Goal: Task Accomplishment & Management: Manage account settings

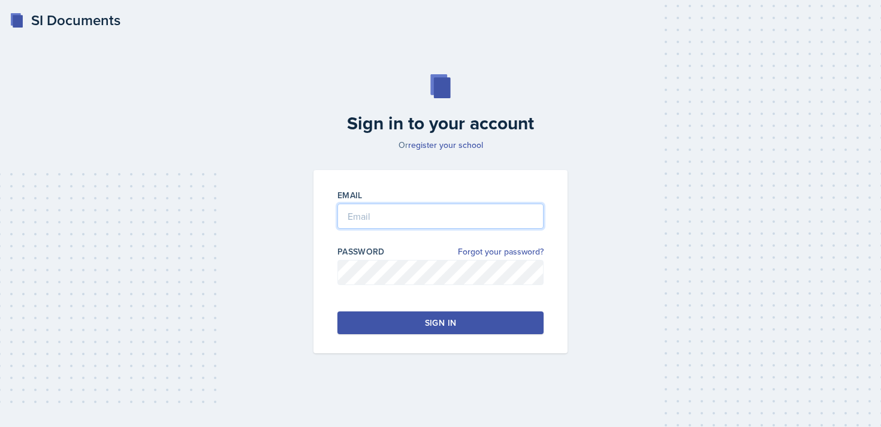
click at [445, 220] on input "email" at bounding box center [440, 216] width 206 height 25
type input "[EMAIL_ADDRESS][DOMAIN_NAME]"
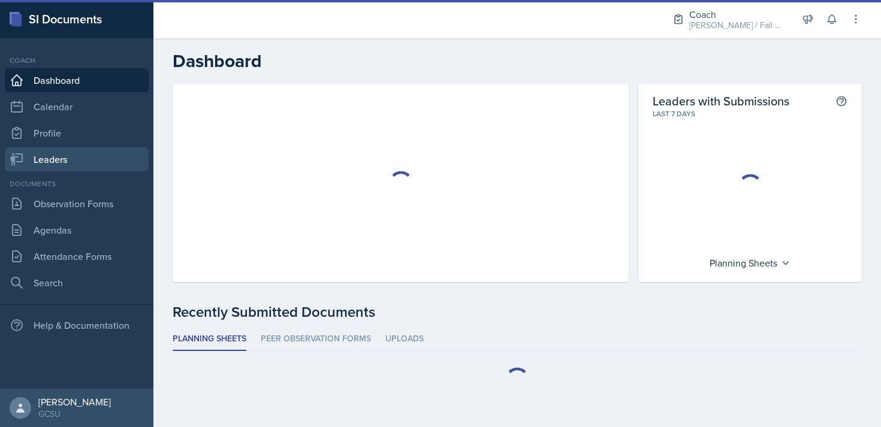
click at [61, 153] on link "Leaders" at bounding box center [77, 159] width 144 height 24
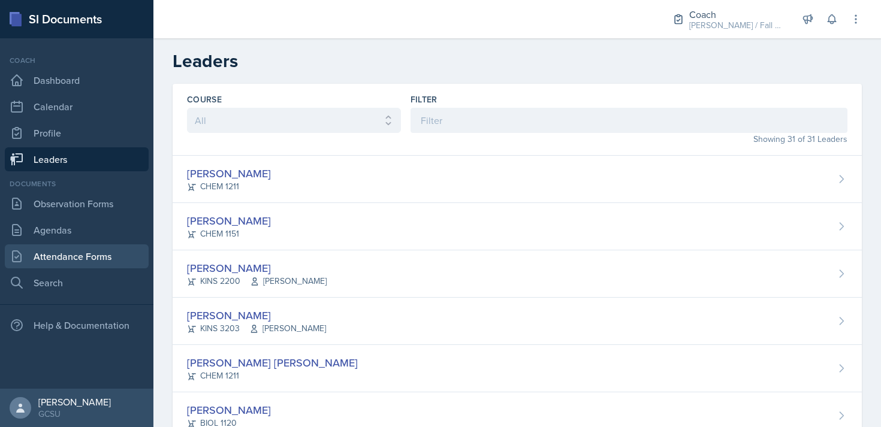
click at [86, 257] on link "Attendance Forms" at bounding box center [77, 257] width 144 height 24
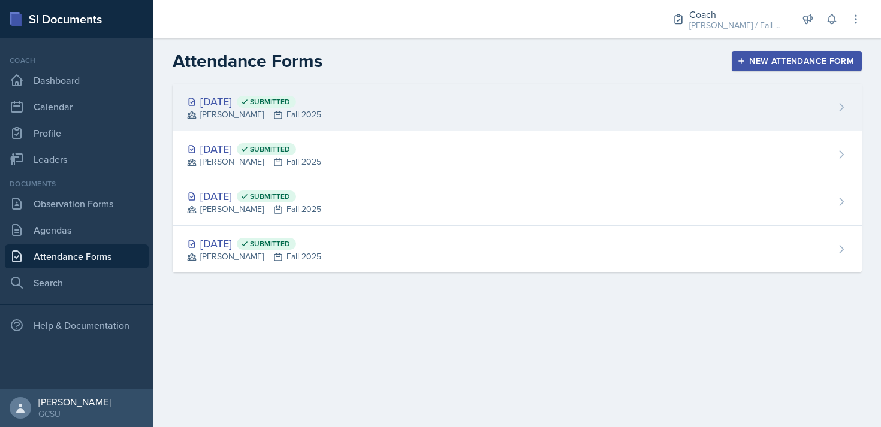
click at [416, 109] on div "Sep 8th, 2025 Submitted BECK Fall 2025" at bounding box center [517, 107] width 689 height 47
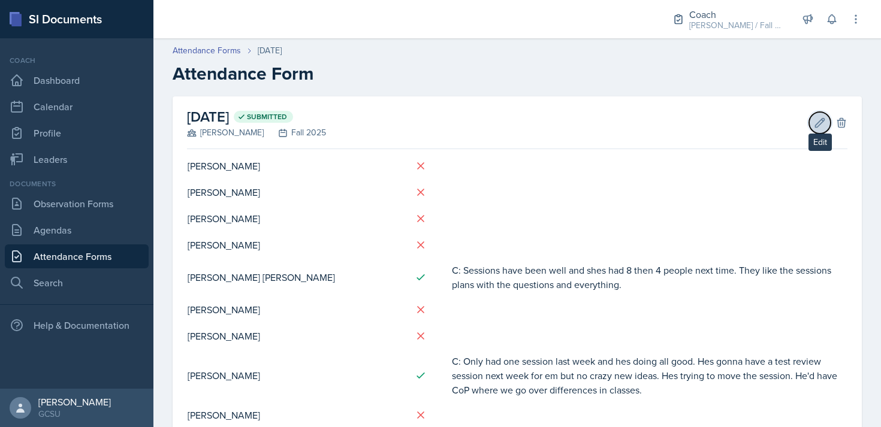
click at [825, 125] on icon at bounding box center [820, 123] width 12 height 12
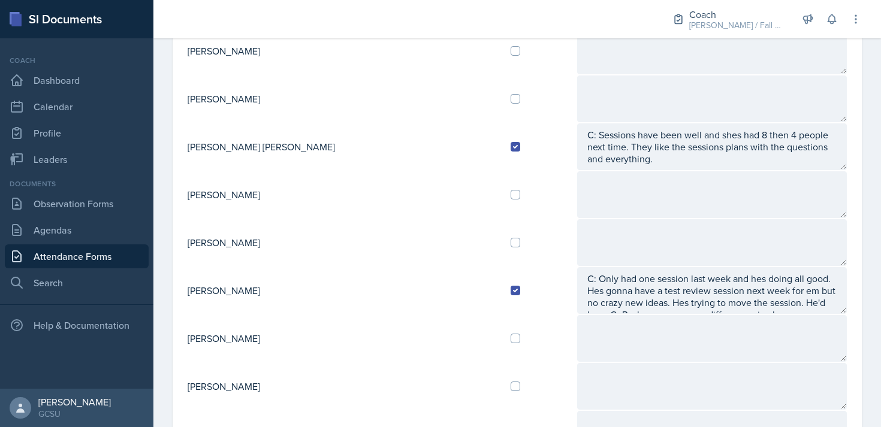
scroll to position [240, 0]
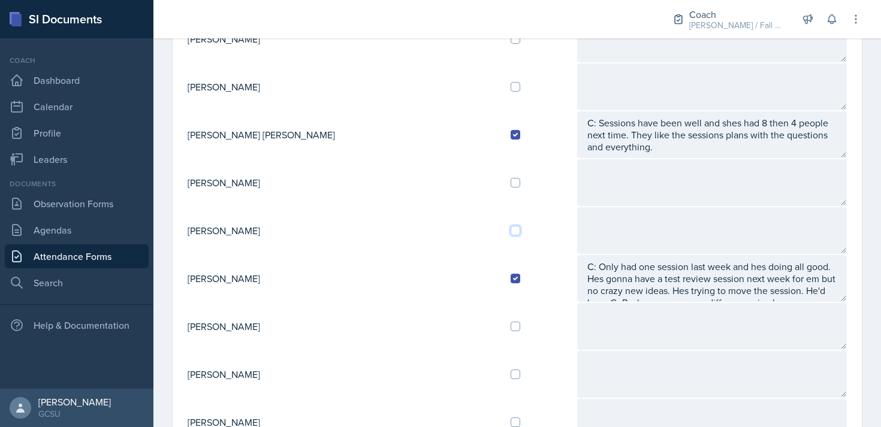
click at [511, 231] on input "checkbox" at bounding box center [516, 231] width 10 height 10
checkbox input "true"
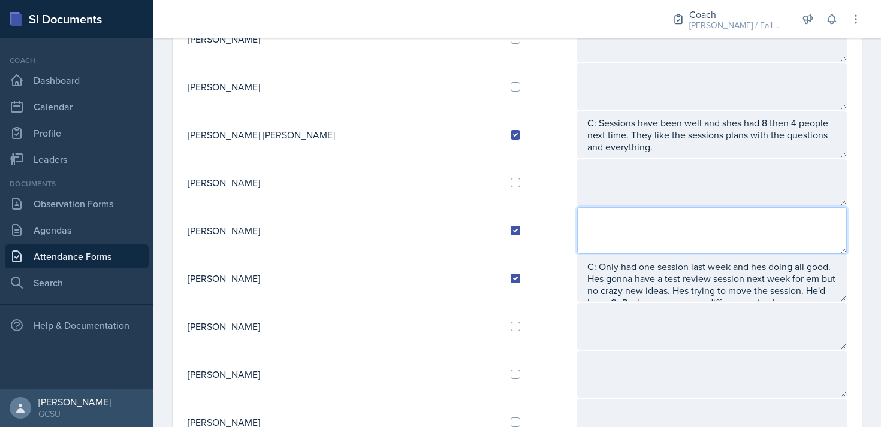
click at [577, 233] on textarea at bounding box center [712, 230] width 270 height 47
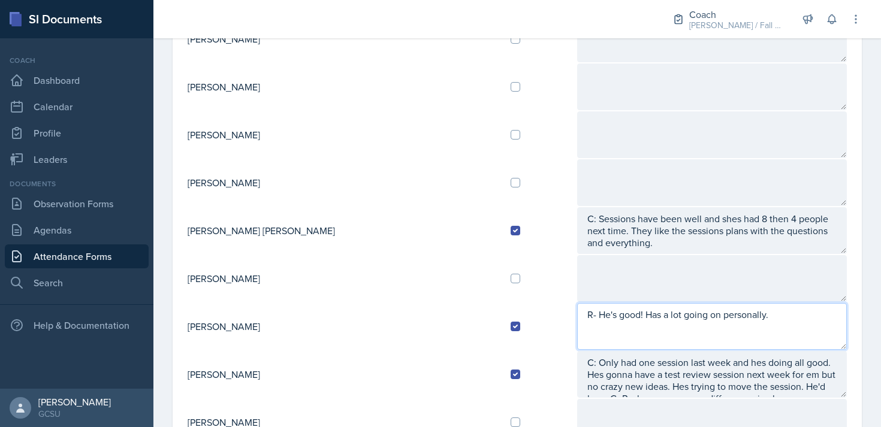
scroll to position [0, 0]
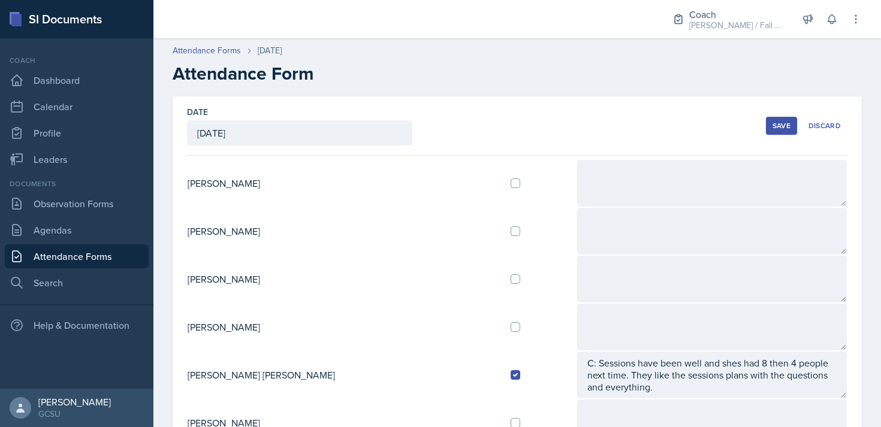
type textarea "R- He's good! Has a lot going on personally."
click at [777, 129] on div "Save" at bounding box center [782, 126] width 18 height 10
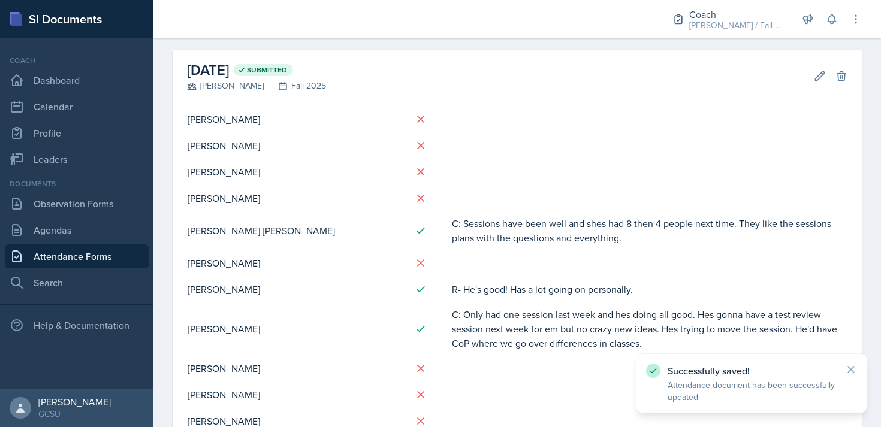
scroll to position [49, 0]
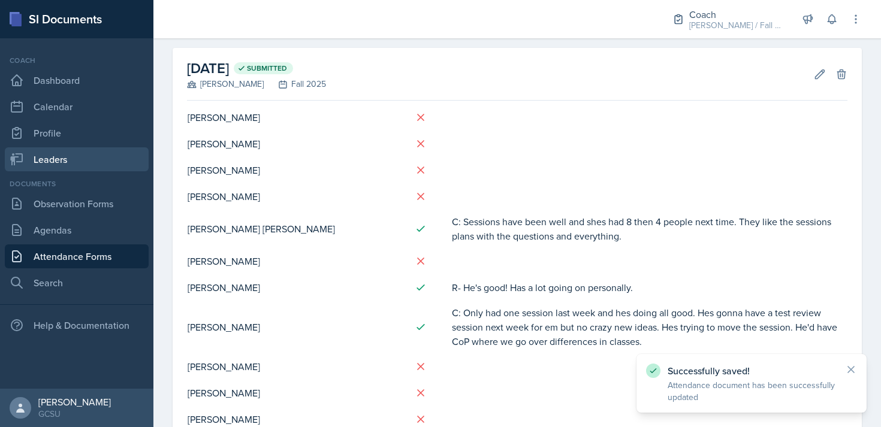
click at [54, 163] on link "Leaders" at bounding box center [77, 159] width 144 height 24
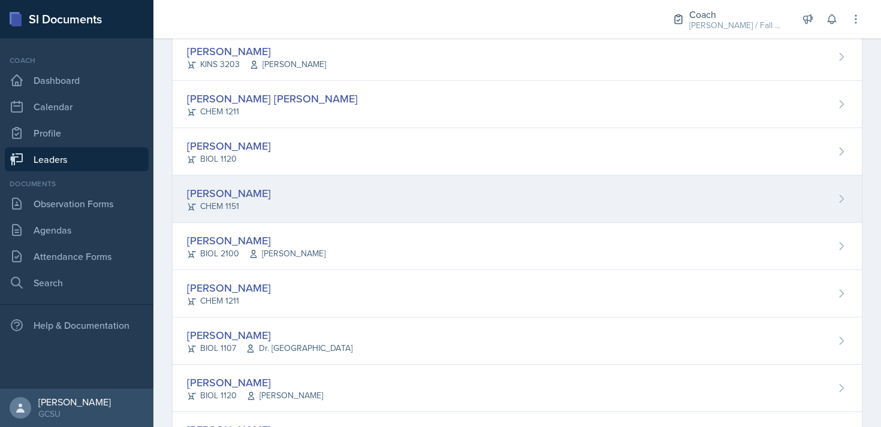
scroll to position [272, 0]
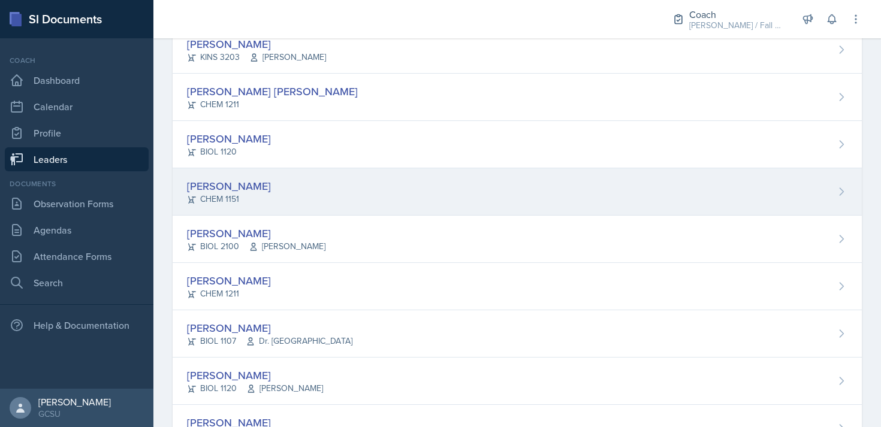
click at [257, 178] on div "Owen Campbell" at bounding box center [229, 186] width 84 height 16
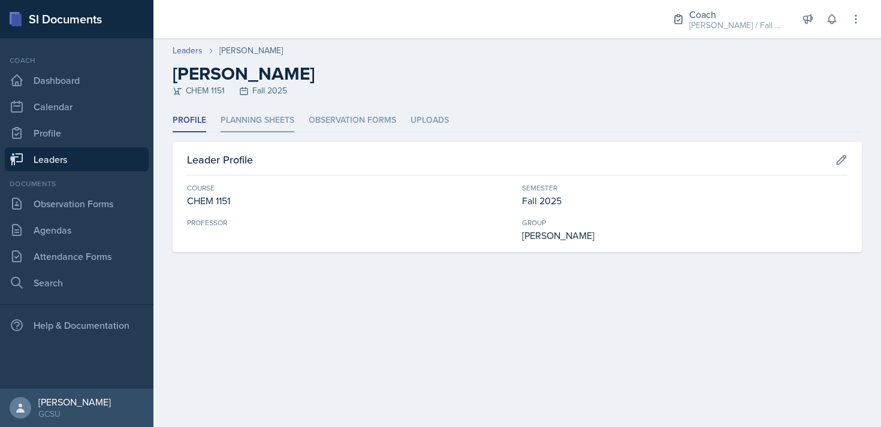
click at [256, 126] on li "Planning Sheets" at bounding box center [258, 120] width 74 height 23
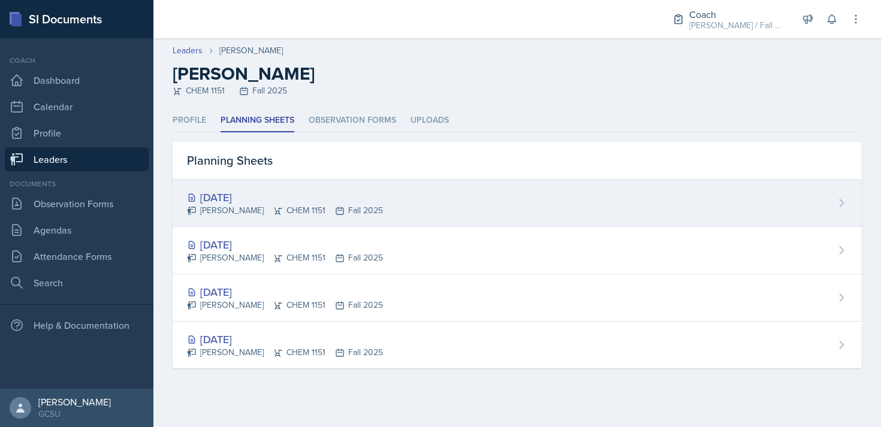
click at [343, 205] on div "Owen Campbell CHEM 1151 Fall 2025" at bounding box center [285, 210] width 196 height 13
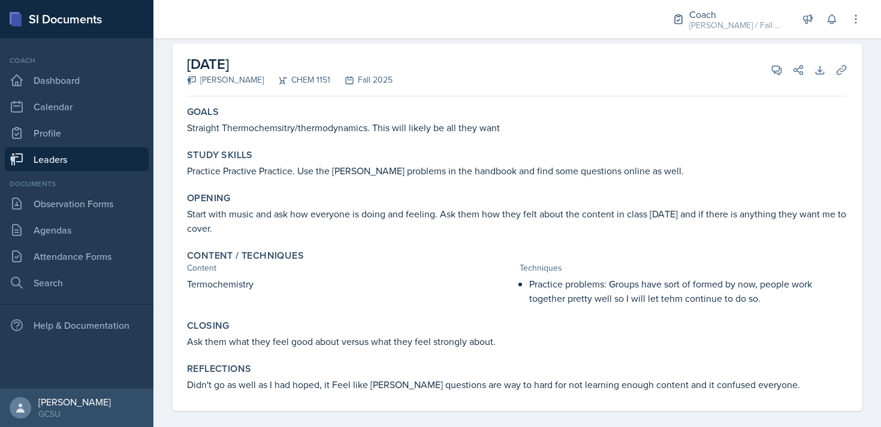
scroll to position [76, 0]
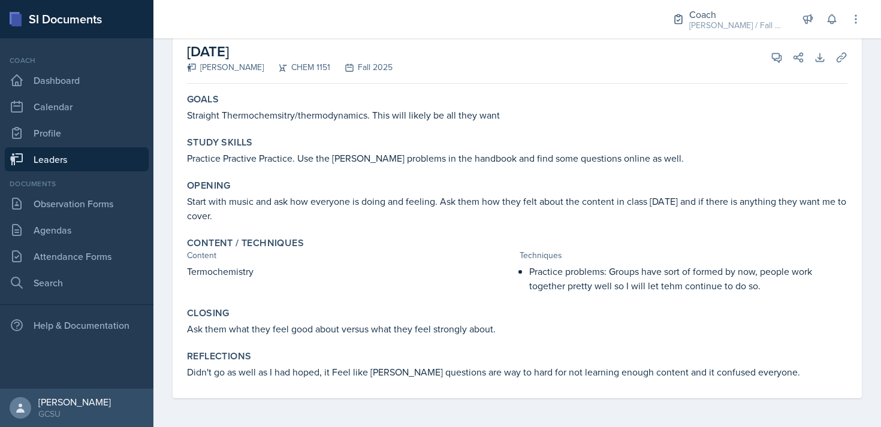
click at [706, 210] on p "Start with music and ask how everyone is doing and feeling. Ask them how they f…" at bounding box center [517, 208] width 661 height 29
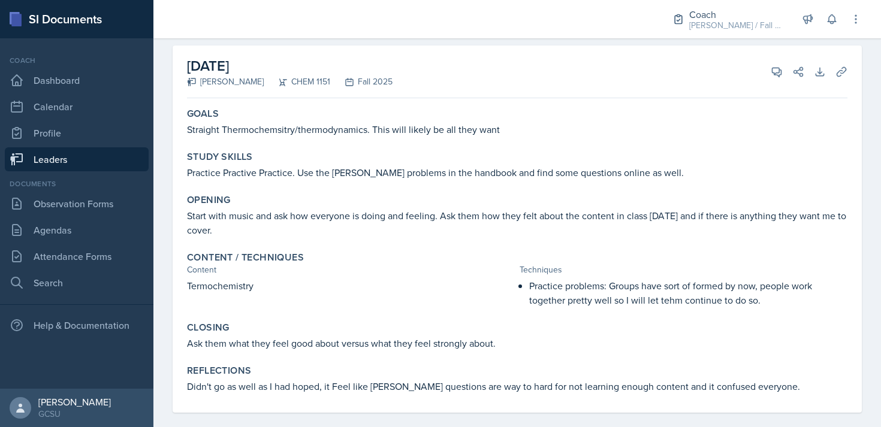
scroll to position [0, 0]
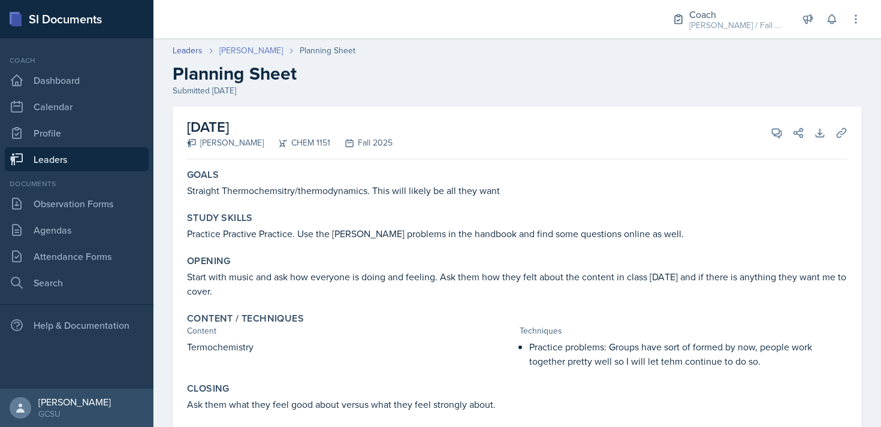
click at [236, 49] on link "Owen Campbell" at bounding box center [251, 50] width 64 height 13
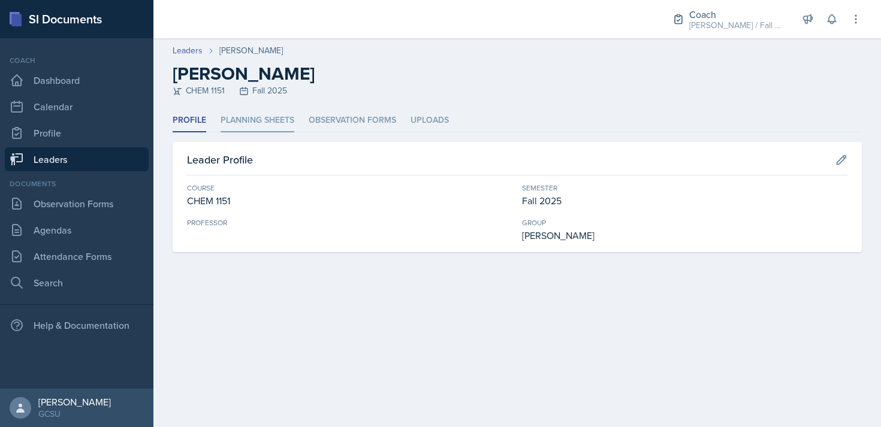
click at [281, 119] on li "Planning Sheets" at bounding box center [258, 120] width 74 height 23
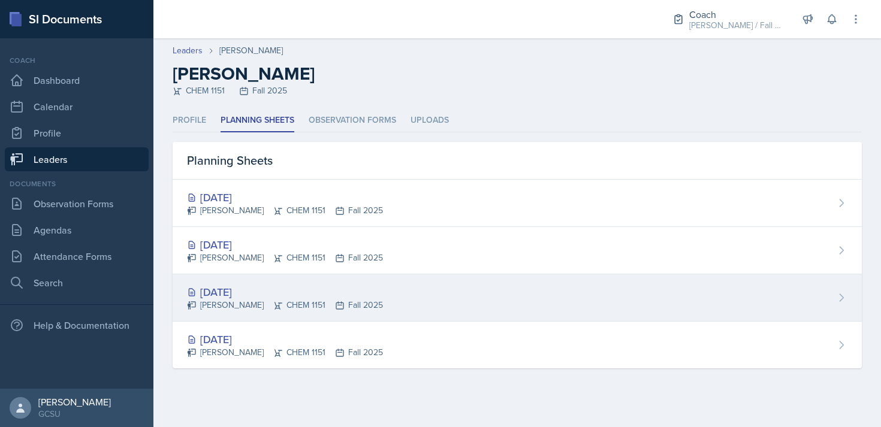
click at [311, 300] on div "Owen Campbell CHEM 1151 Fall 2025" at bounding box center [285, 305] width 196 height 13
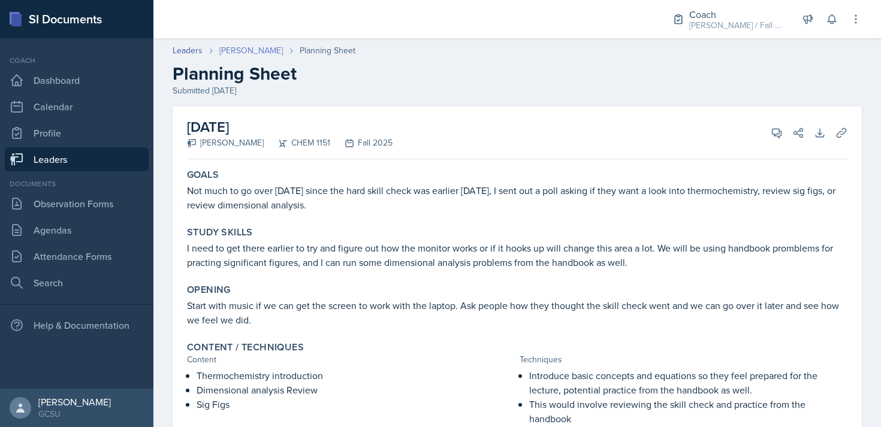
click at [246, 47] on link "Owen Campbell" at bounding box center [251, 50] width 64 height 13
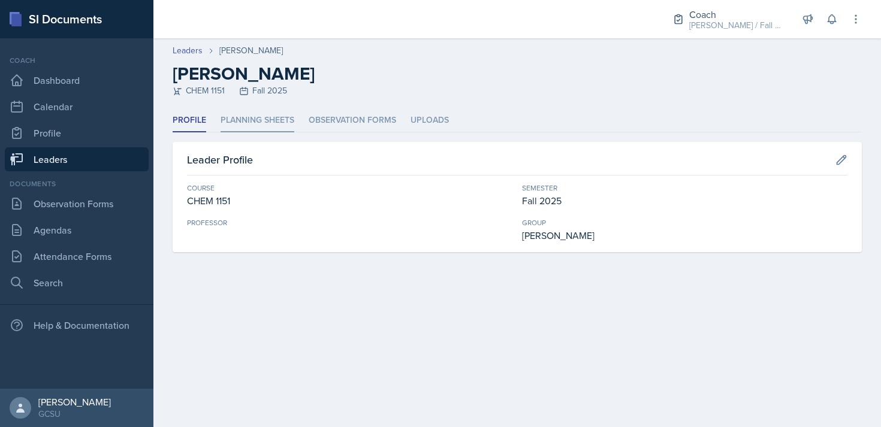
click at [247, 122] on li "Planning Sheets" at bounding box center [258, 120] width 74 height 23
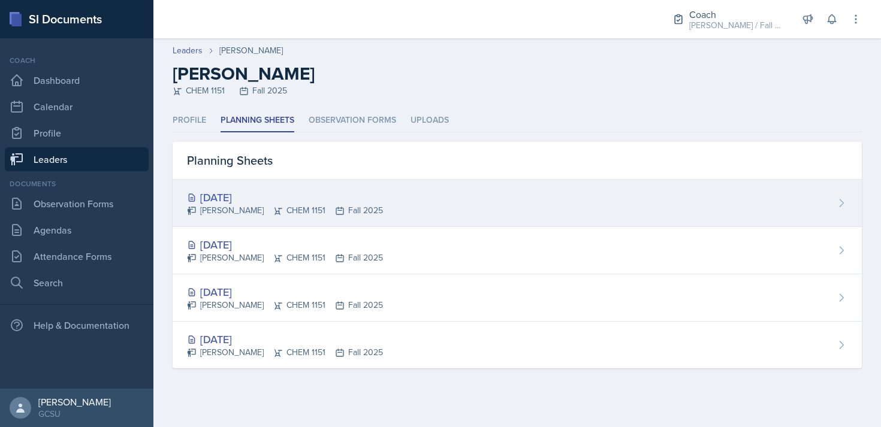
click at [317, 191] on div "[DATE]" at bounding box center [285, 197] width 196 height 16
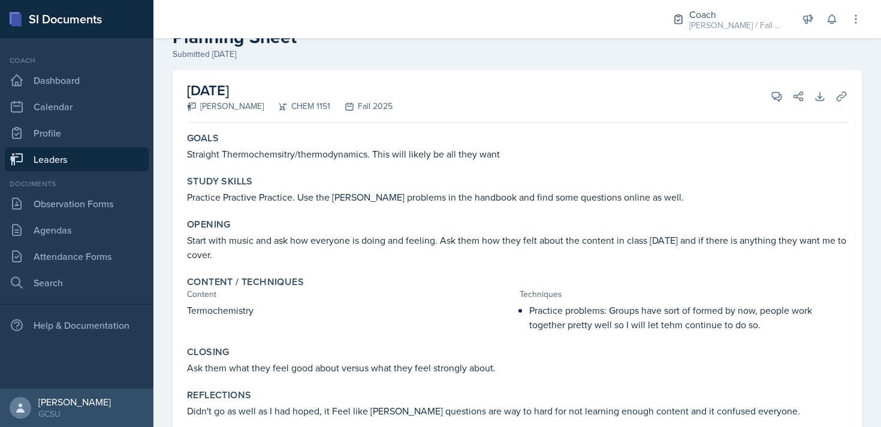
scroll to position [76, 0]
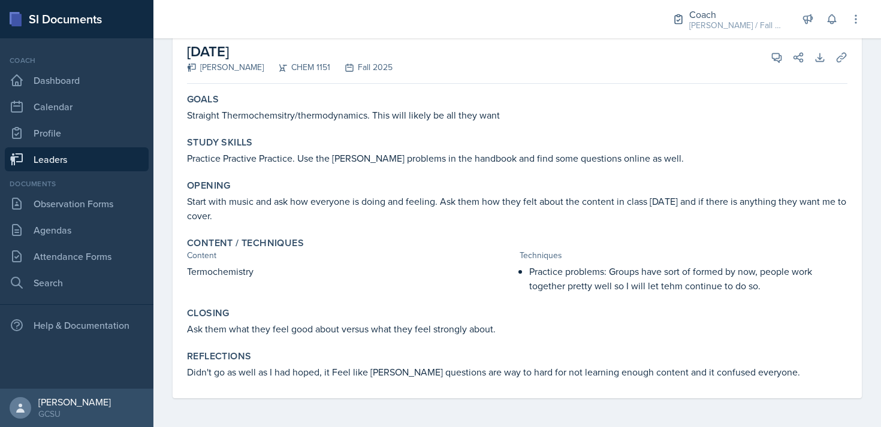
click at [88, 156] on link "Leaders" at bounding box center [77, 159] width 144 height 24
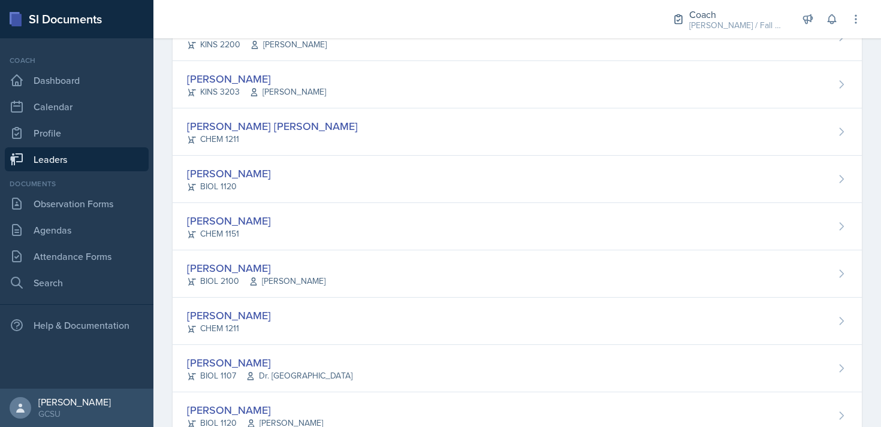
scroll to position [408, 0]
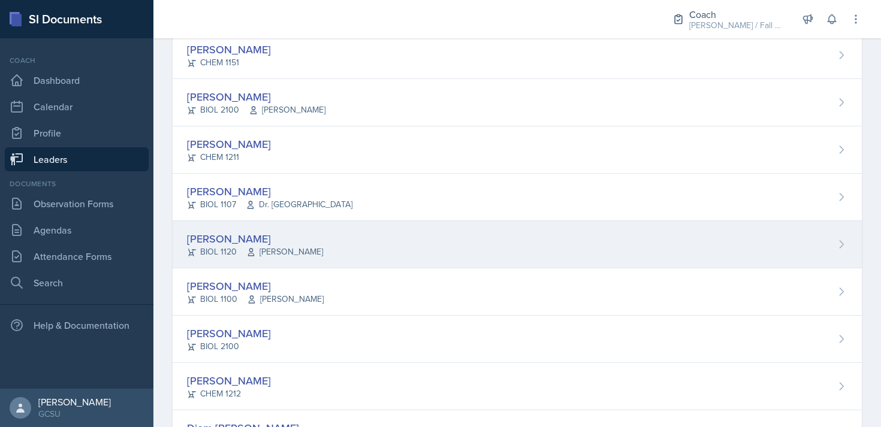
click at [315, 231] on div "Emma Emmil BIOL 1120 Emily Parrish" at bounding box center [517, 244] width 689 height 47
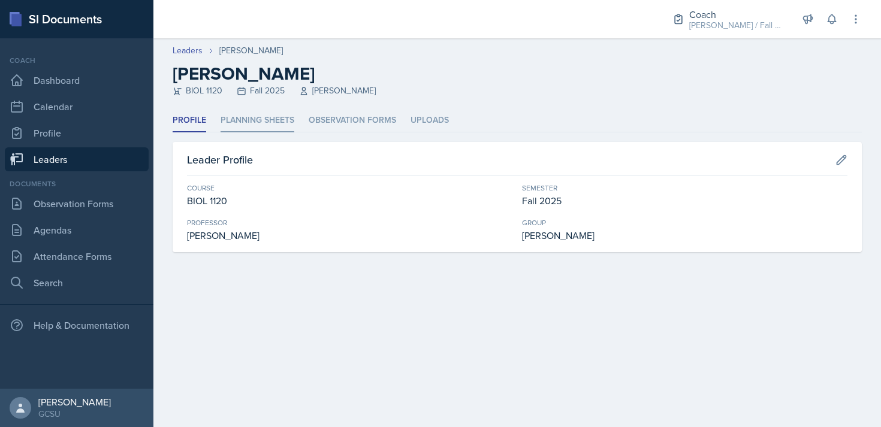
click at [253, 122] on li "Planning Sheets" at bounding box center [258, 120] width 74 height 23
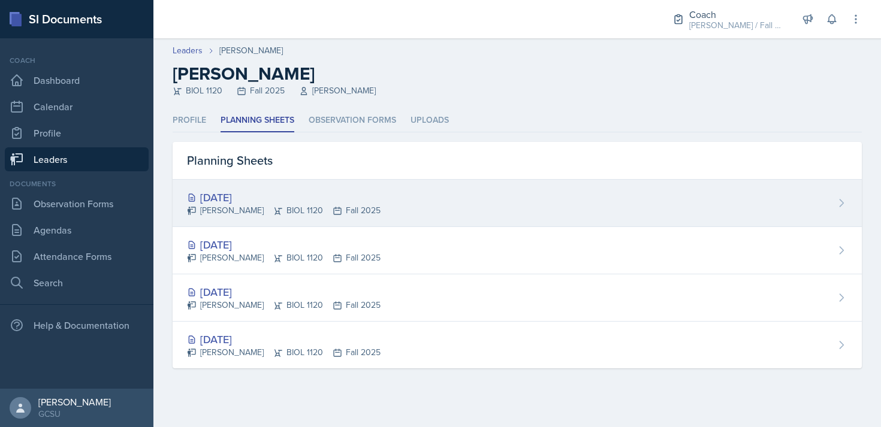
click at [269, 205] on div "Emma Emmil BIOL 1120 Fall 2025" at bounding box center [284, 210] width 194 height 13
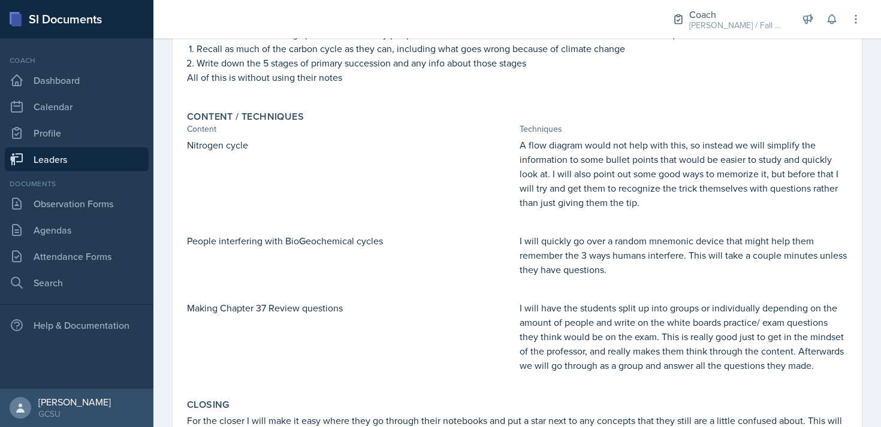
scroll to position [502, 0]
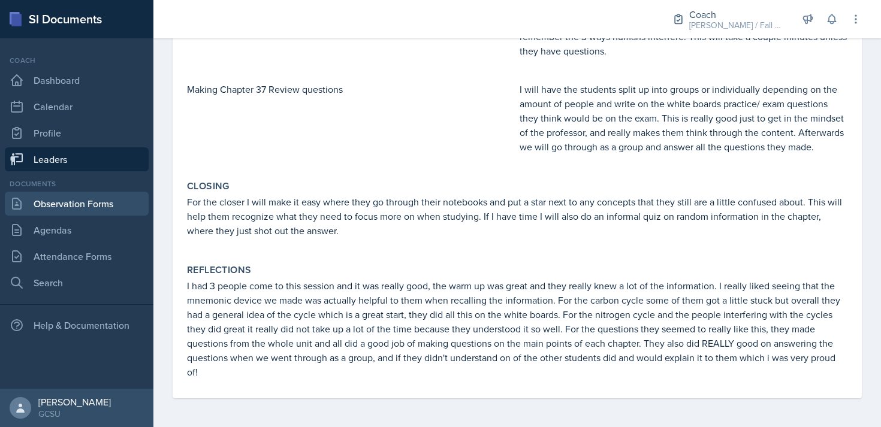
click at [96, 203] on link "Observation Forms" at bounding box center [77, 204] width 144 height 24
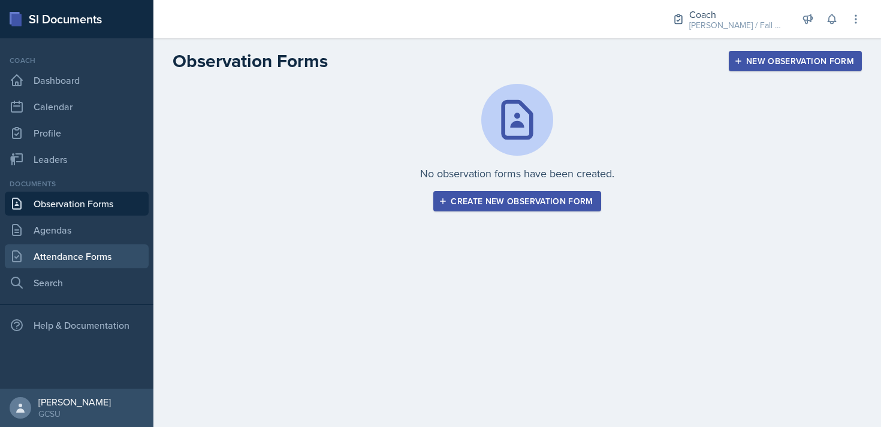
click at [67, 252] on link "Attendance Forms" at bounding box center [77, 257] width 144 height 24
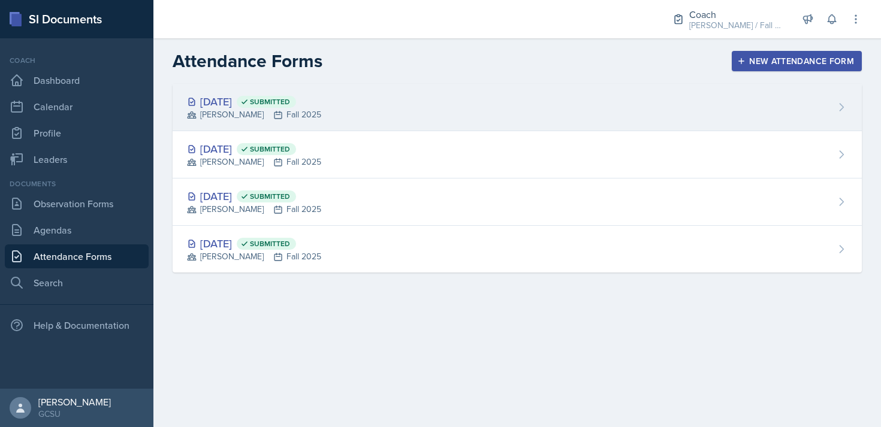
click at [504, 105] on div "Sep 8th, 2025 Submitted BECK Fall 2025" at bounding box center [517, 107] width 689 height 47
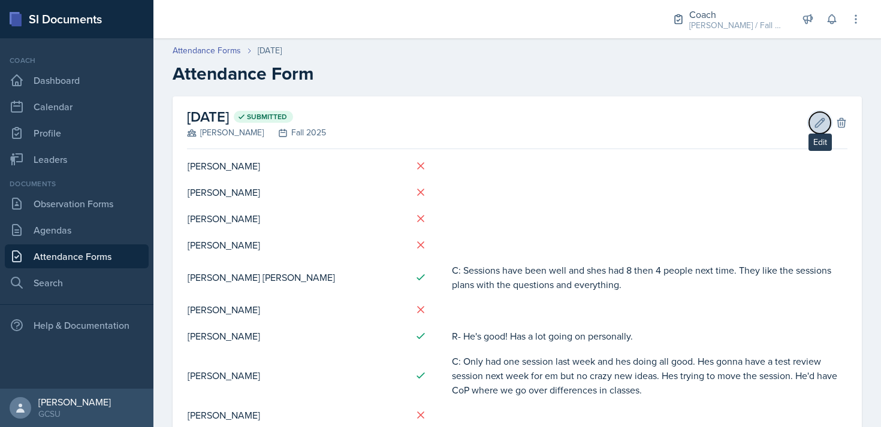
click at [828, 118] on button "Edit" at bounding box center [820, 123] width 22 height 22
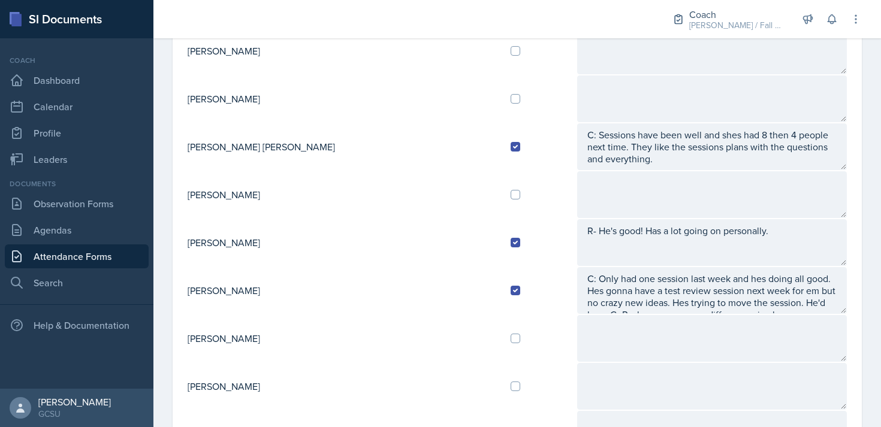
scroll to position [237, 0]
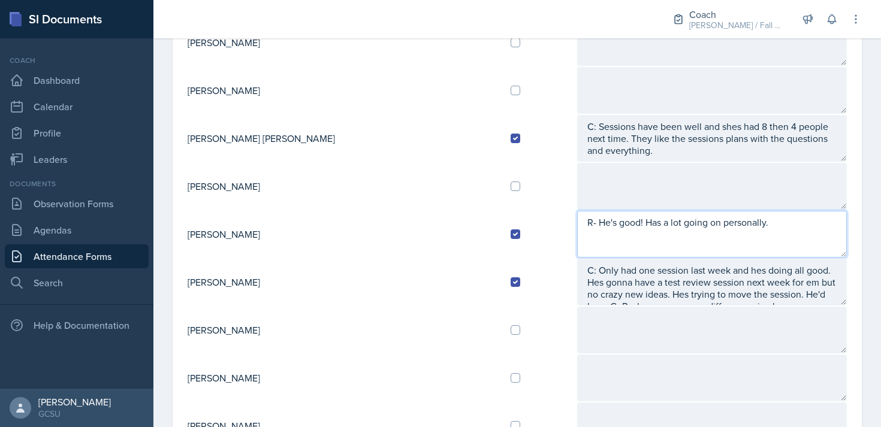
click at [741, 225] on textarea "R- He's good! Has a lot going on personally." at bounding box center [712, 234] width 270 height 47
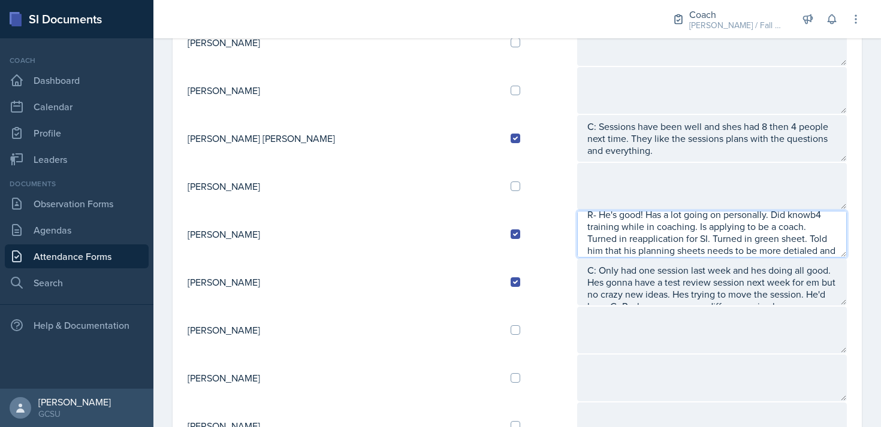
scroll to position [20, 0]
click at [577, 238] on textarea "R- He's good! Has a lot going on personally. Did knowb4 training while in coach…" at bounding box center [712, 234] width 270 height 47
click at [623, 254] on textarea "R- He's good! Has a lot going on personally. Did knowb4 training while in coach…" at bounding box center [712, 234] width 270 height 47
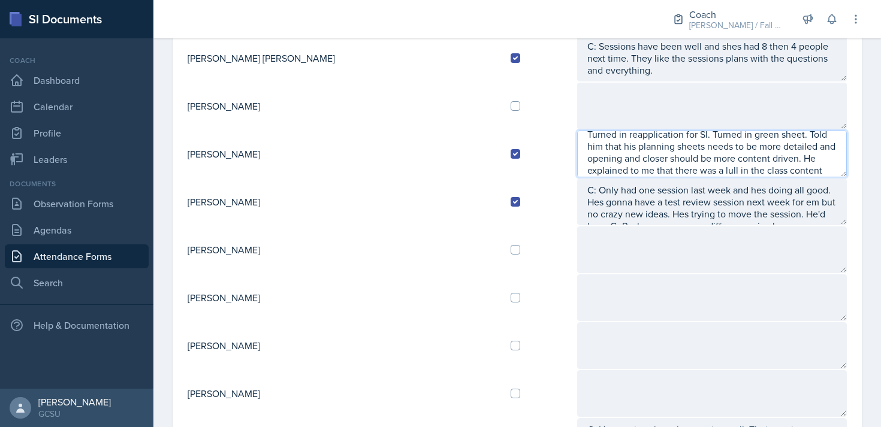
scroll to position [319, 0]
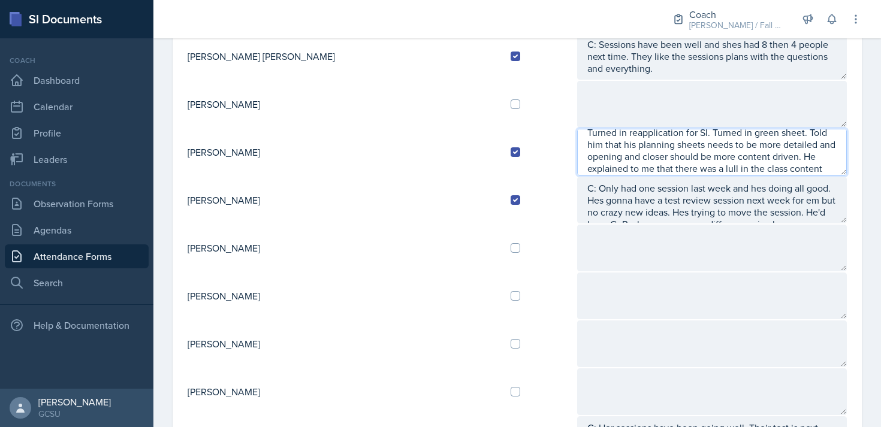
type textarea "R- He's good! Has a lot going on personally. Did knowb4 training while in coach…"
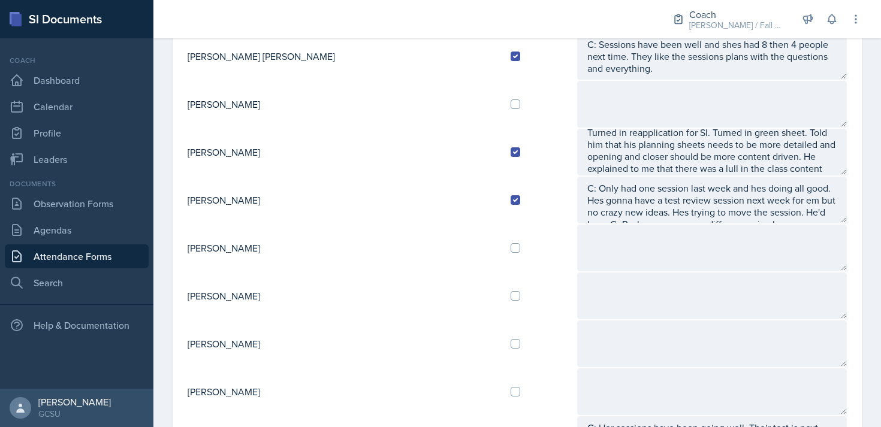
click at [511, 343] on div at bounding box center [539, 344] width 57 height 10
click at [511, 343] on input "checkbox" at bounding box center [516, 344] width 10 height 10
checkbox input "true"
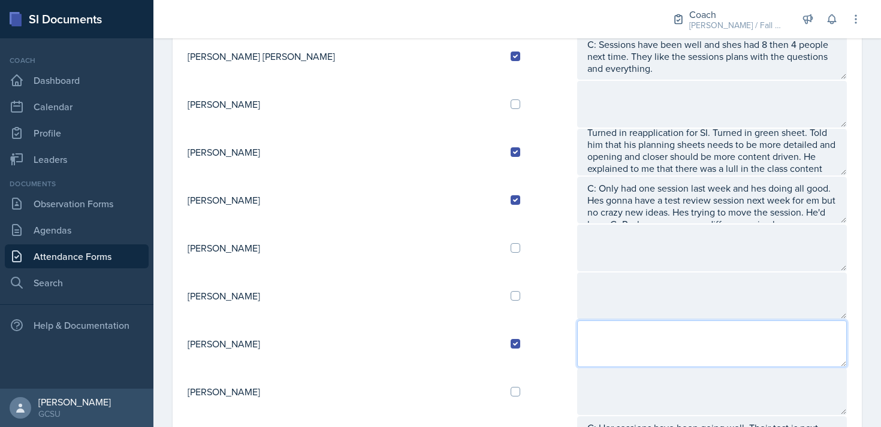
click at [585, 334] on textarea at bounding box center [712, 344] width 270 height 47
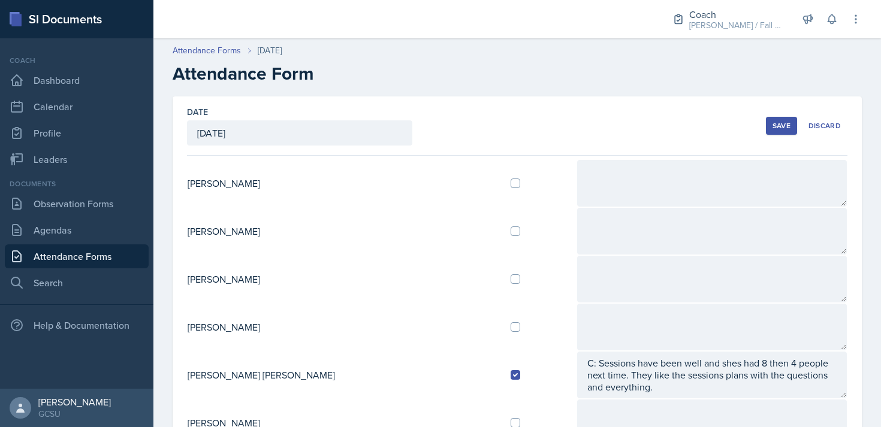
type textarea "R: she's good but super overwhelemed. Has all the same classes as me so I #geti…"
click at [779, 123] on div "Save" at bounding box center [782, 126] width 18 height 10
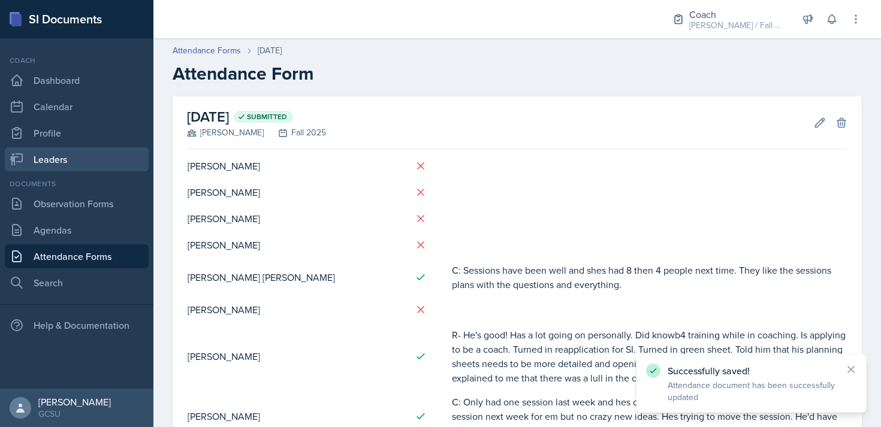
click at [48, 168] on link "Leaders" at bounding box center [77, 159] width 144 height 24
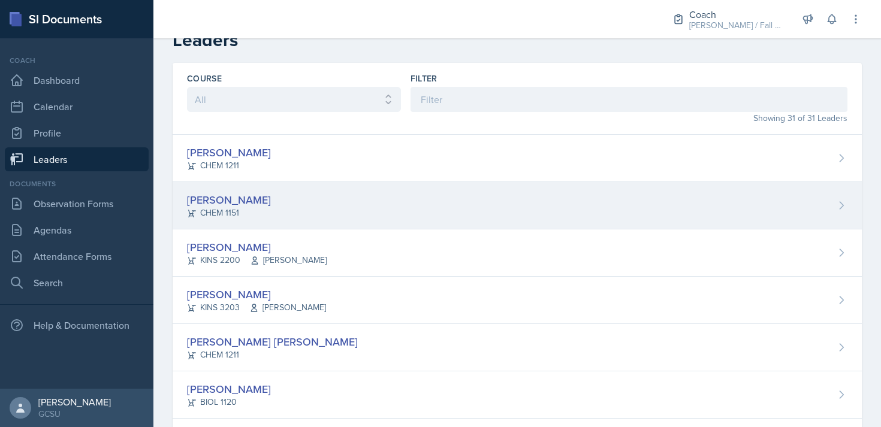
scroll to position [31, 0]
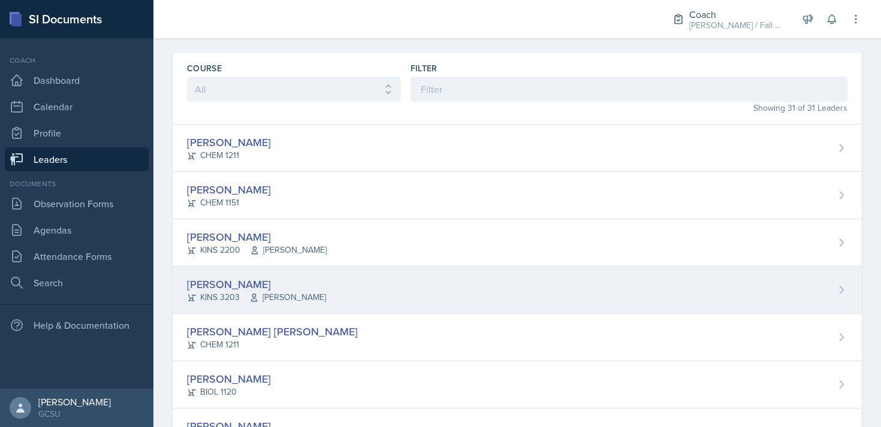
click at [327, 278] on div "Mallory Bates KINS 3203 Dr. Massey" at bounding box center [517, 290] width 689 height 47
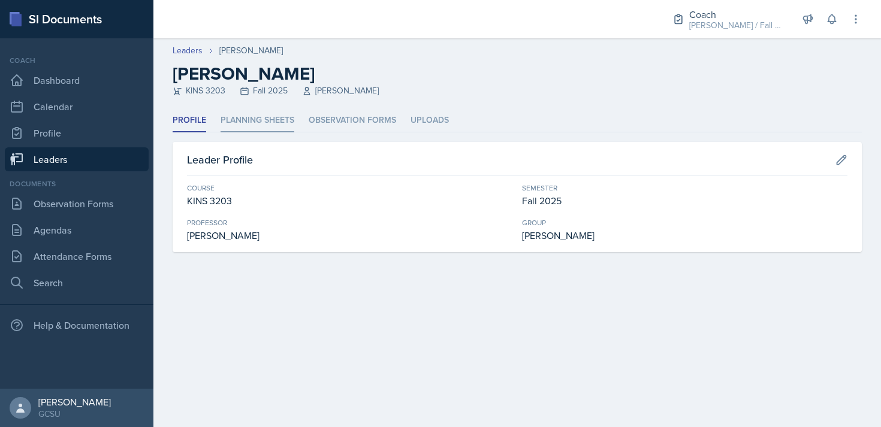
click at [260, 121] on li "Planning Sheets" at bounding box center [258, 120] width 74 height 23
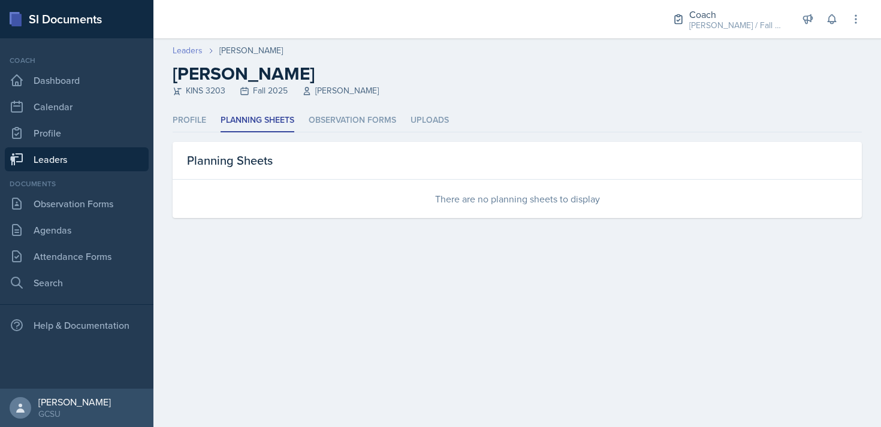
click at [194, 49] on link "Leaders" at bounding box center [188, 50] width 30 height 13
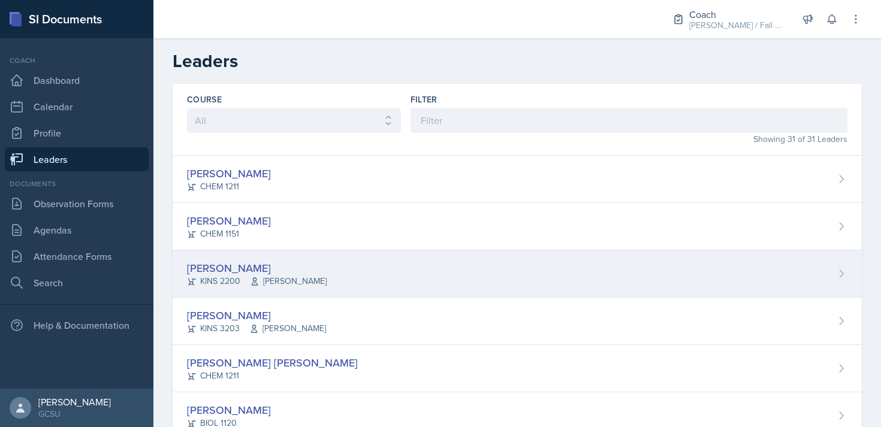
click at [291, 281] on span "Dr. Parks" at bounding box center [288, 281] width 77 height 13
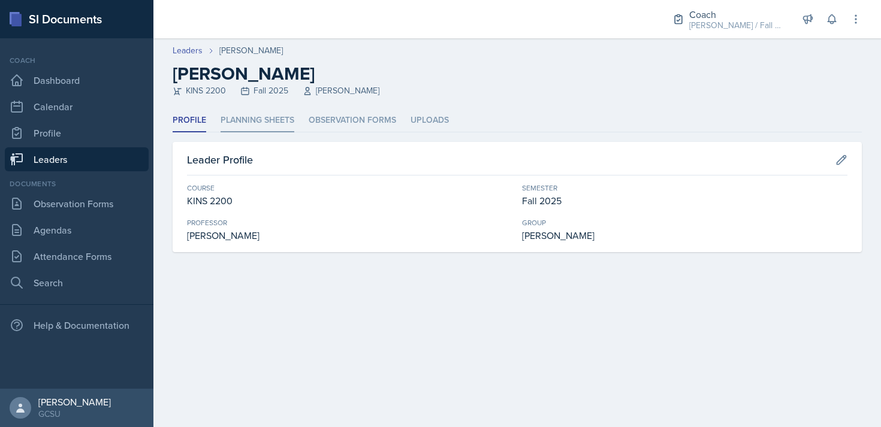
click at [267, 110] on li "Planning Sheets" at bounding box center [258, 120] width 74 height 23
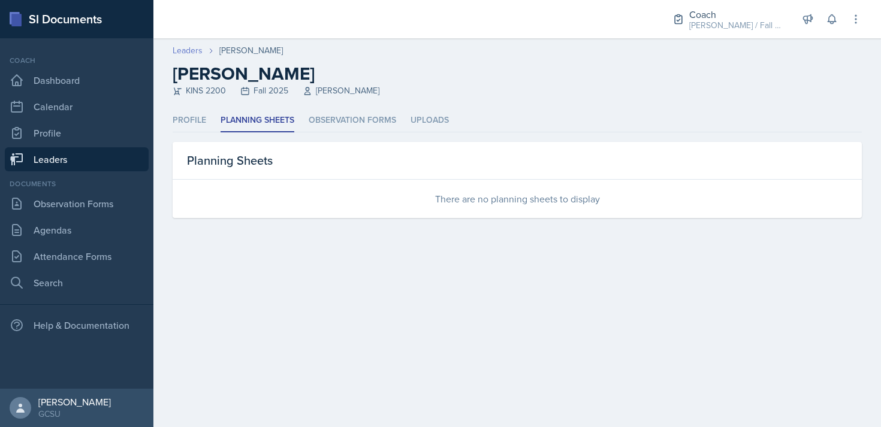
click at [193, 52] on link "Leaders" at bounding box center [188, 50] width 30 height 13
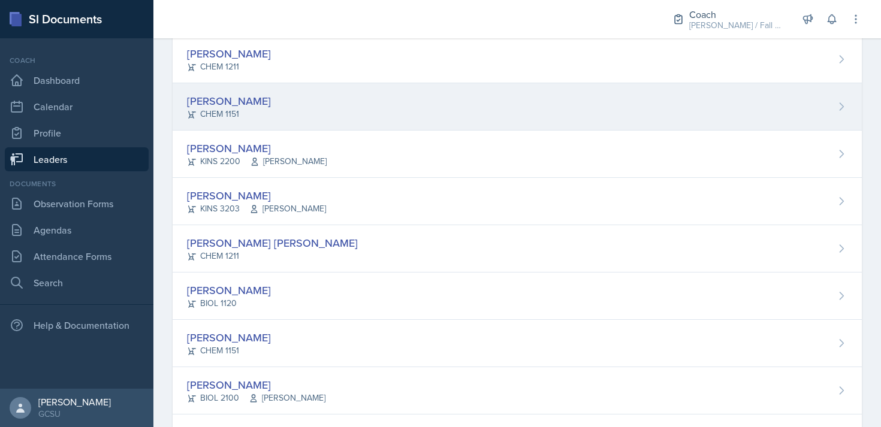
scroll to position [116, 0]
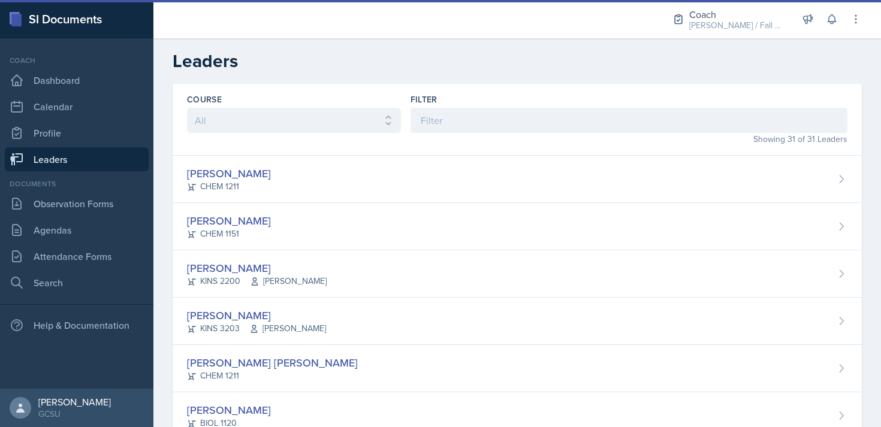
click at [282, 269] on div "[PERSON_NAME]" at bounding box center [257, 268] width 140 height 16
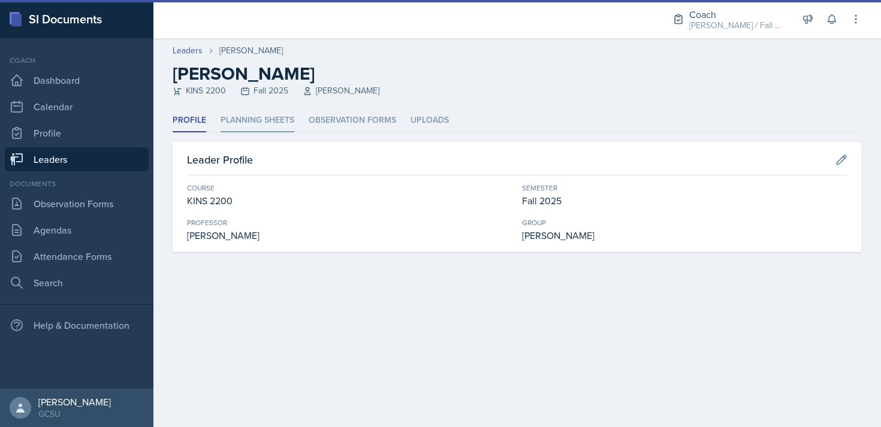
click at [258, 120] on li "Planning Sheets" at bounding box center [258, 120] width 74 height 23
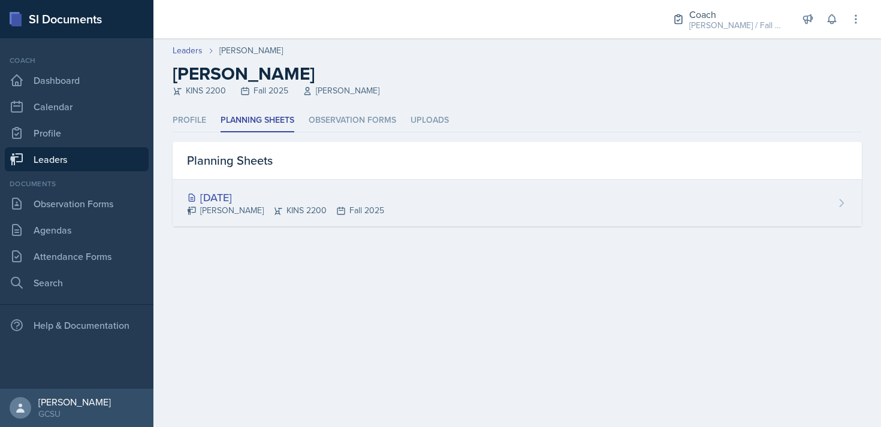
click at [263, 197] on div "Aug 26th, 2025" at bounding box center [285, 197] width 197 height 16
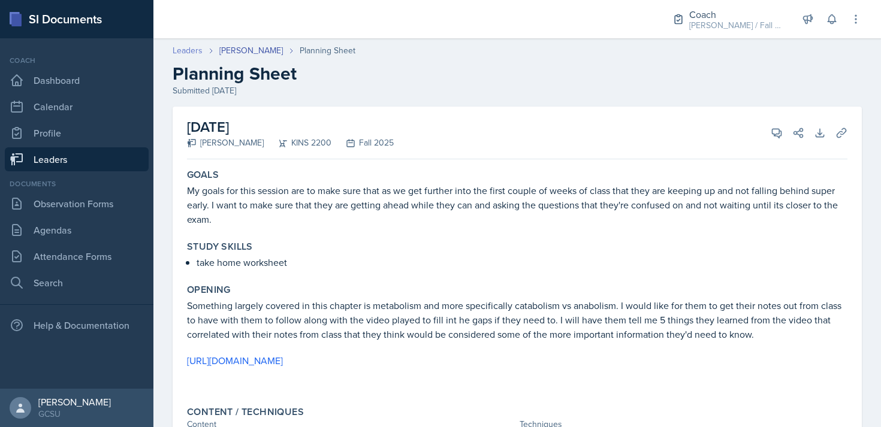
click at [188, 53] on link "Leaders" at bounding box center [188, 50] width 30 height 13
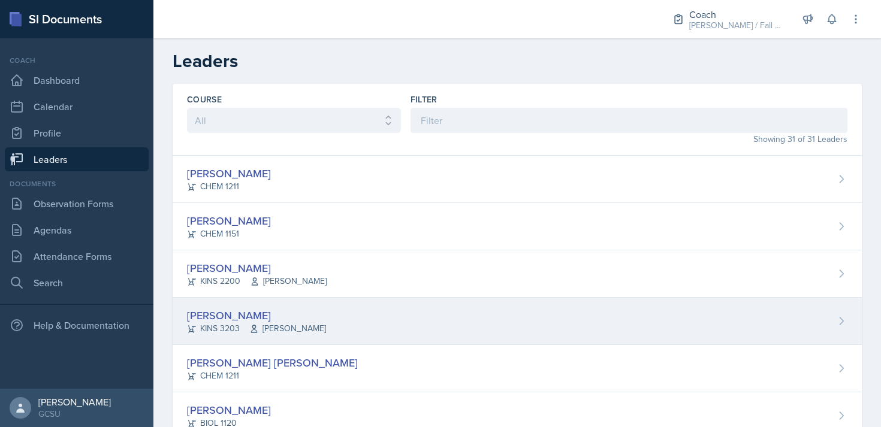
click at [288, 333] on span "[PERSON_NAME]" at bounding box center [287, 329] width 77 height 13
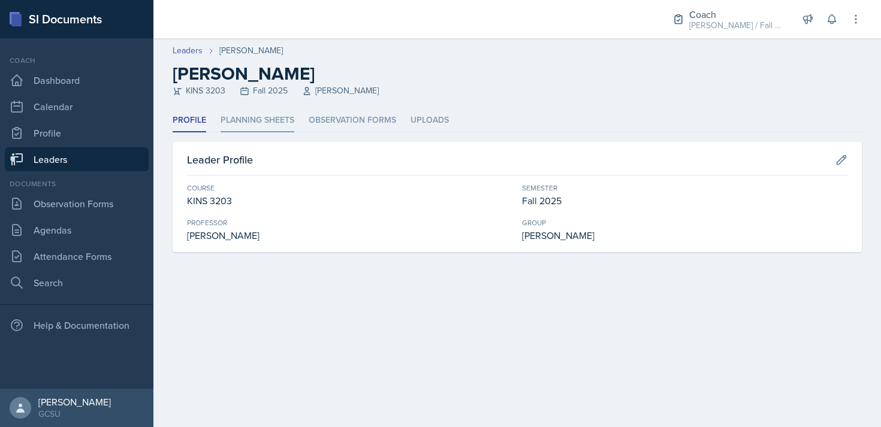
click at [278, 121] on li "Planning Sheets" at bounding box center [258, 120] width 74 height 23
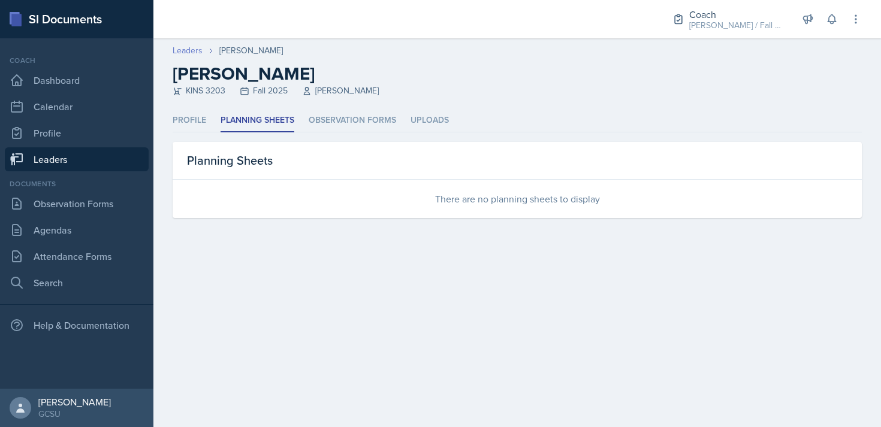
click at [195, 50] on link "Leaders" at bounding box center [188, 50] width 30 height 13
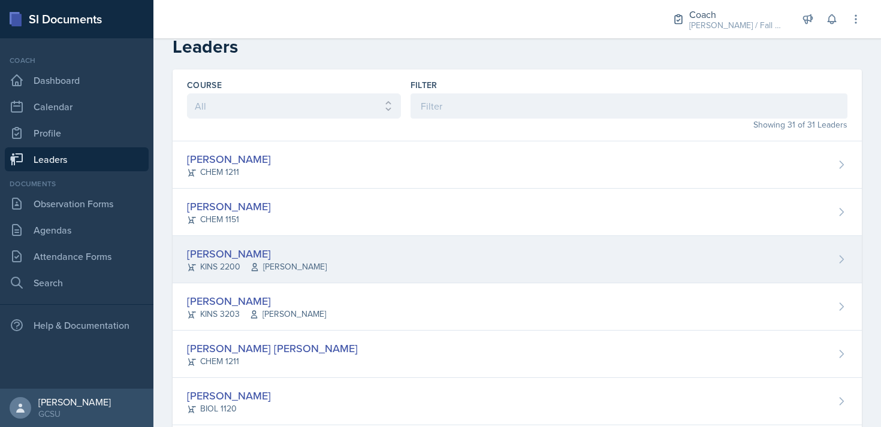
scroll to position [19, 0]
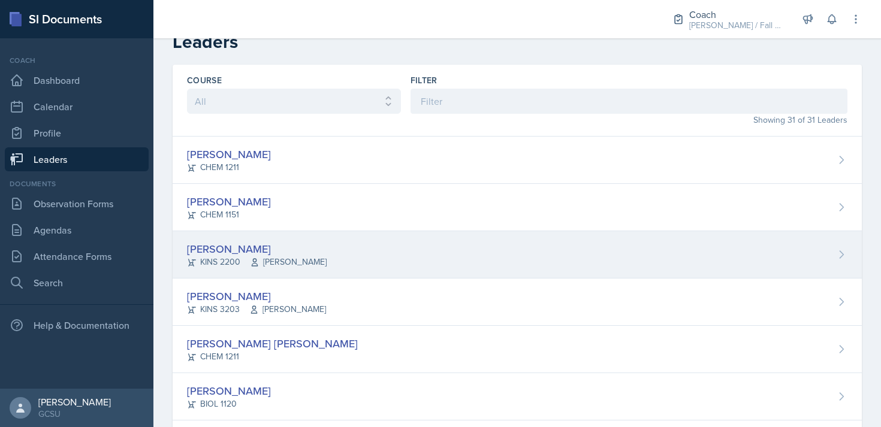
click at [410, 252] on div "Mallory Bates KINS 2200 Dr. Parks" at bounding box center [517, 254] width 689 height 47
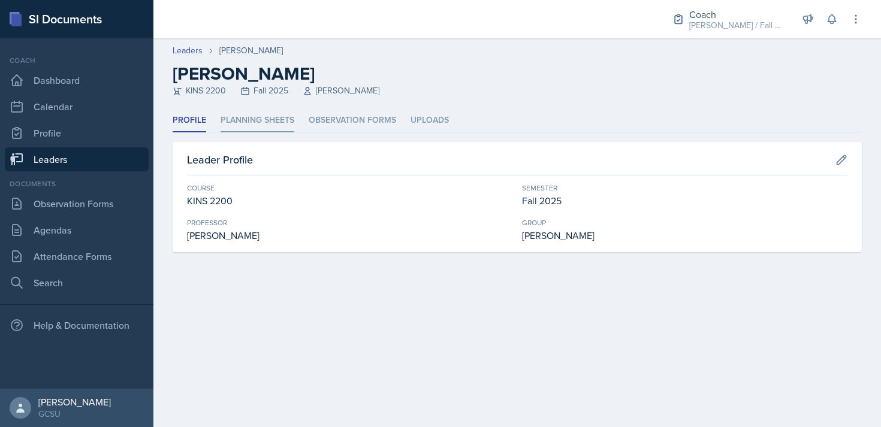
click at [258, 123] on li "Planning Sheets" at bounding box center [258, 120] width 74 height 23
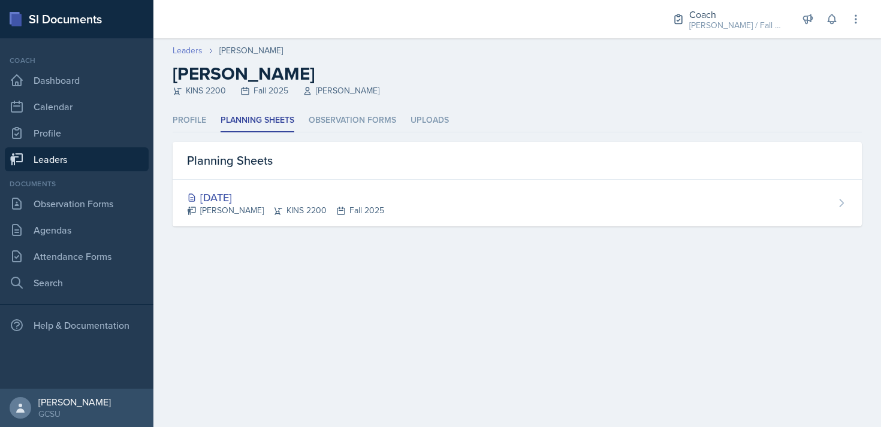
click at [191, 53] on link "Leaders" at bounding box center [188, 50] width 30 height 13
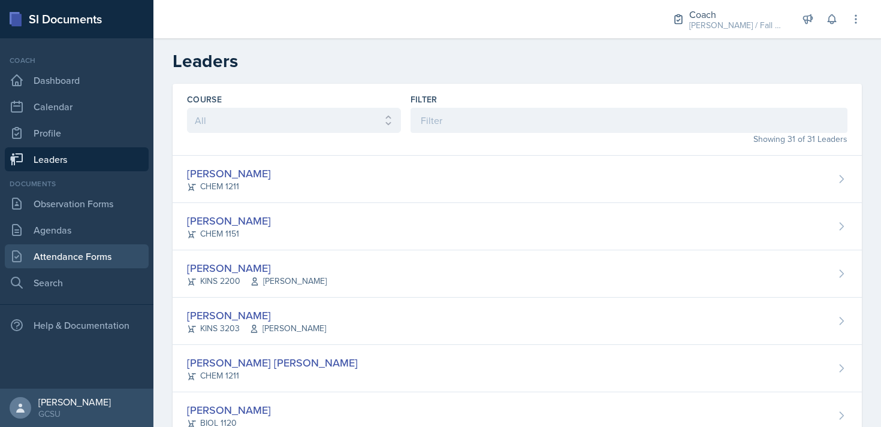
click at [75, 259] on link "Attendance Forms" at bounding box center [77, 257] width 144 height 24
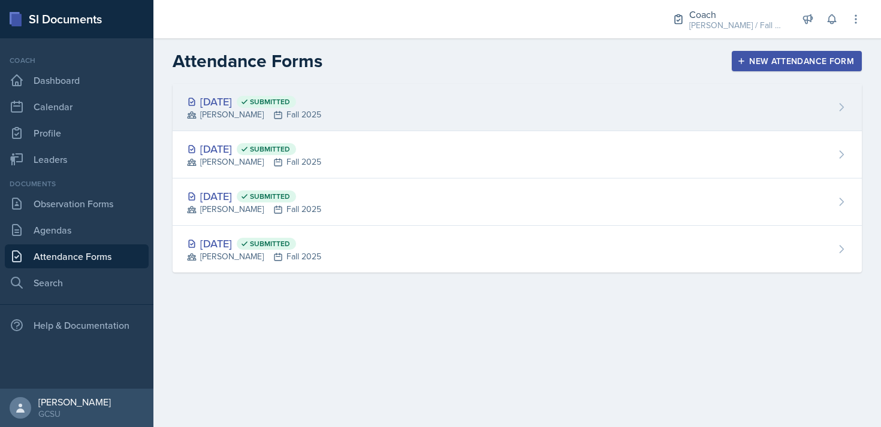
click at [558, 110] on div "Sep 8th, 2025 Submitted BECK Fall 2025" at bounding box center [517, 107] width 689 height 47
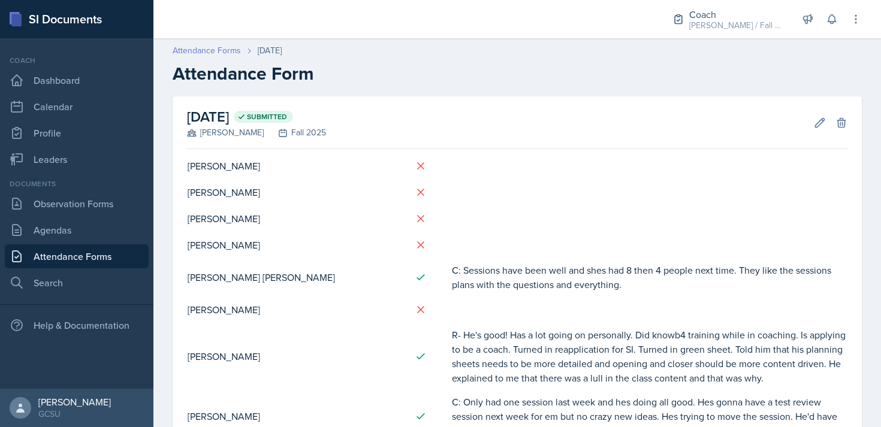
click at [194, 49] on link "Attendance Forms" at bounding box center [207, 50] width 68 height 13
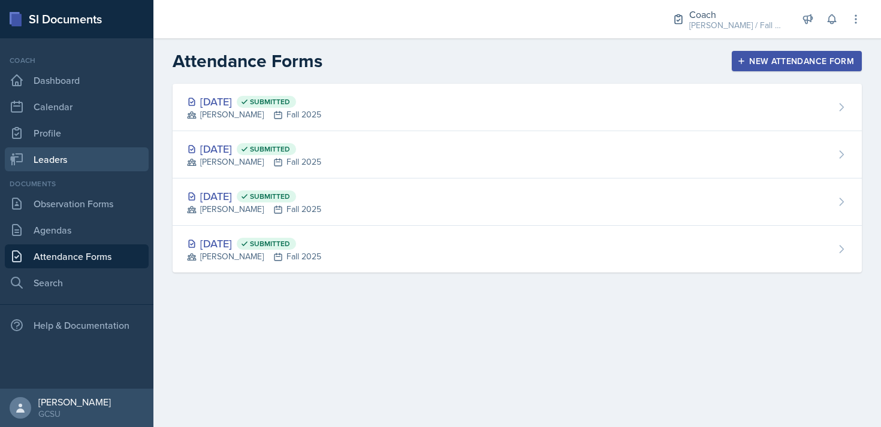
click at [43, 159] on link "Leaders" at bounding box center [77, 159] width 144 height 24
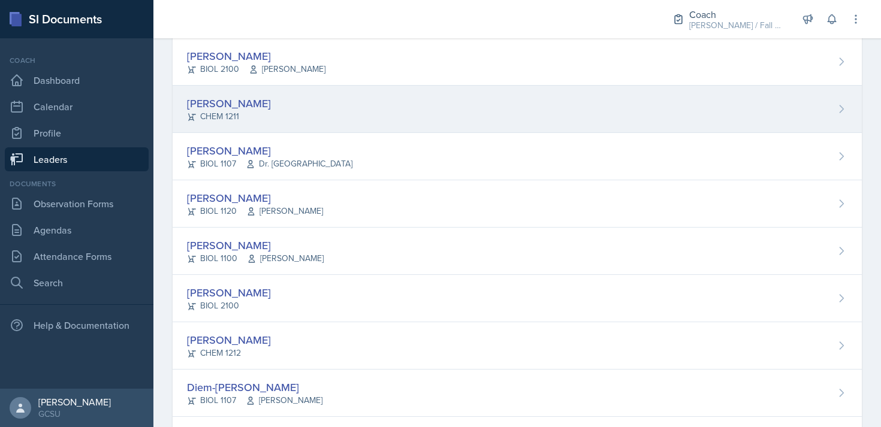
scroll to position [477, 0]
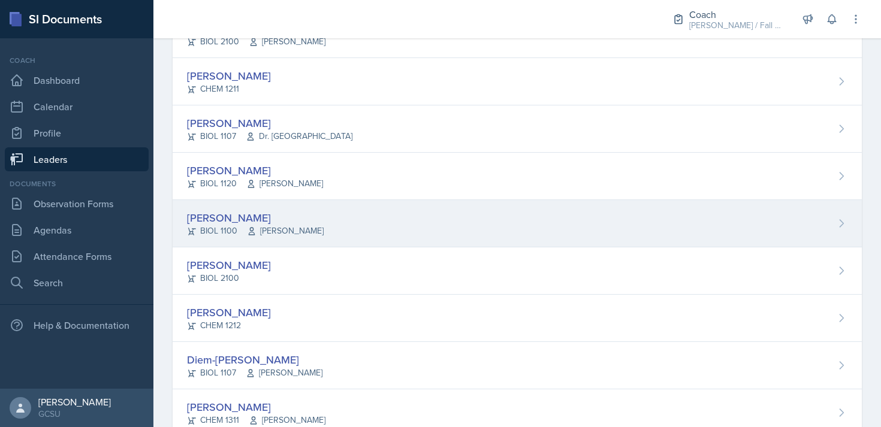
click at [326, 233] on div "Caroline Faison BIOL 1100 Emily Parrish" at bounding box center [517, 223] width 689 height 47
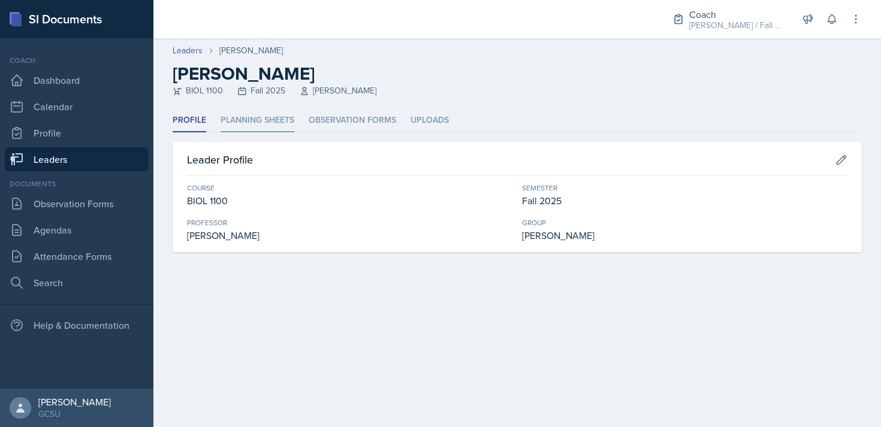
click at [261, 112] on li "Planning Sheets" at bounding box center [258, 120] width 74 height 23
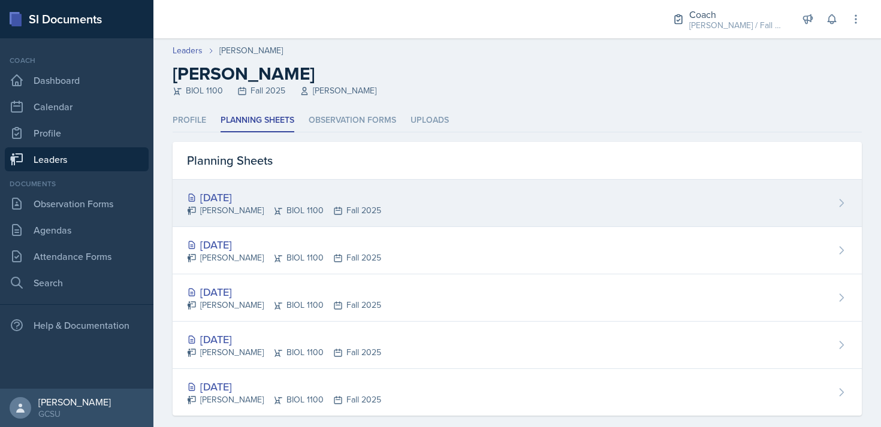
click at [331, 219] on div "Sep 8th, 2025 Caroline Faison BIOL 1100 Fall 2025" at bounding box center [517, 203] width 689 height 47
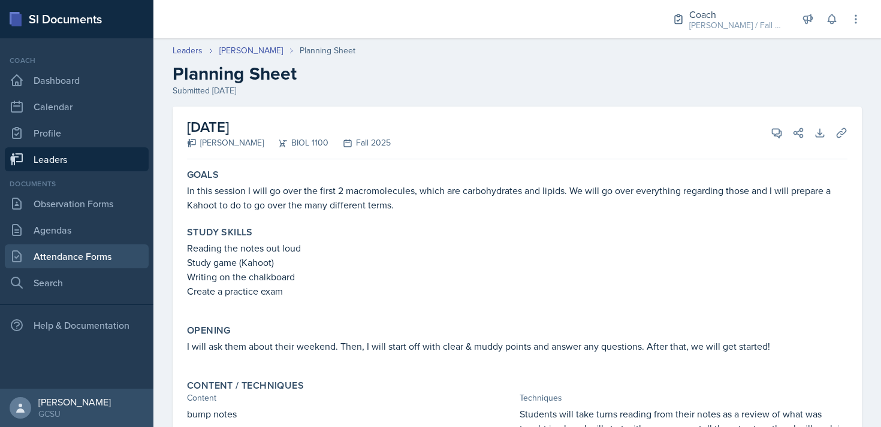
click at [90, 253] on link "Attendance Forms" at bounding box center [77, 257] width 144 height 24
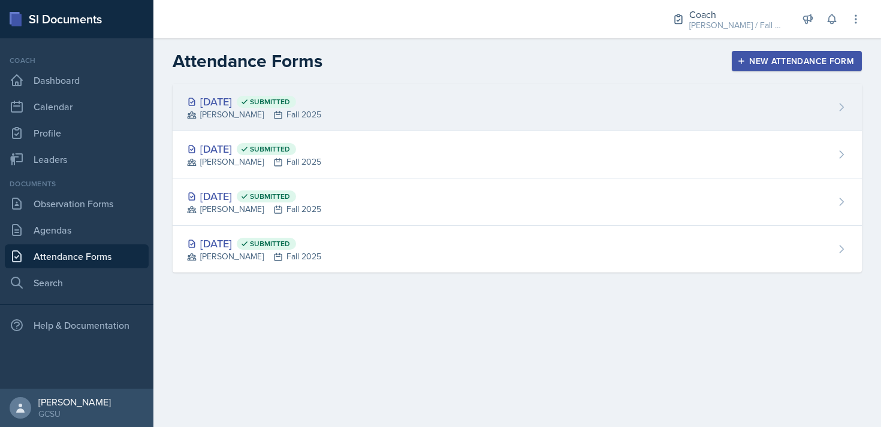
click at [375, 102] on div "Sep 8th, 2025 Submitted BECK Fall 2025" at bounding box center [517, 107] width 689 height 47
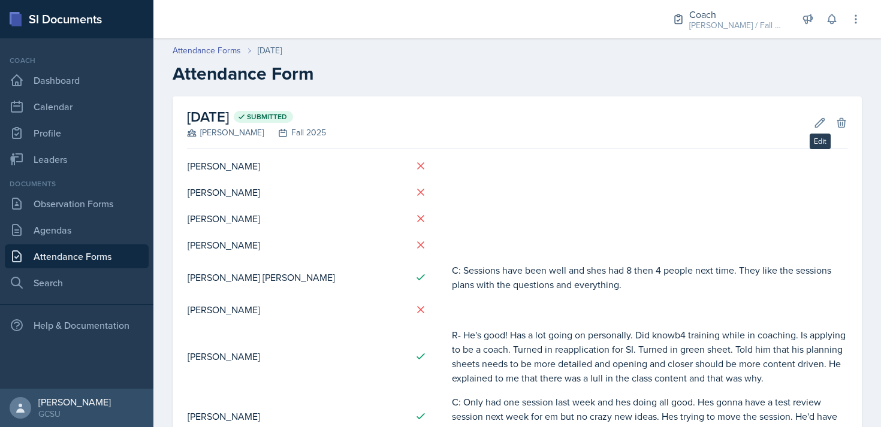
click at [814, 132] on div "September 8th, 2025 Submitted BECK Fall 2025 Edit Delete" at bounding box center [517, 123] width 661 height 53
click at [818, 126] on icon at bounding box center [820, 122] width 9 height 9
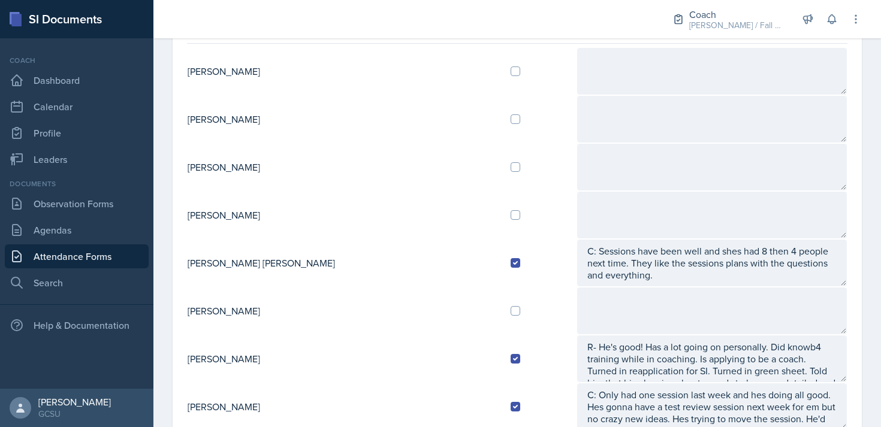
scroll to position [114, 0]
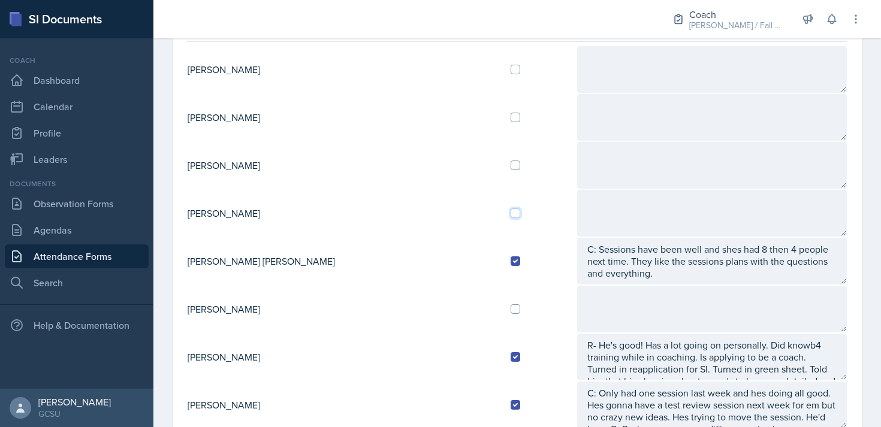
click at [511, 210] on input "checkbox" at bounding box center [516, 214] width 10 height 10
checkbox input "true"
click at [511, 168] on input "checkbox" at bounding box center [516, 166] width 10 height 10
checkbox input "true"
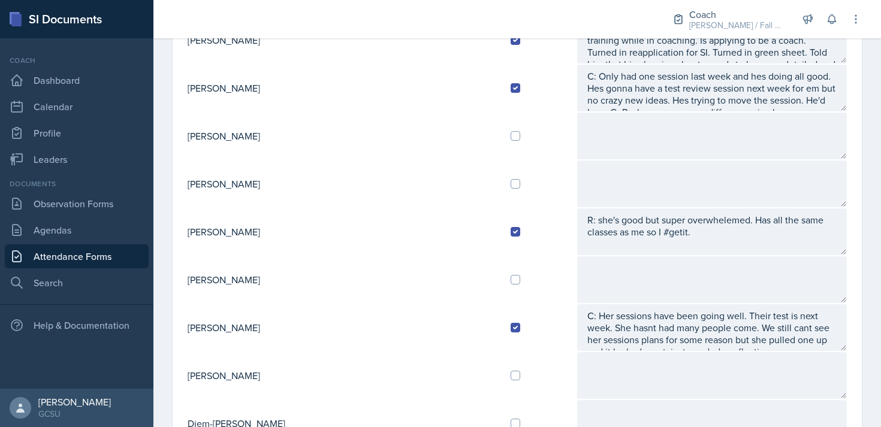
scroll to position [465, 0]
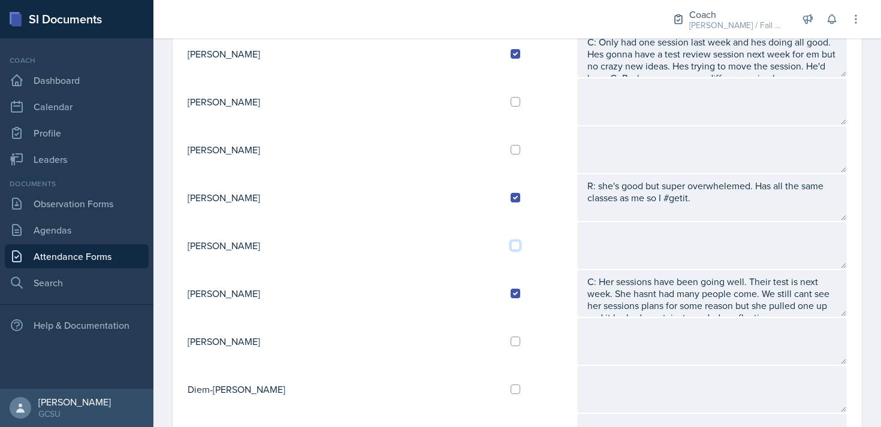
click at [511, 245] on input "checkbox" at bounding box center [516, 246] width 10 height 10
checkbox input "true"
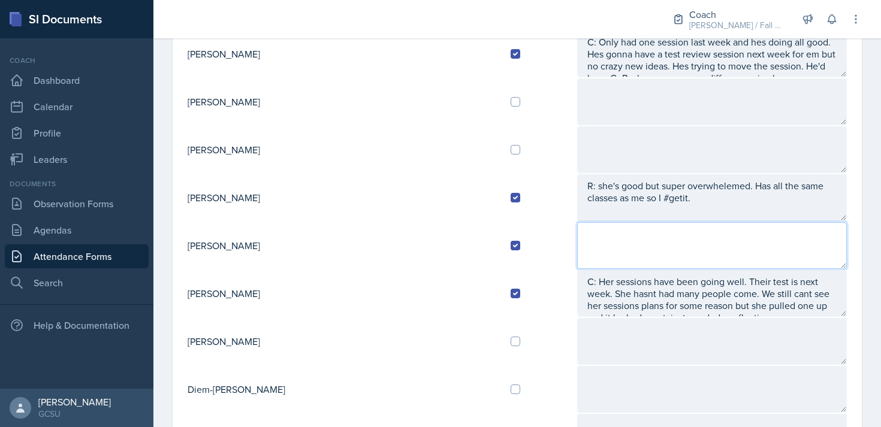
click at [577, 247] on textarea at bounding box center [712, 245] width 270 height 47
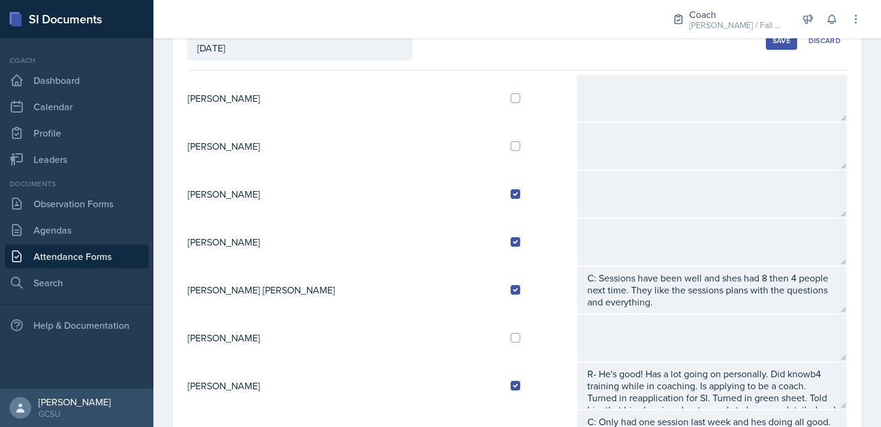
scroll to position [84, 0]
type textarea "R: she is doing so good. Sessions are booming and students are bold and engaged…"
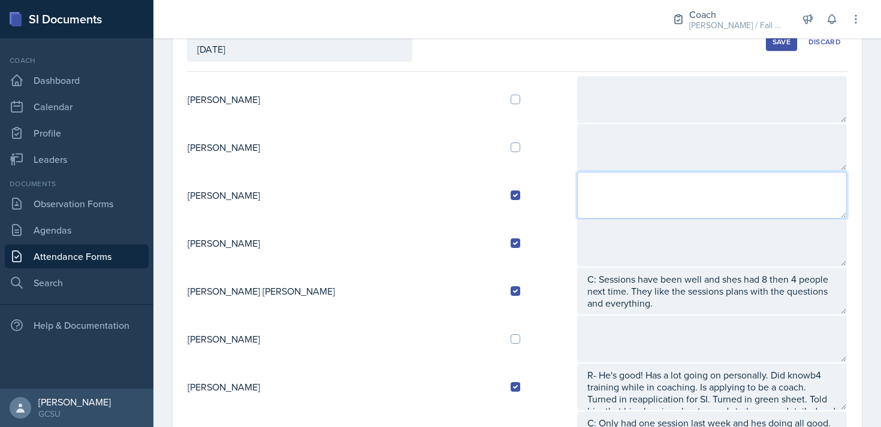
click at [577, 192] on textarea at bounding box center [712, 195] width 270 height 47
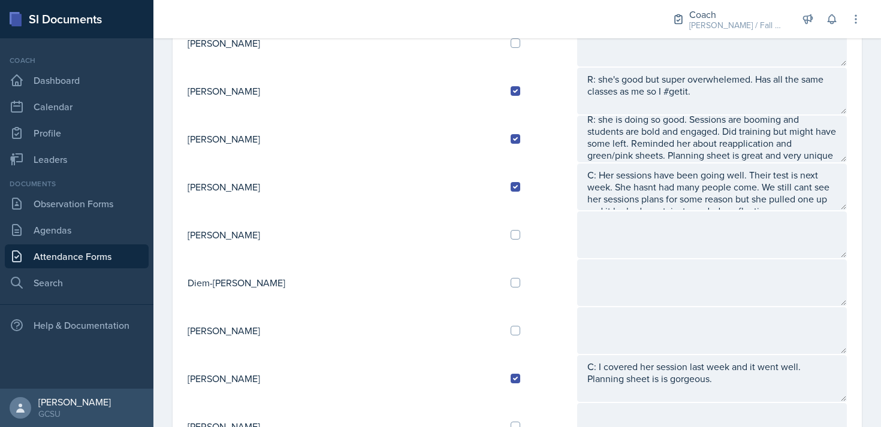
scroll to position [0, 0]
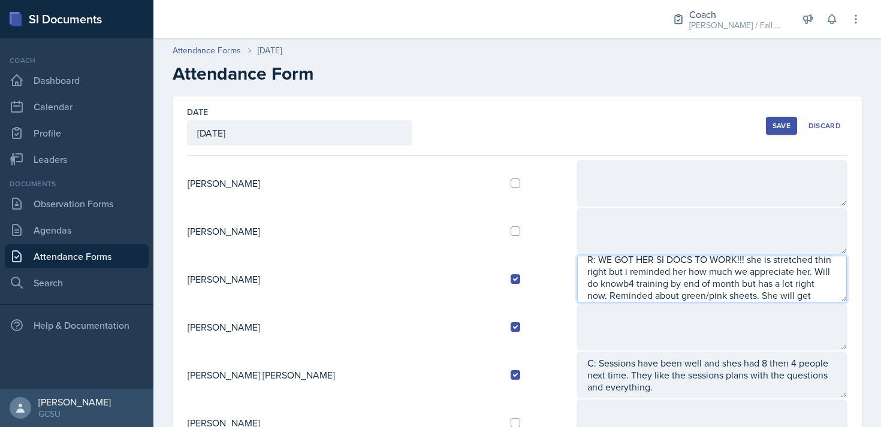
type textarea "R: WE GOT HER SI DOCS TO WORK!!! she is stretched thin right but i reminded her…"
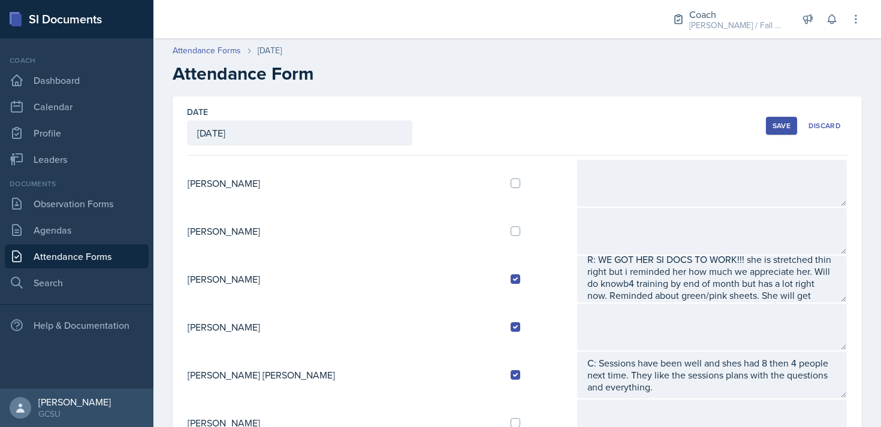
click at [779, 126] on div "Save" at bounding box center [782, 126] width 18 height 10
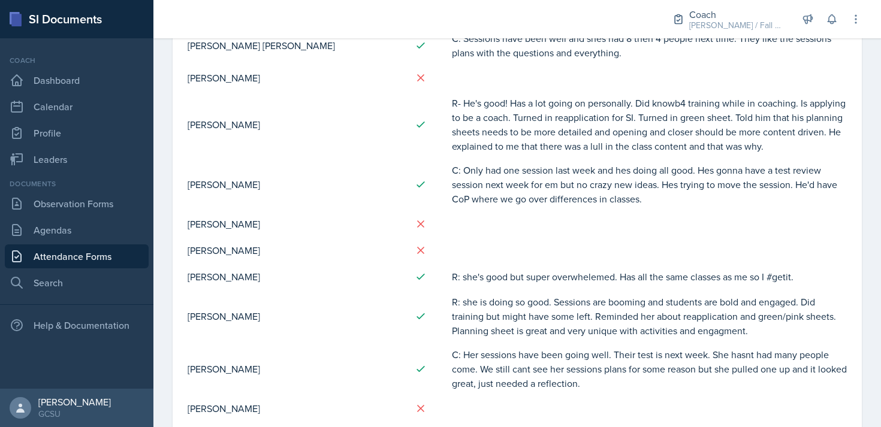
scroll to position [259, 0]
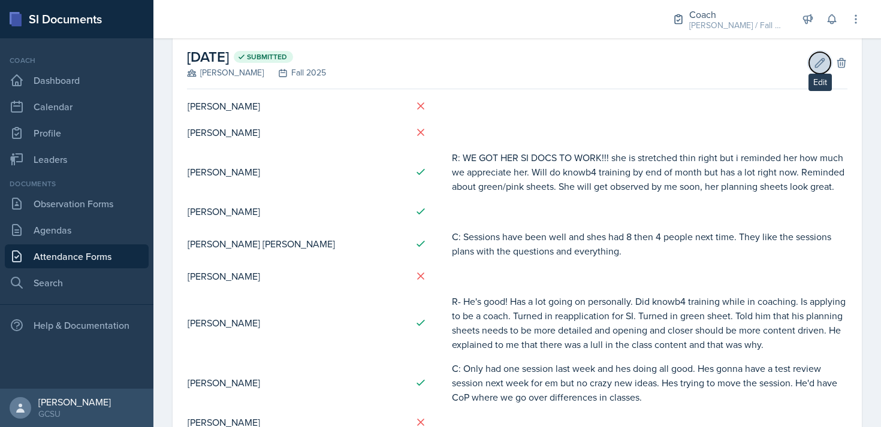
click at [812, 62] on button "Edit" at bounding box center [820, 63] width 22 height 22
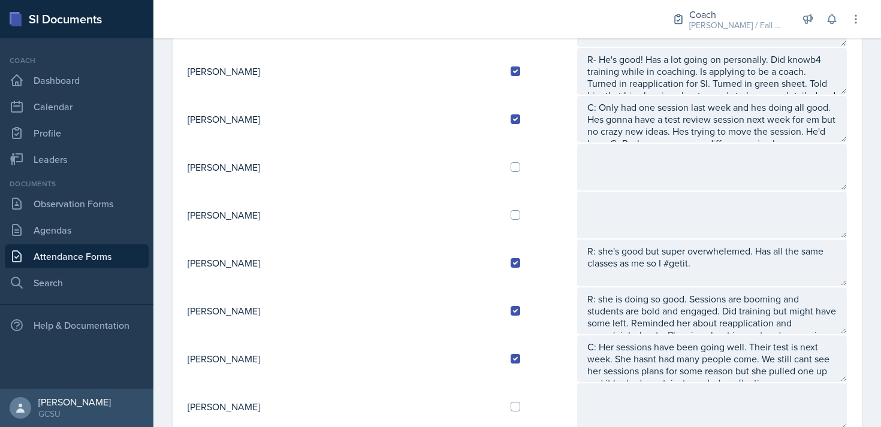
scroll to position [403, 0]
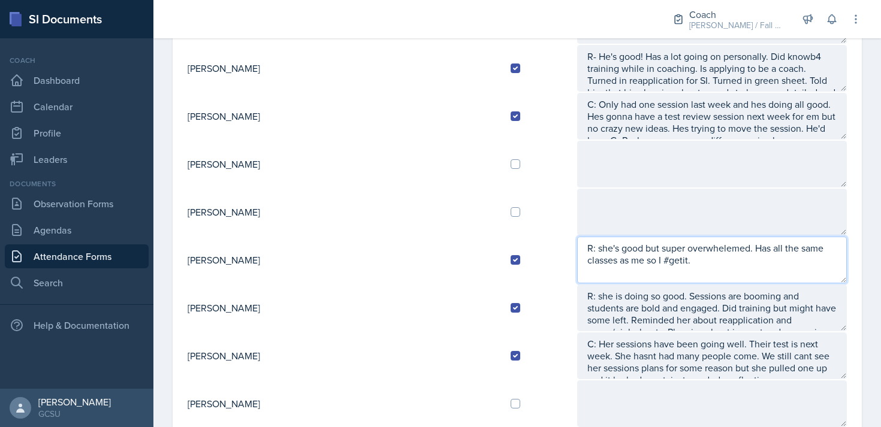
click at [685, 270] on textarea "R: she's good but super overwhelemed. Has all the same classes as me so I #geti…" at bounding box center [712, 260] width 270 height 47
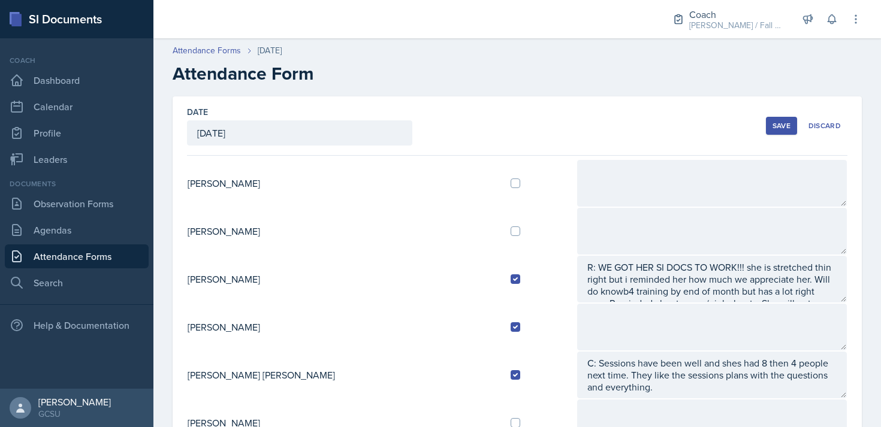
type textarea "R: she's good but super overwhelemed. Has all the same classes as me so I #geti…"
click at [786, 121] on div "Save" at bounding box center [782, 126] width 18 height 10
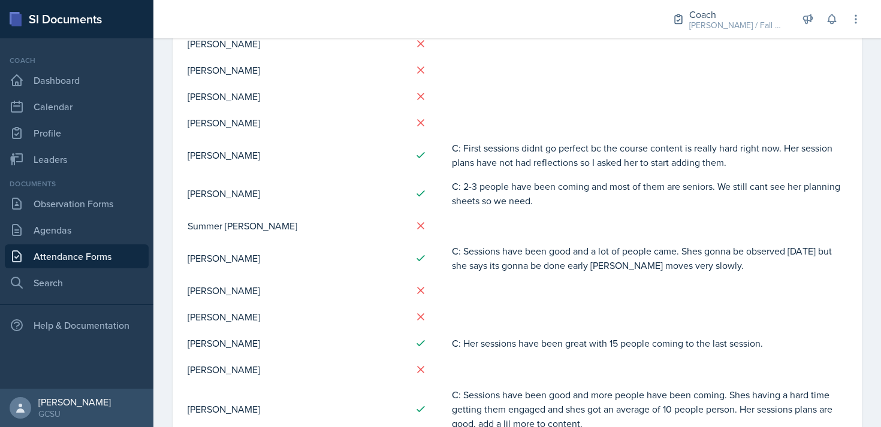
scroll to position [737, 0]
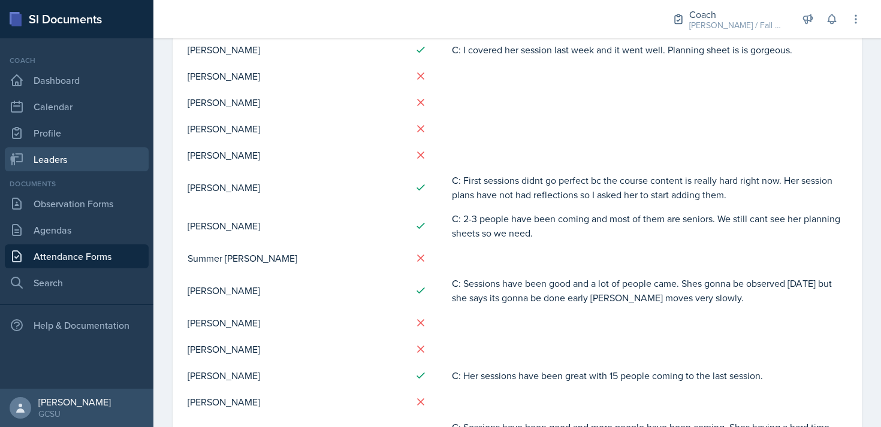
click at [59, 153] on link "Leaders" at bounding box center [77, 159] width 144 height 24
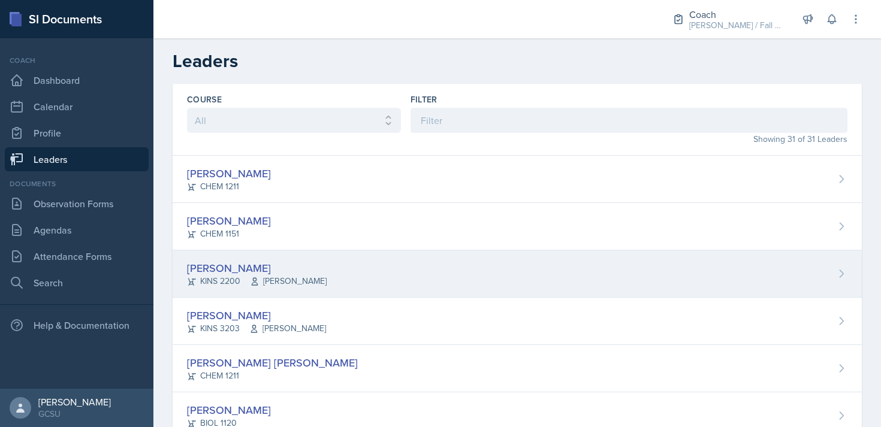
click at [306, 276] on div "Mallory Bates KINS 2200 Dr. Parks" at bounding box center [517, 274] width 689 height 47
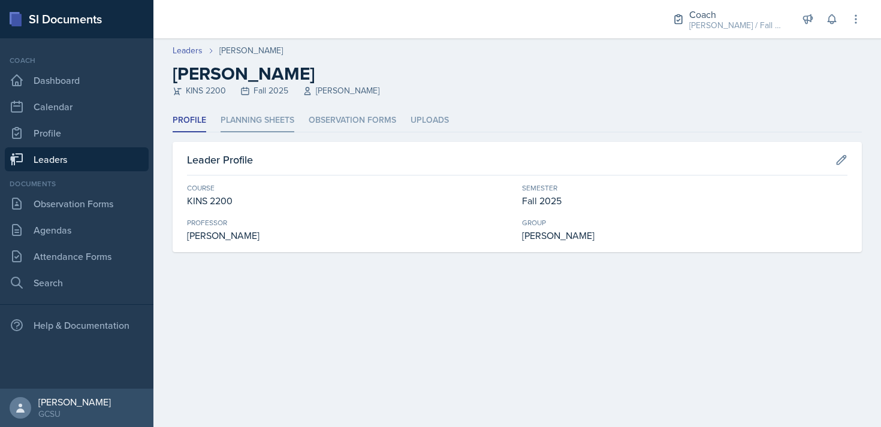
click at [261, 113] on li "Planning Sheets" at bounding box center [258, 120] width 74 height 23
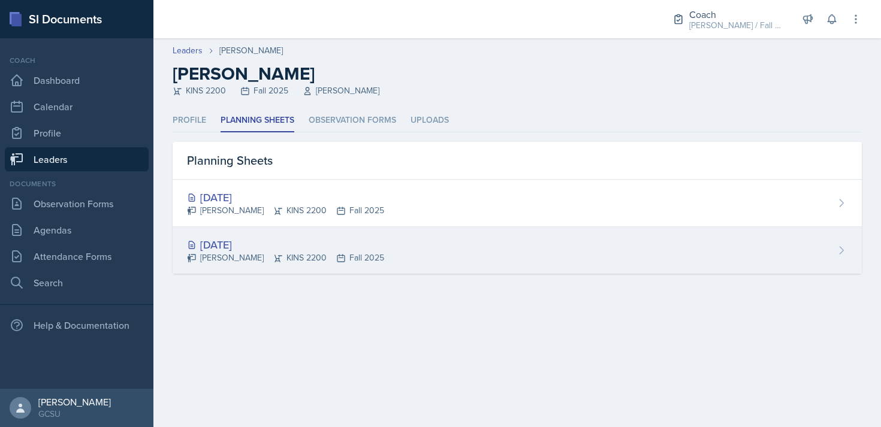
click at [317, 231] on div "Aug 21st, 2025 Mallory Bates KINS 2200 Fall 2025" at bounding box center [517, 250] width 689 height 47
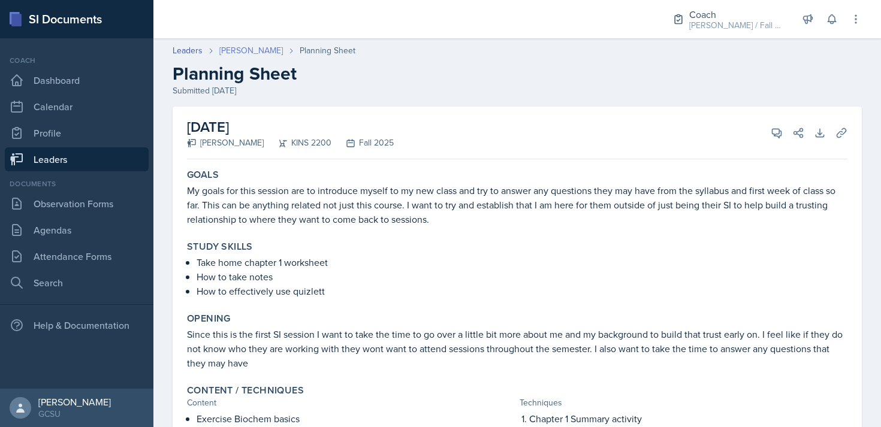
click at [229, 52] on link "[PERSON_NAME]" at bounding box center [251, 50] width 64 height 13
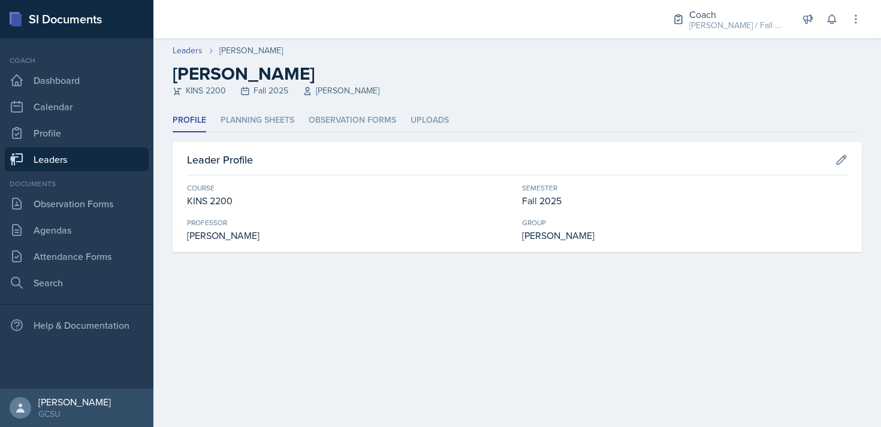
click at [117, 160] on link "Leaders" at bounding box center [77, 159] width 144 height 24
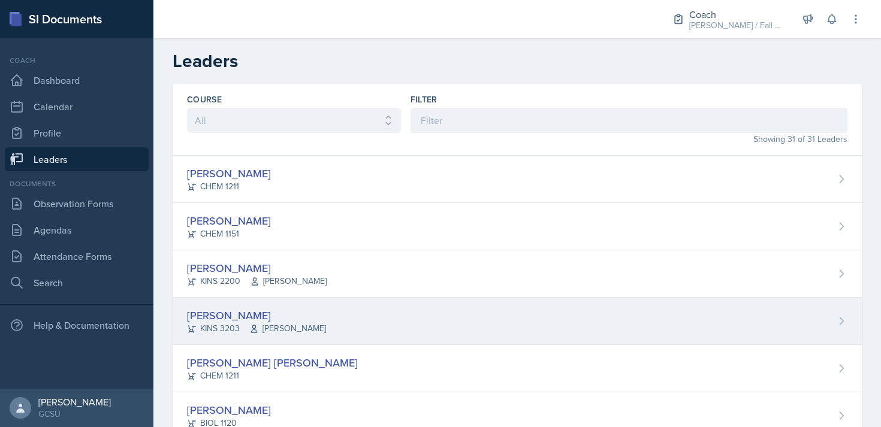
click at [256, 330] on icon at bounding box center [254, 329] width 10 height 10
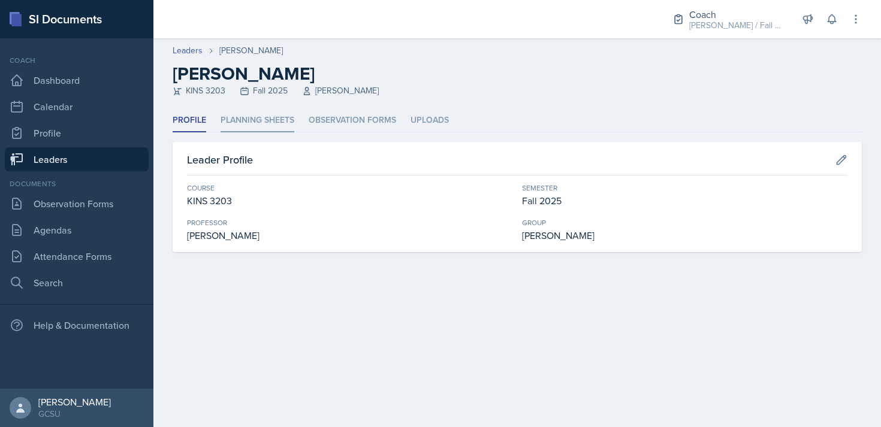
click at [237, 129] on li "Planning Sheets" at bounding box center [258, 120] width 74 height 23
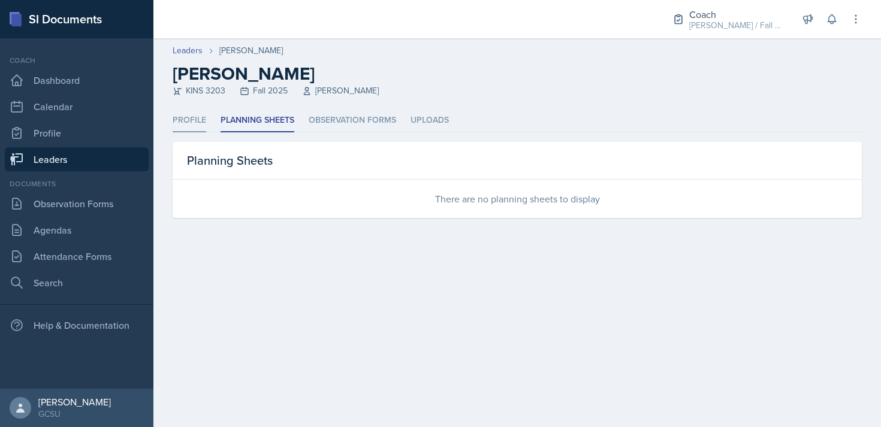
click at [203, 125] on li "Profile" at bounding box center [190, 120] width 34 height 23
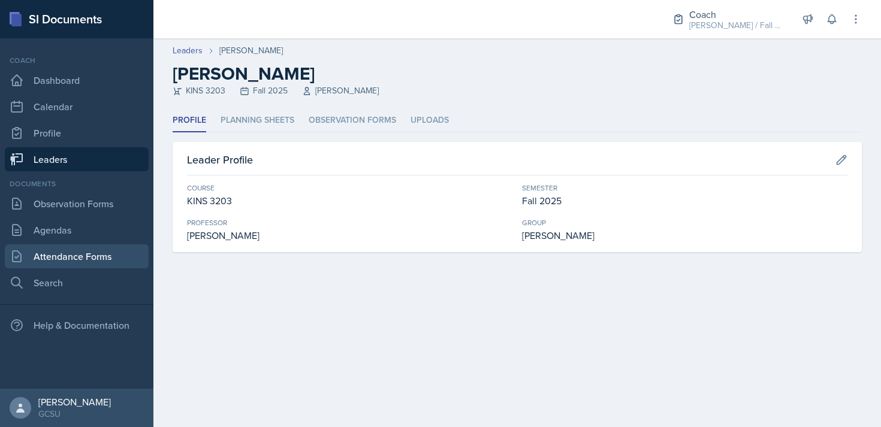
click at [76, 254] on link "Attendance Forms" at bounding box center [77, 257] width 144 height 24
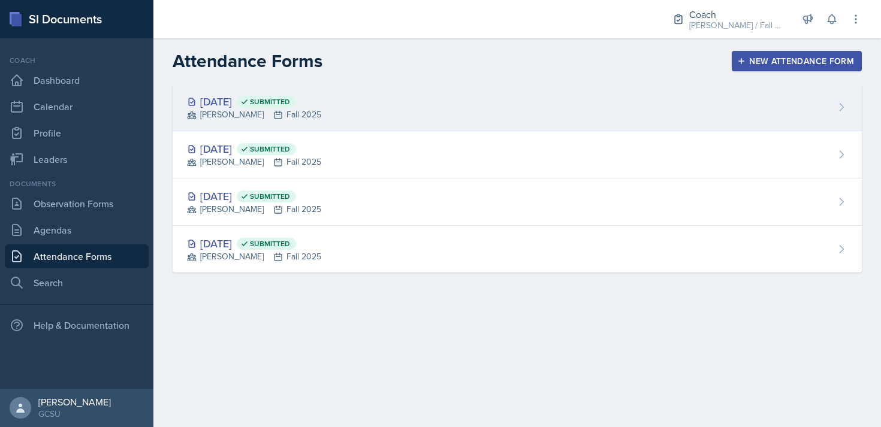
click at [370, 111] on div "Sep 8th, 2025 Submitted BECK Fall 2025" at bounding box center [517, 107] width 689 height 47
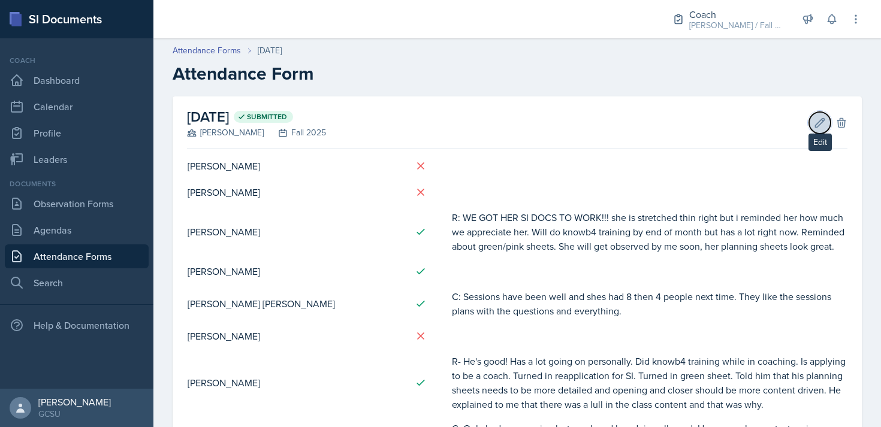
click at [817, 119] on icon at bounding box center [820, 123] width 12 height 12
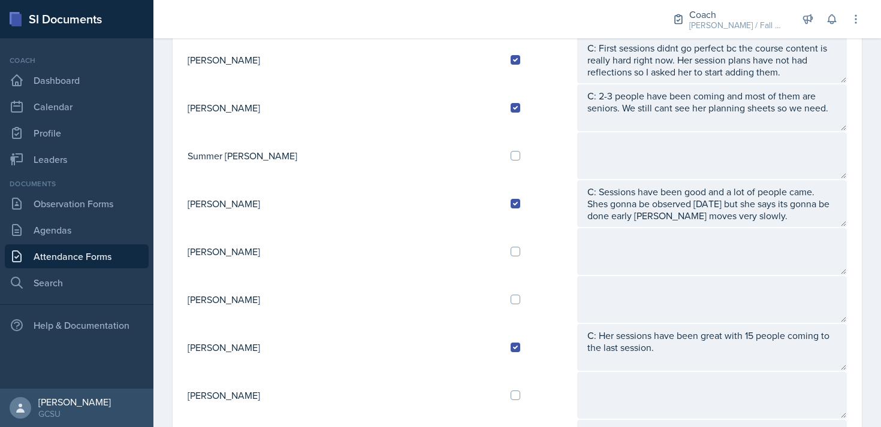
scroll to position [1131, 0]
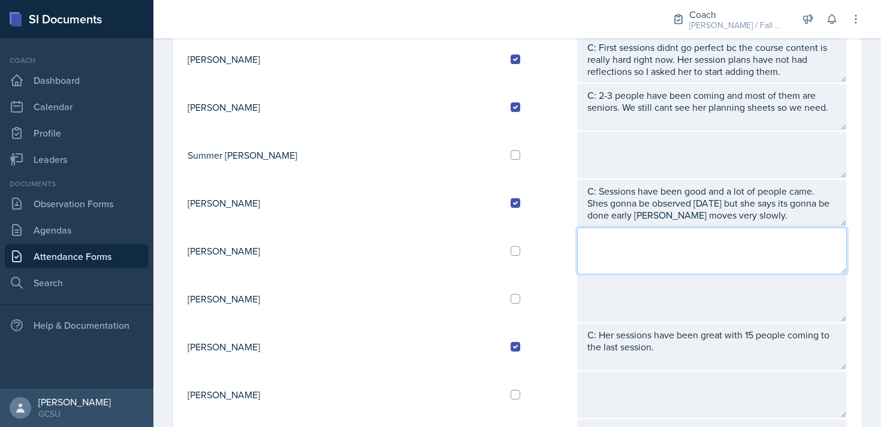
click at [577, 246] on textarea at bounding box center [712, 251] width 270 height 47
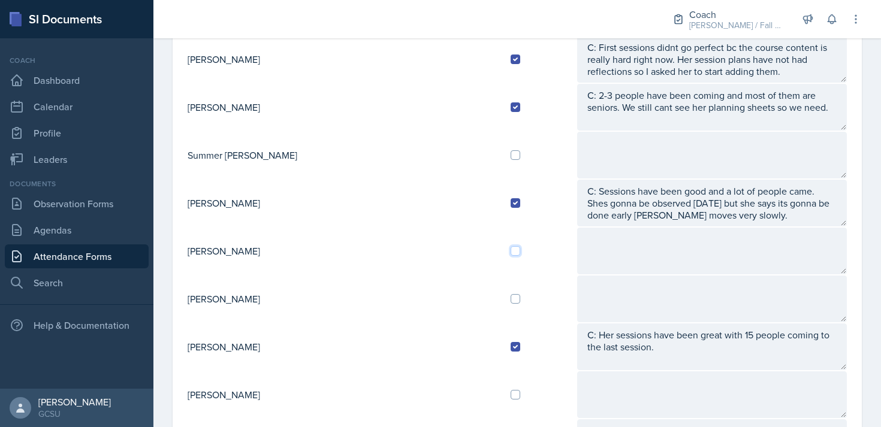
click at [511, 253] on input "checkbox" at bounding box center [516, 251] width 10 height 10
checkbox input "true"
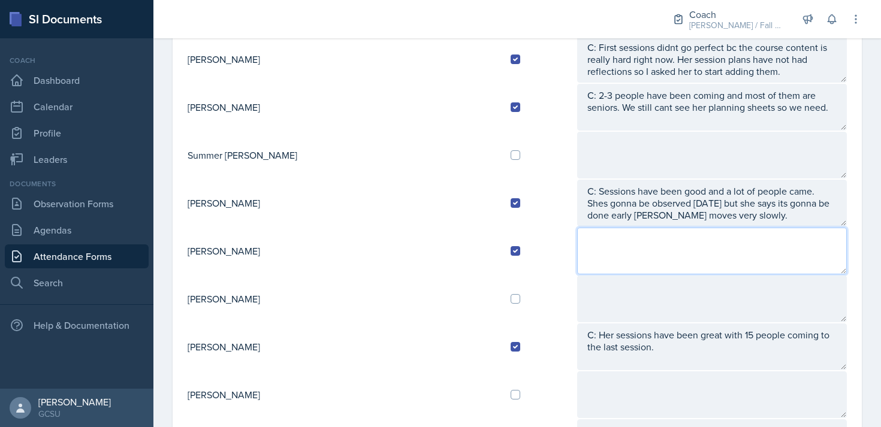
click at [577, 254] on textarea at bounding box center [712, 251] width 270 height 47
click at [577, 254] on textarea "R: She is good." at bounding box center [712, 251] width 270 height 47
type textarea "R: She is good."
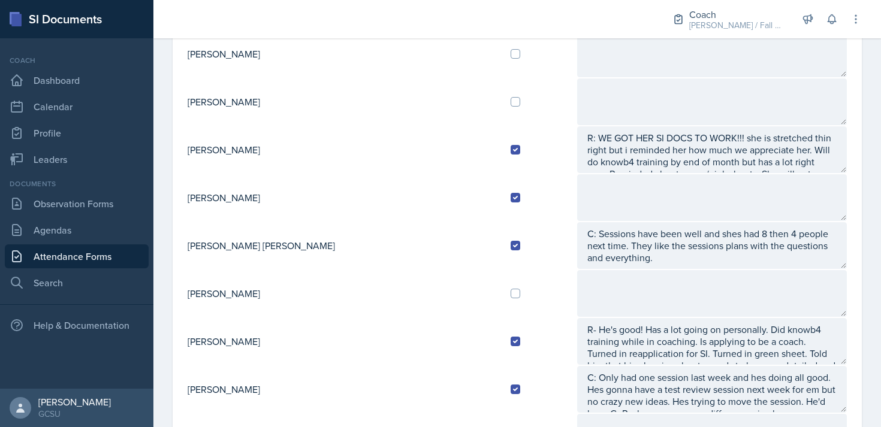
scroll to position [0, 0]
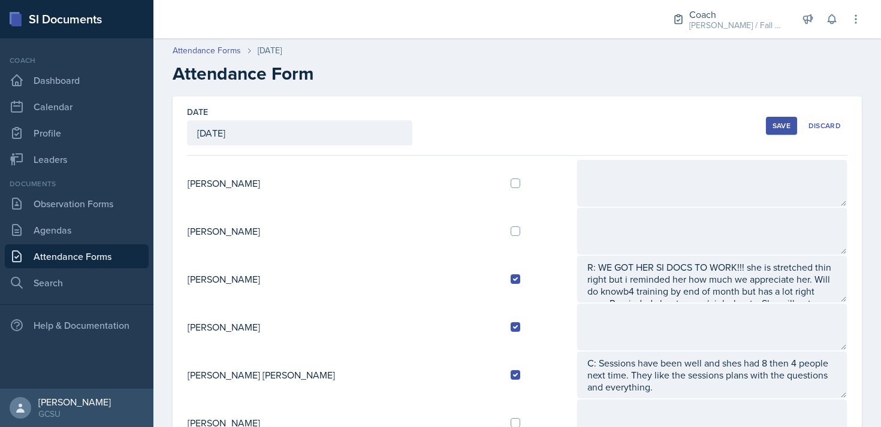
click at [791, 125] on div "Save" at bounding box center [782, 126] width 18 height 10
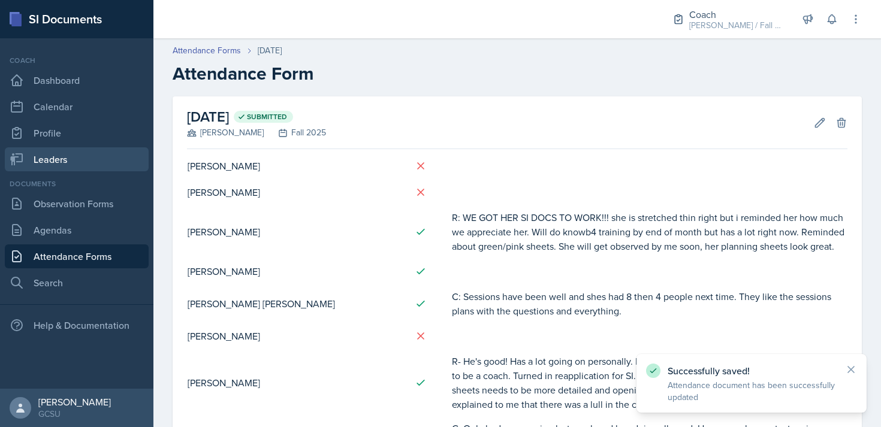
click at [67, 162] on link "Leaders" at bounding box center [77, 159] width 144 height 24
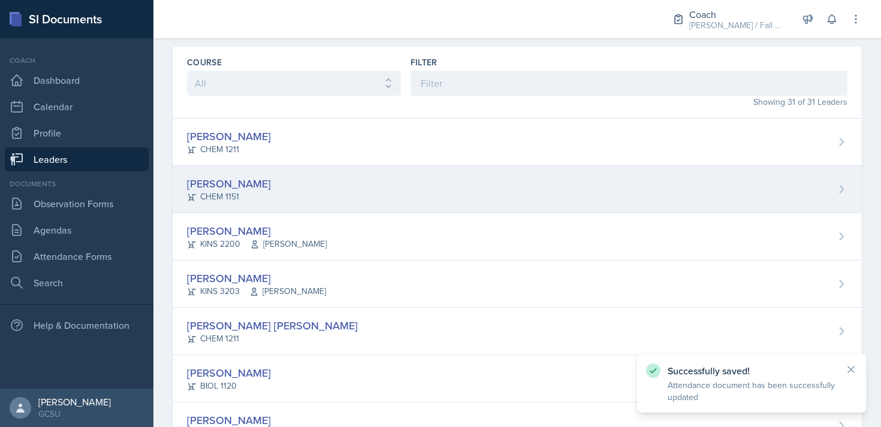
scroll to position [59, 0]
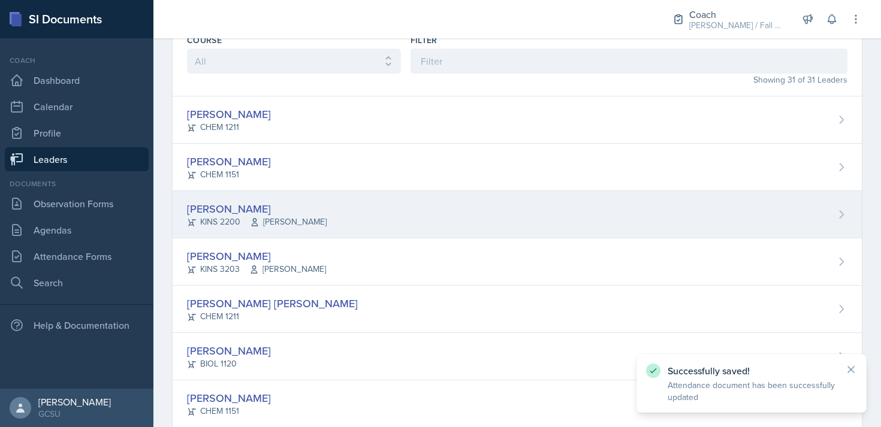
click at [300, 209] on div "Mallory Bates KINS 2200 Dr. Parks" at bounding box center [517, 214] width 689 height 47
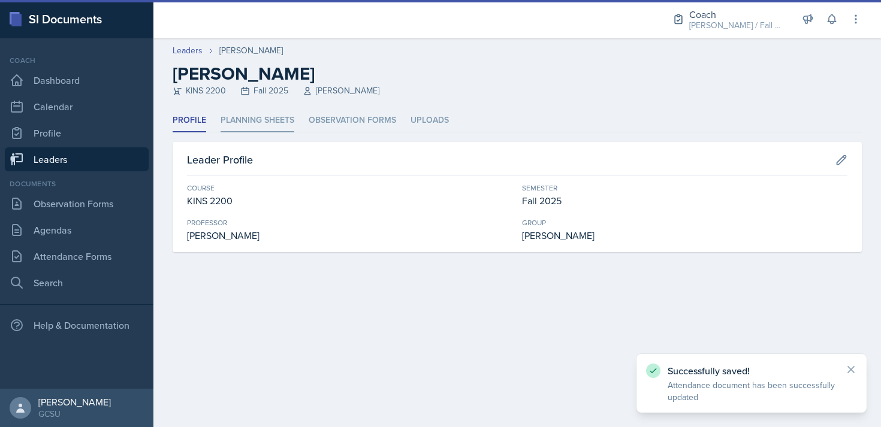
click at [275, 119] on li "Planning Sheets" at bounding box center [258, 120] width 74 height 23
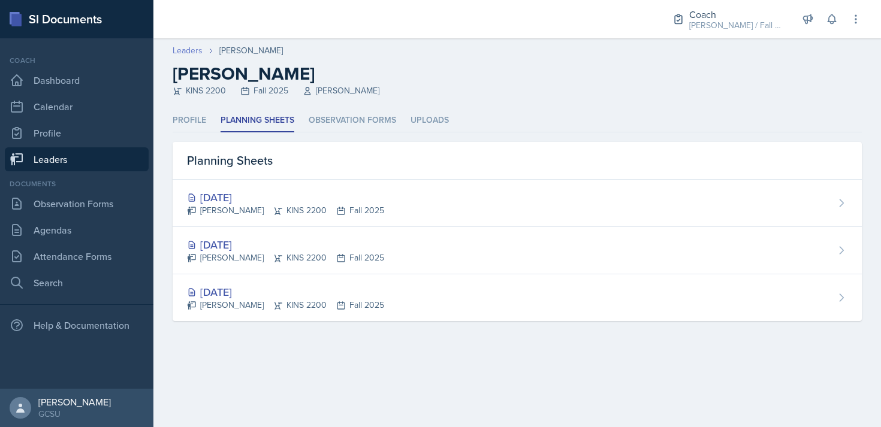
click at [188, 52] on link "Leaders" at bounding box center [188, 50] width 30 height 13
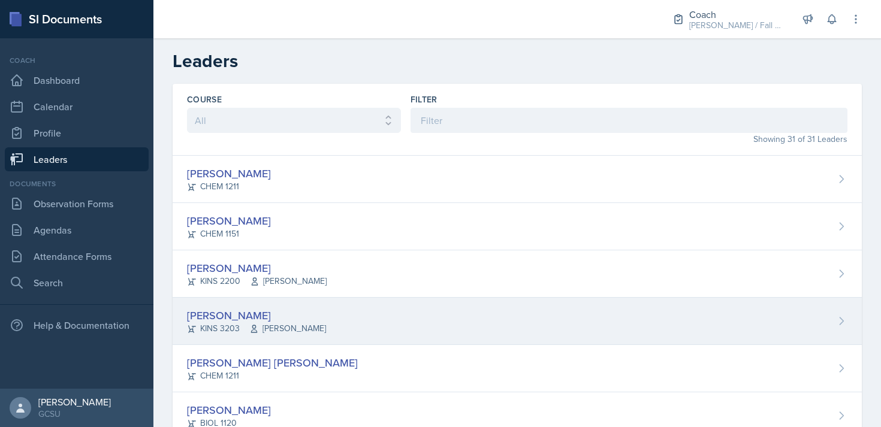
click at [294, 308] on div "[PERSON_NAME]" at bounding box center [256, 316] width 139 height 16
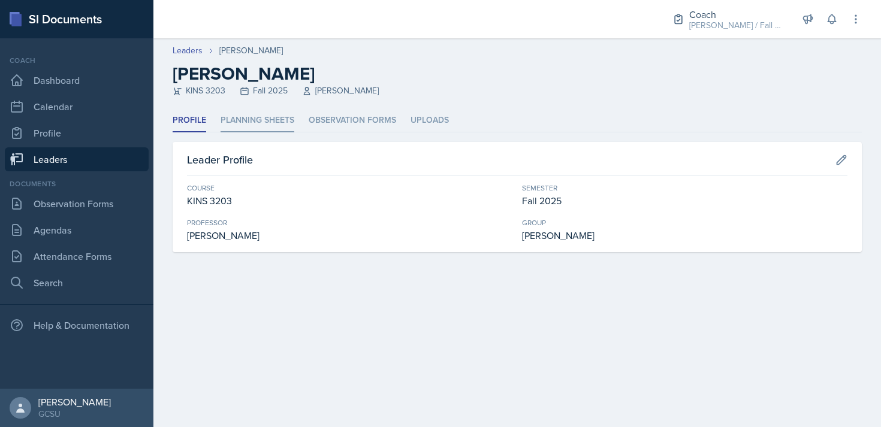
click at [286, 114] on li "Planning Sheets" at bounding box center [258, 120] width 74 height 23
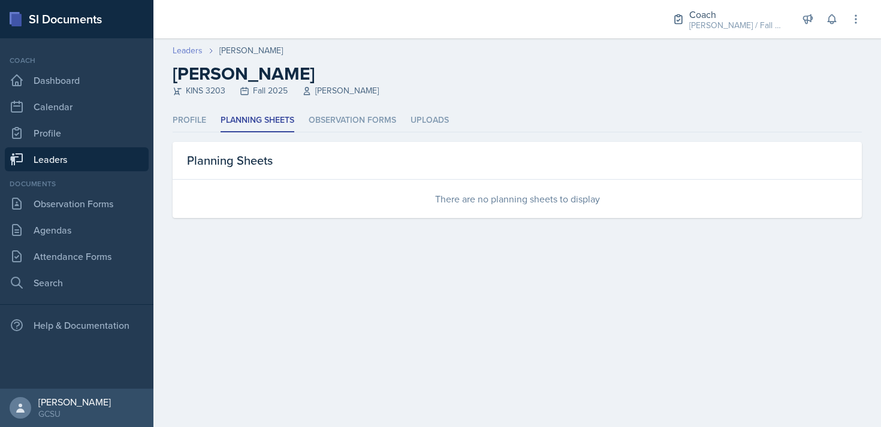
click at [194, 52] on link "Leaders" at bounding box center [188, 50] width 30 height 13
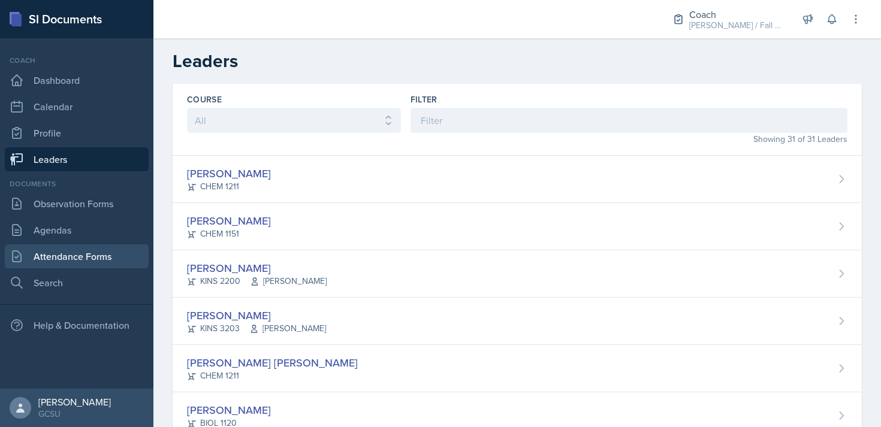
click at [103, 254] on link "Attendance Forms" at bounding box center [77, 257] width 144 height 24
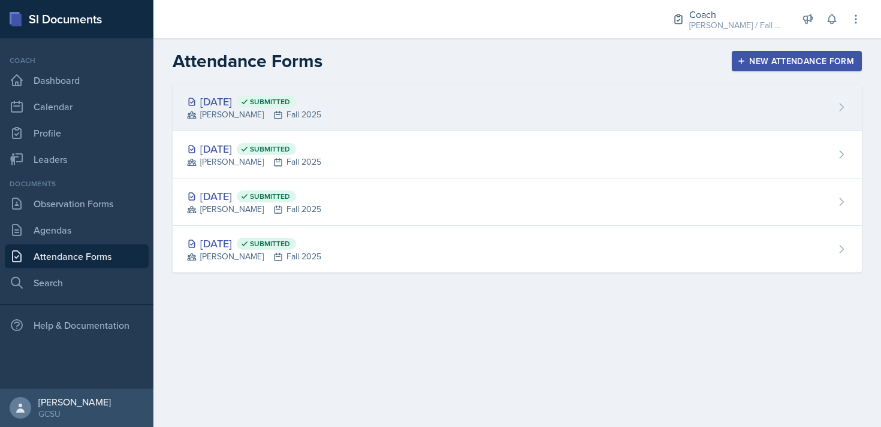
click at [364, 119] on div "Sep 8th, 2025 Submitted BECK Fall 2025" at bounding box center [517, 107] width 689 height 47
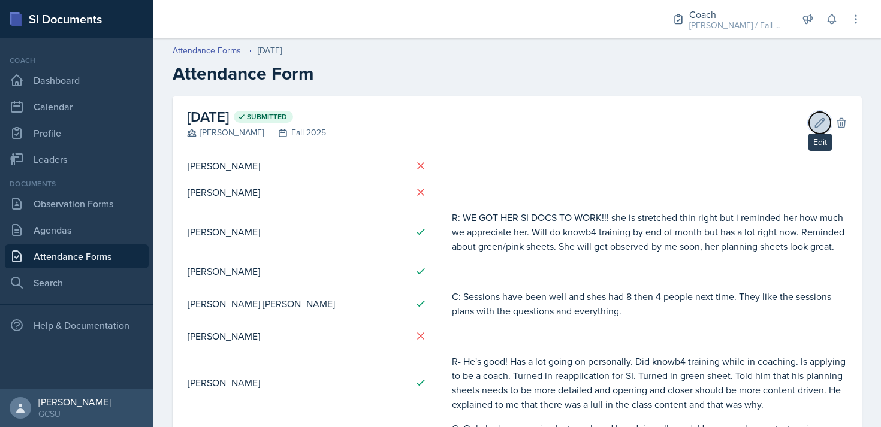
click at [815, 120] on icon at bounding box center [820, 123] width 12 height 12
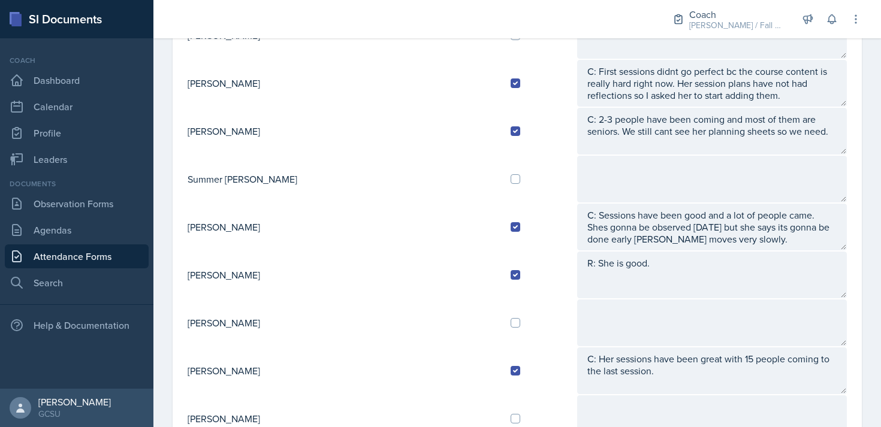
scroll to position [1108, 0]
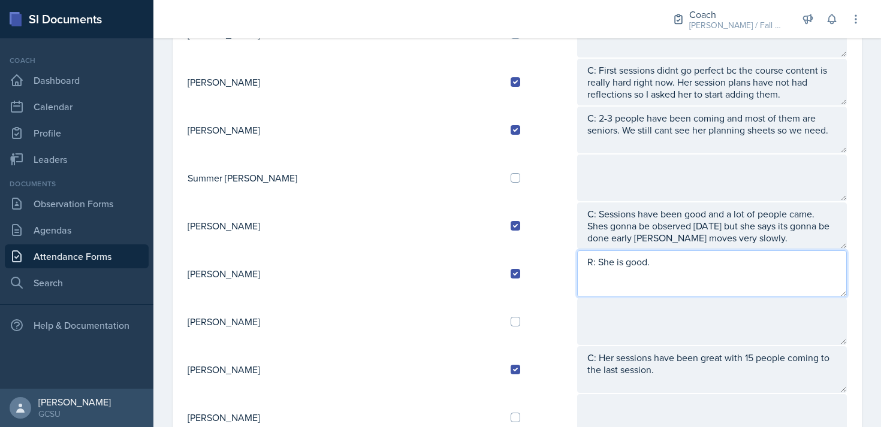
click at [629, 268] on textarea "R: She is good." at bounding box center [712, 274] width 270 height 47
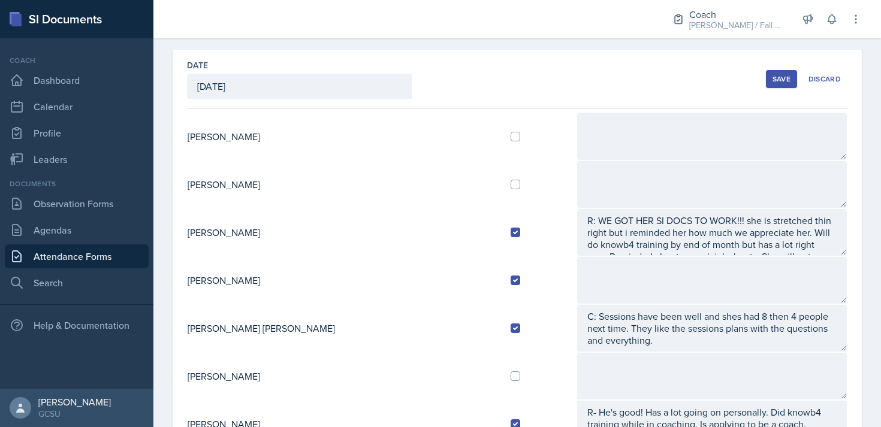
scroll to position [0, 0]
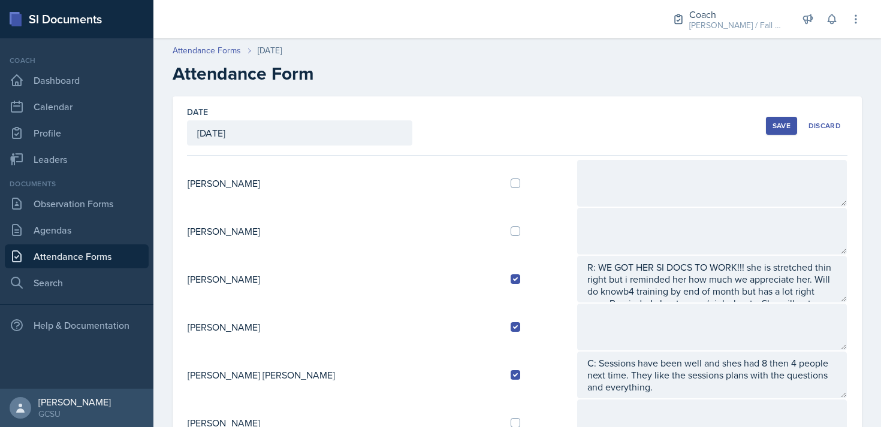
type textarea "R: She is good. Will do knowb4 training because she has to for this job and her…"
click at [774, 119] on button "Save" at bounding box center [781, 126] width 31 height 18
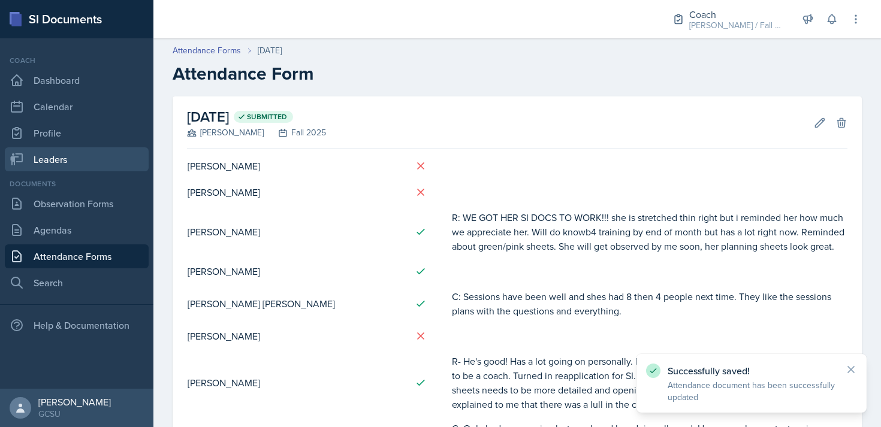
click at [71, 161] on link "Leaders" at bounding box center [77, 159] width 144 height 24
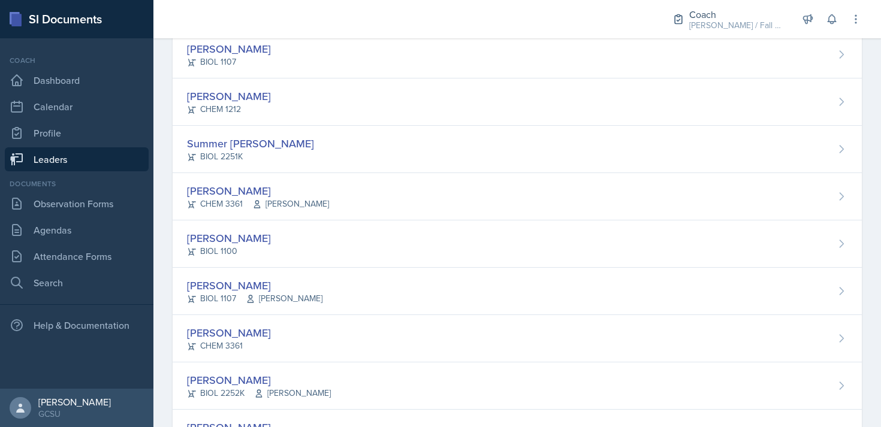
scroll to position [1122, 0]
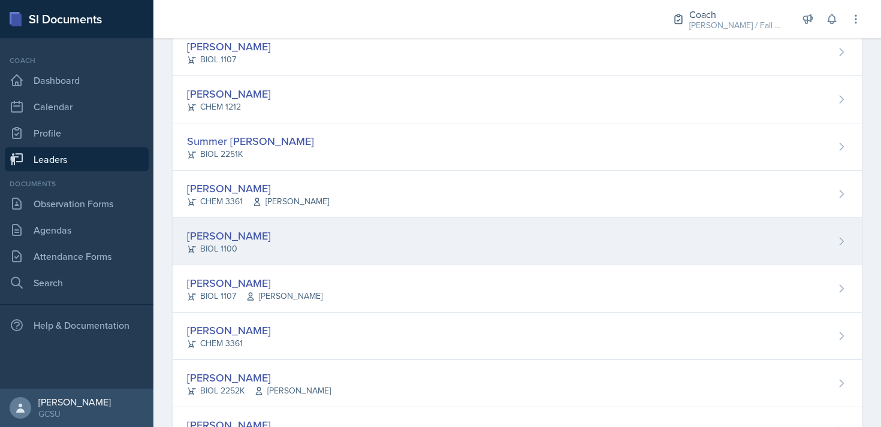
click at [326, 244] on div "Alexis Overton BIOL 1100" at bounding box center [517, 241] width 689 height 47
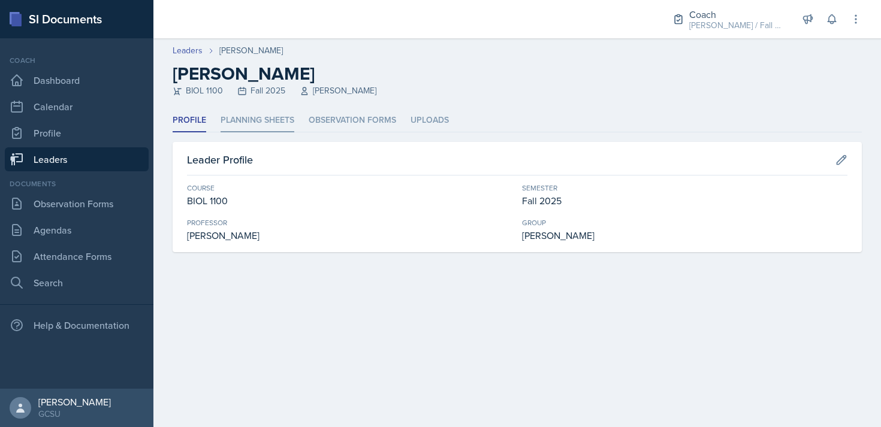
click at [272, 125] on li "Planning Sheets" at bounding box center [258, 120] width 74 height 23
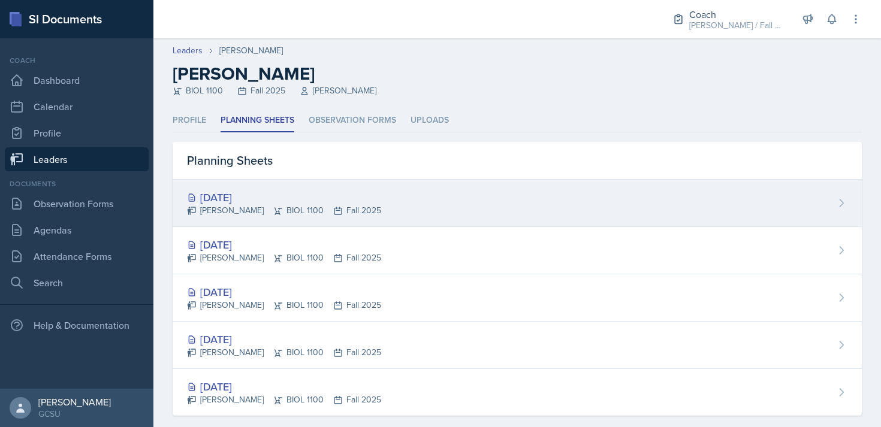
click at [328, 205] on div "Alexis Overton BIOL 1100 Fall 2025" at bounding box center [284, 210] width 194 height 13
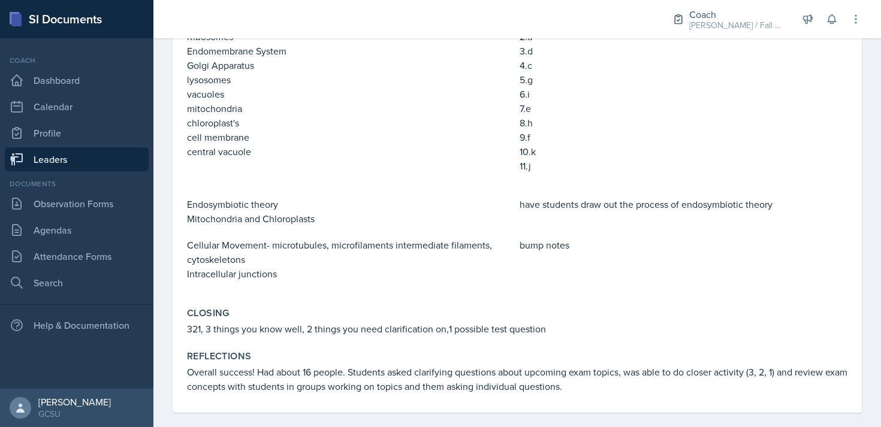
scroll to position [493, 0]
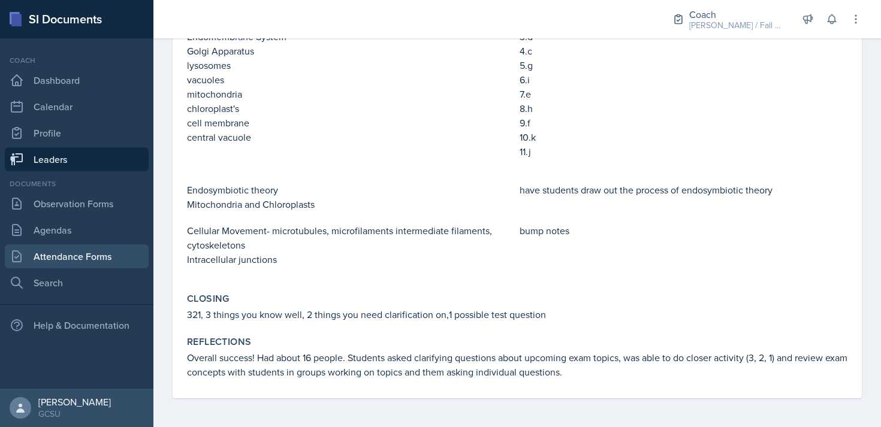
click at [80, 252] on link "Attendance Forms" at bounding box center [77, 257] width 144 height 24
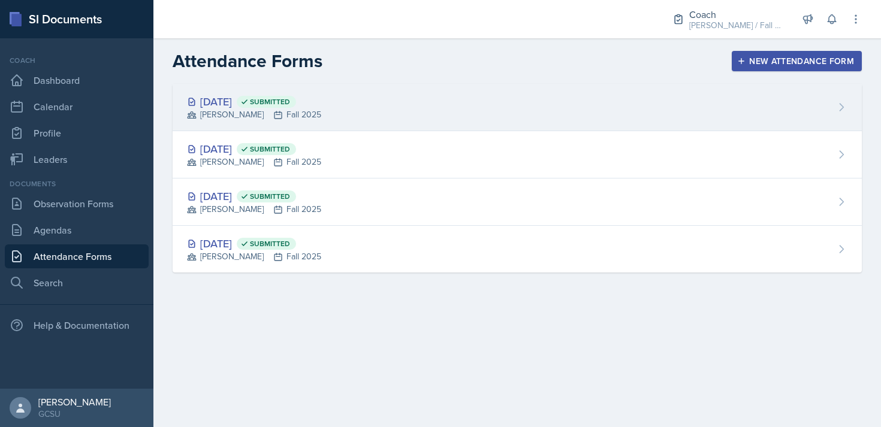
click at [400, 117] on div "Sep 8th, 2025 Submitted BECK Fall 2025" at bounding box center [517, 107] width 689 height 47
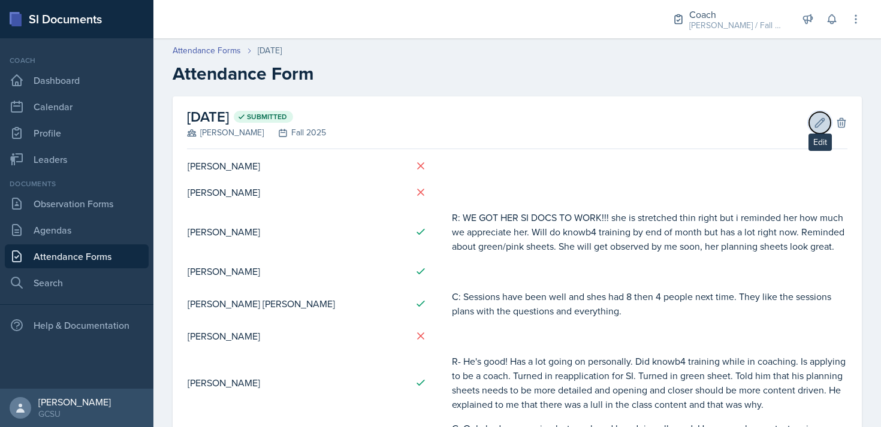
click at [822, 127] on icon at bounding box center [820, 123] width 12 height 12
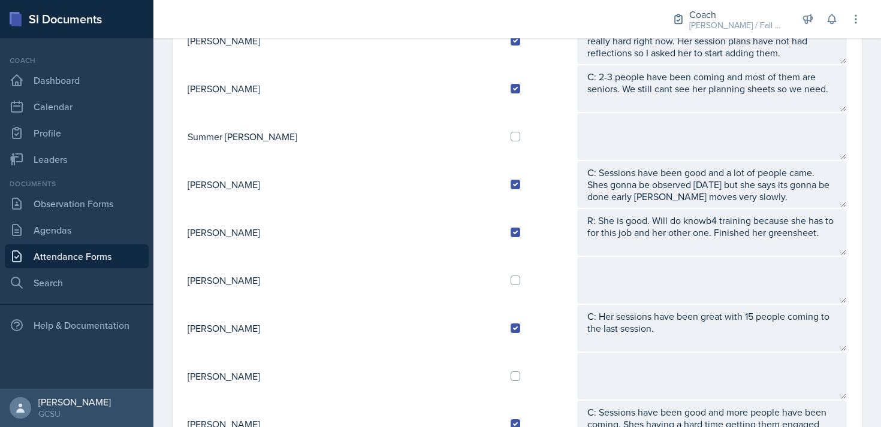
scroll to position [1157, 0]
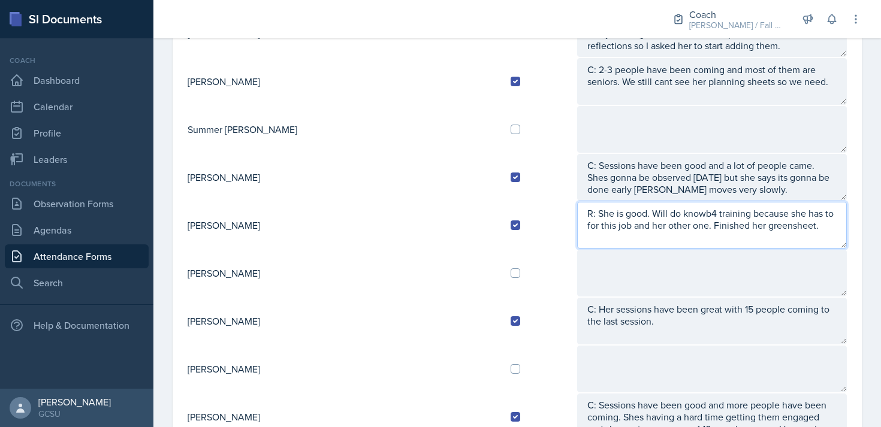
click at [740, 222] on textarea "R: She is good. Will do knowb4 training because she has to for this job and her…" at bounding box center [712, 225] width 270 height 47
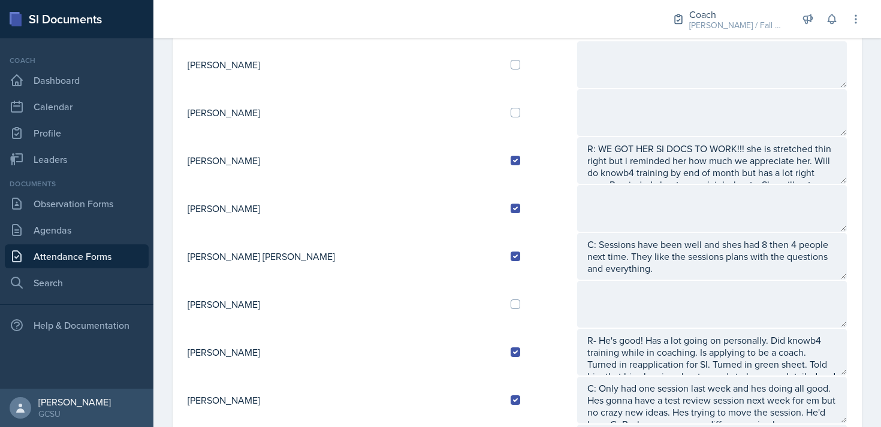
scroll to position [0, 0]
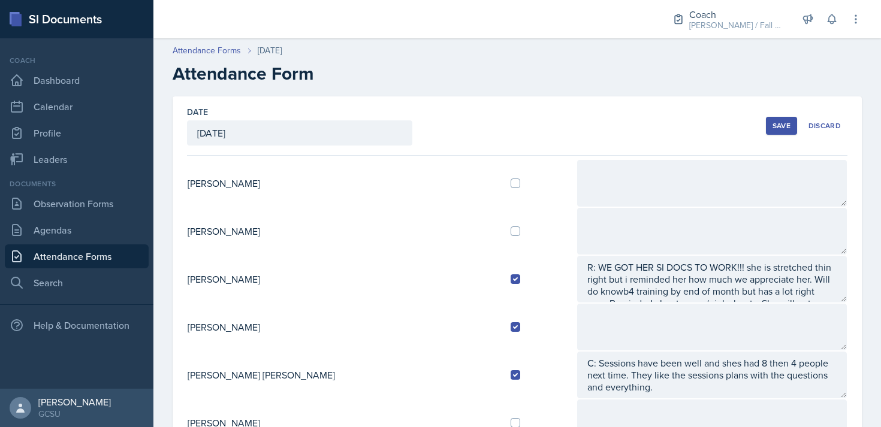
type textarea "R: She is good. Will do knowb4 training because she has to for this job and her…"
click at [781, 125] on div "Save" at bounding box center [782, 126] width 18 height 10
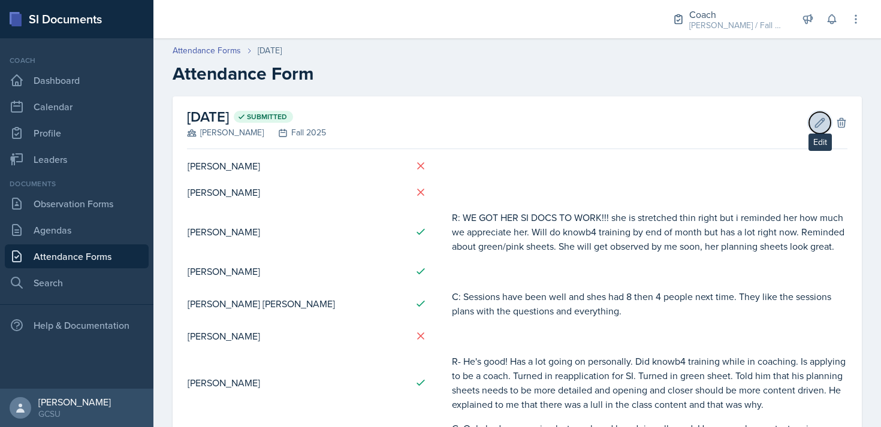
click at [817, 116] on button "Edit" at bounding box center [820, 123] width 22 height 22
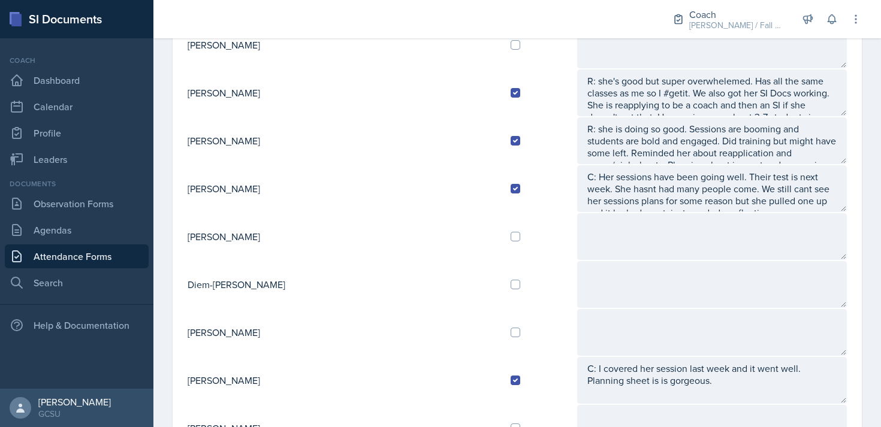
scroll to position [611, 0]
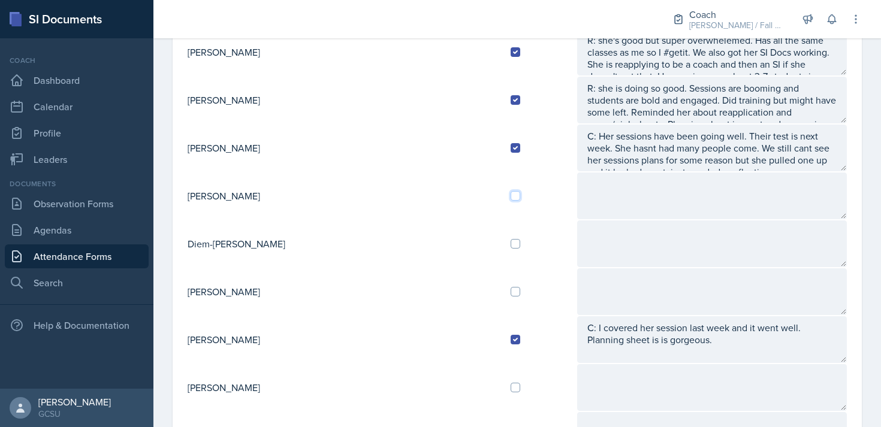
click at [511, 195] on input "checkbox" at bounding box center [516, 196] width 10 height 10
checkbox input "true"
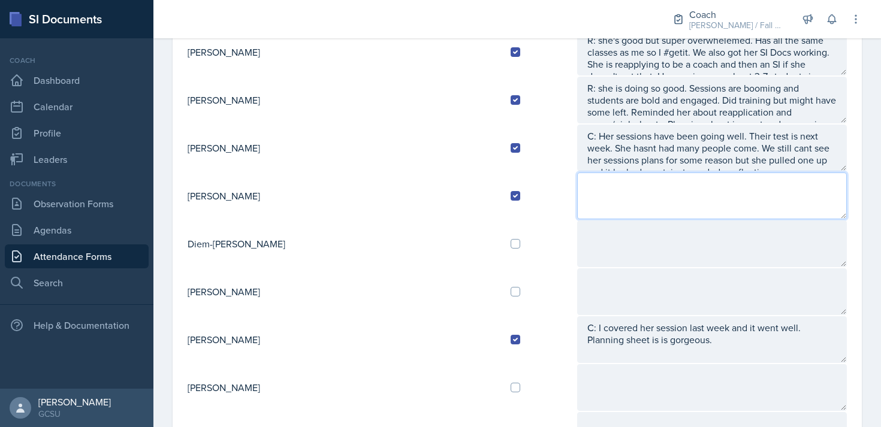
click at [577, 185] on textarea at bounding box center [712, 196] width 270 height 47
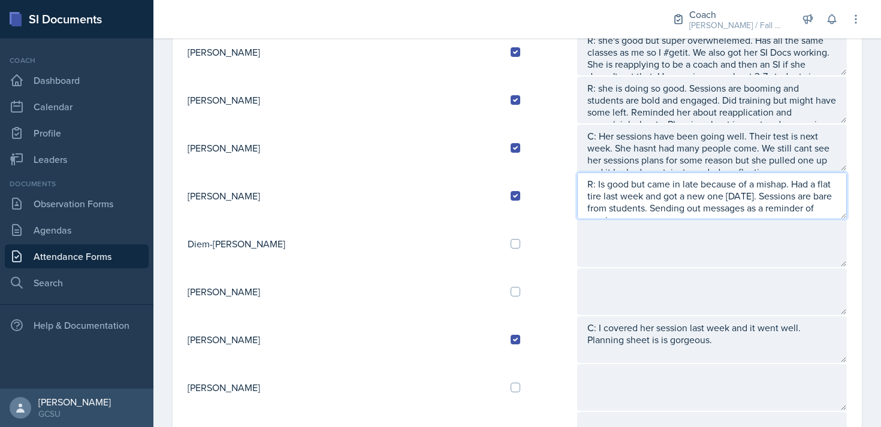
click at [639, 200] on textarea "R: Is good but came in late because of a mishap. Had a flat tire last week and …" at bounding box center [712, 196] width 270 height 47
click at [792, 213] on textarea "R: Is good but came in late because of a mishap. Had a flat tire last week and …" at bounding box center [712, 196] width 270 height 47
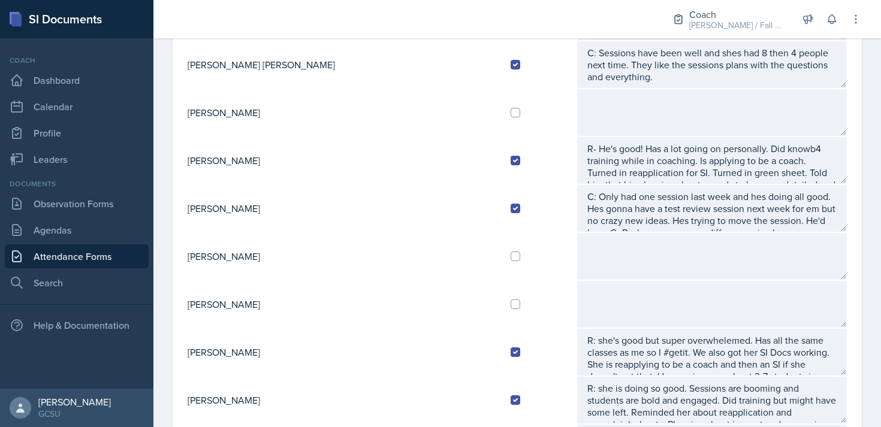
scroll to position [0, 0]
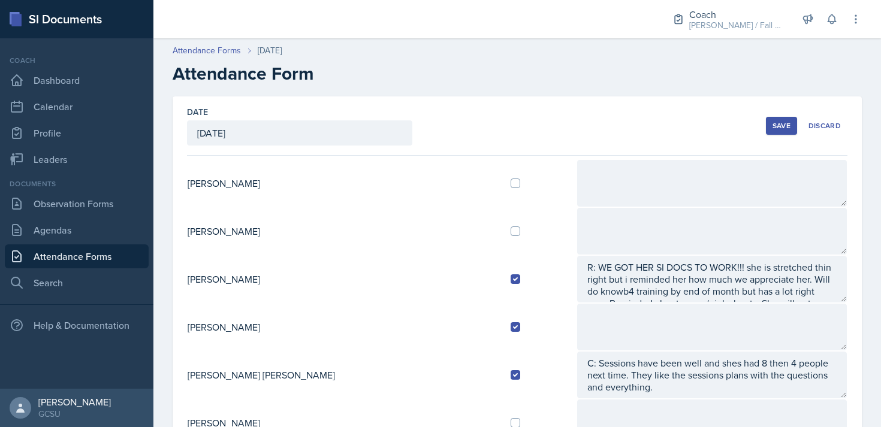
type textarea "R: Is good but came in late because of a mishap. Had a flat tire last week and …"
click at [777, 126] on div "Save" at bounding box center [782, 126] width 18 height 10
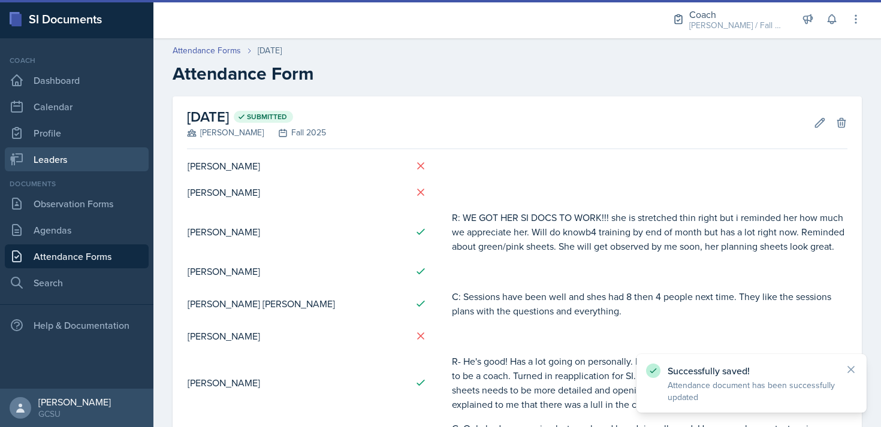
click at [64, 158] on link "Leaders" at bounding box center [77, 159] width 144 height 24
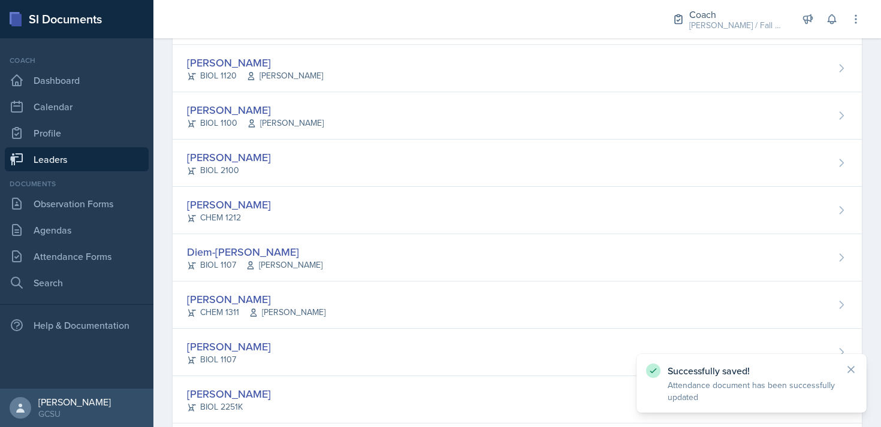
scroll to position [621, 0]
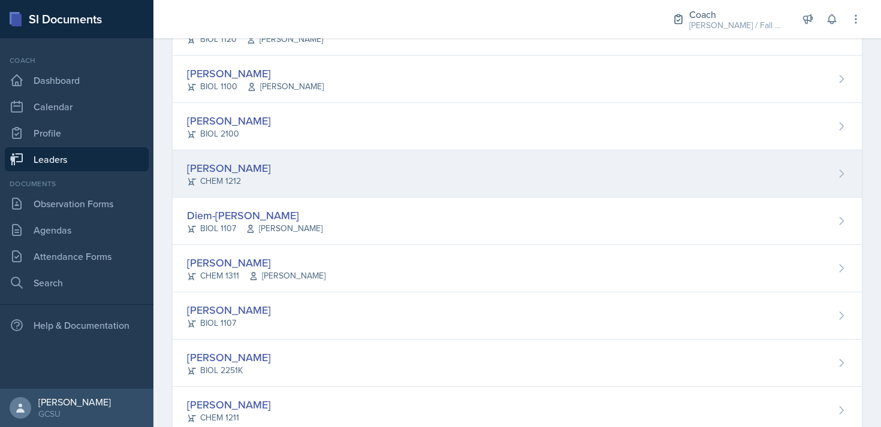
click at [375, 175] on div "Hailey Hill CHEM 1212" at bounding box center [517, 173] width 689 height 47
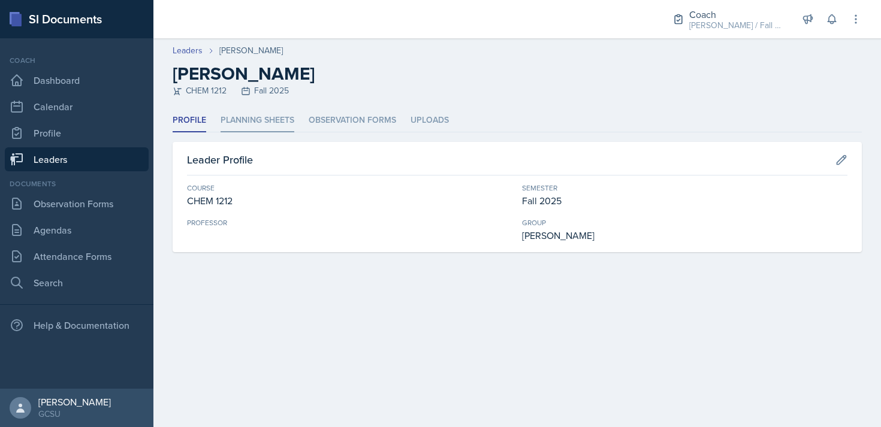
click at [250, 119] on li "Planning Sheets" at bounding box center [258, 120] width 74 height 23
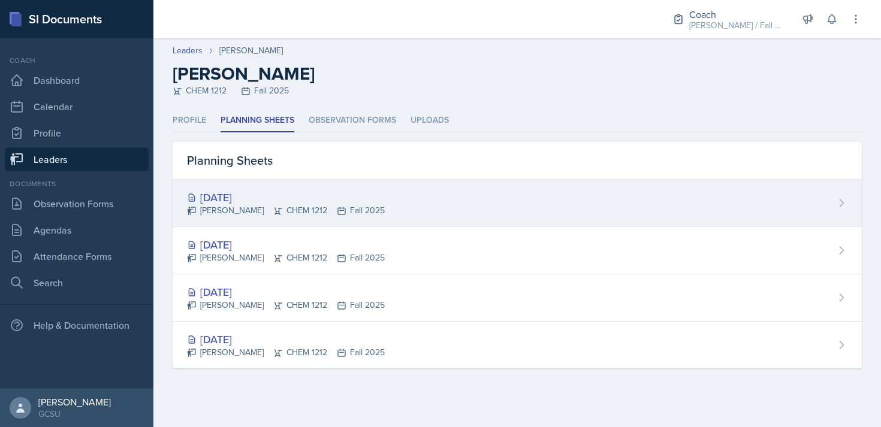
click at [334, 204] on div "[DATE]" at bounding box center [286, 197] width 198 height 16
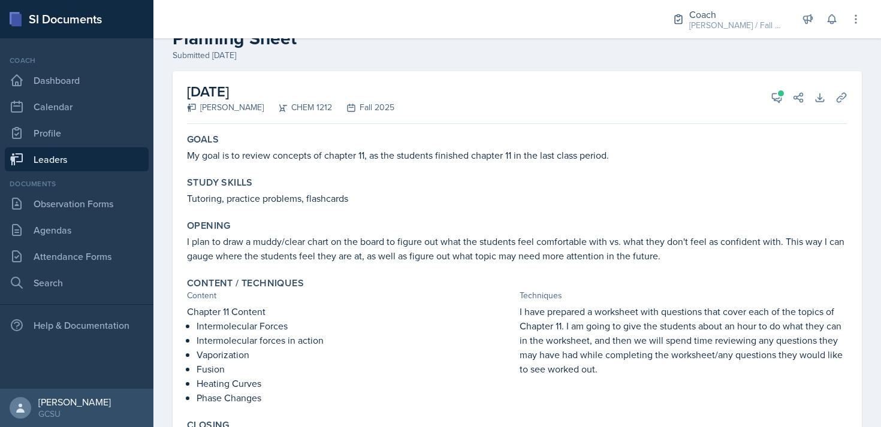
scroll to position [33, 0]
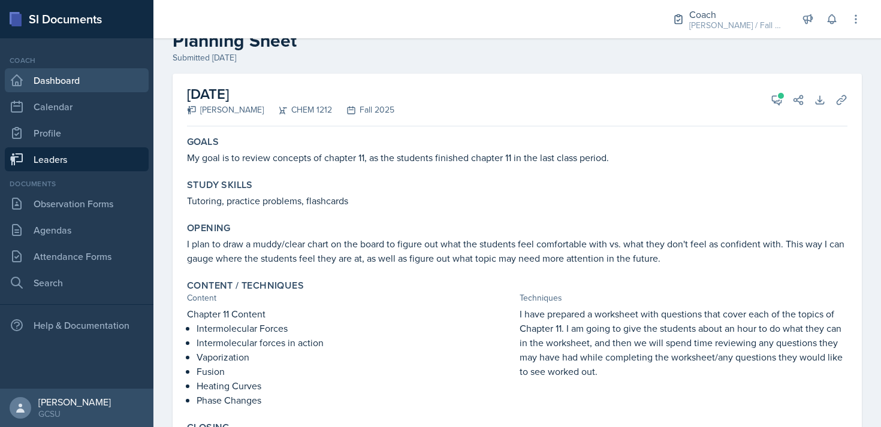
click at [73, 83] on link "Dashboard" at bounding box center [77, 80] width 144 height 24
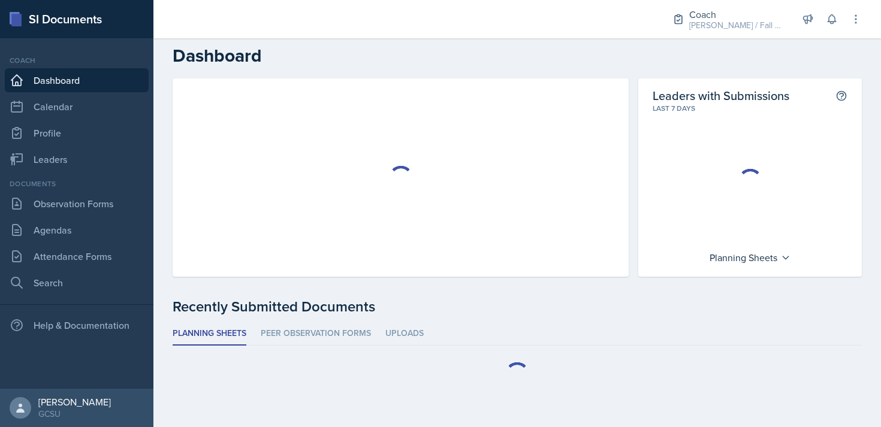
scroll to position [5, 0]
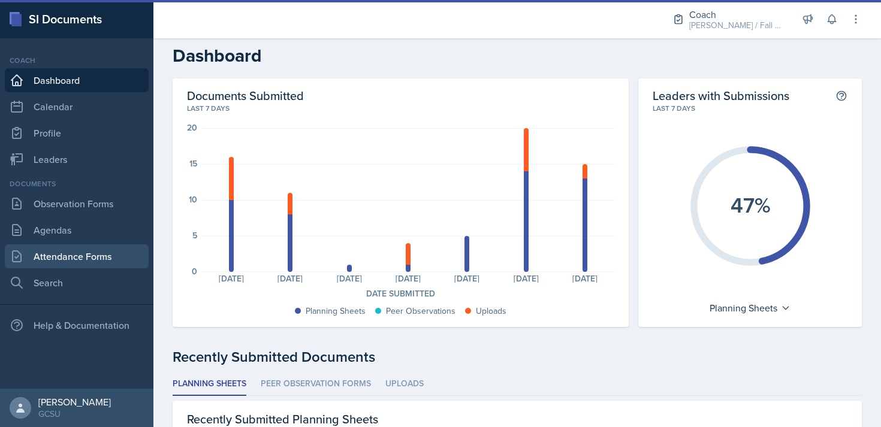
click at [65, 263] on link "Attendance Forms" at bounding box center [77, 257] width 144 height 24
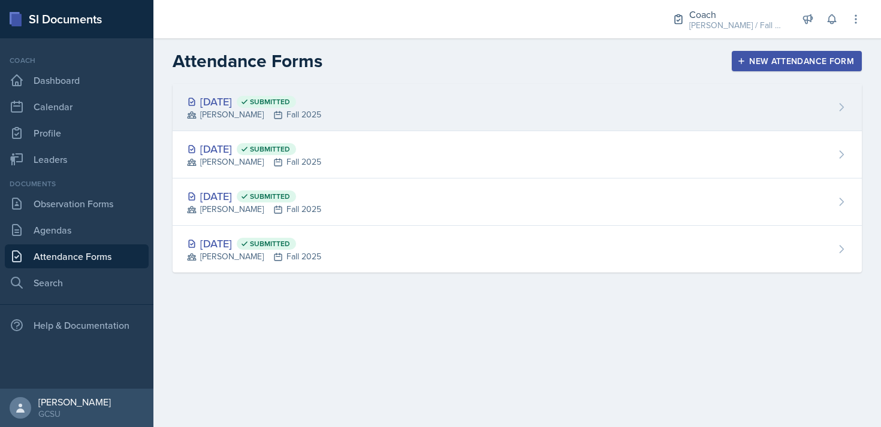
click at [384, 97] on div "Sep 8th, 2025 Submitted BECK Fall 2025" at bounding box center [517, 107] width 689 height 47
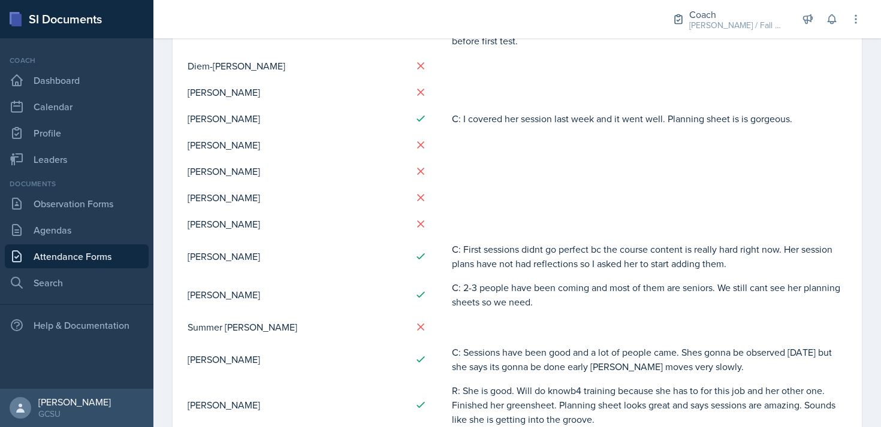
scroll to position [922, 0]
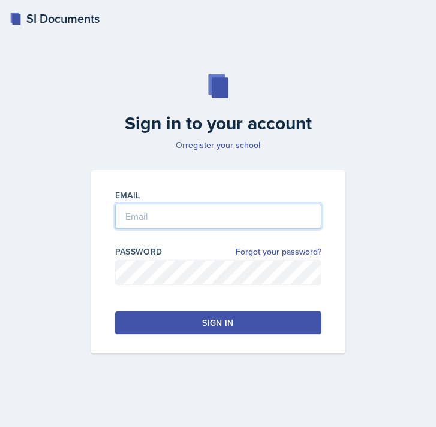
click at [226, 222] on input "email" at bounding box center [218, 216] width 206 height 25
type input "miren.peribonio@bobcats.gcsu.edu"
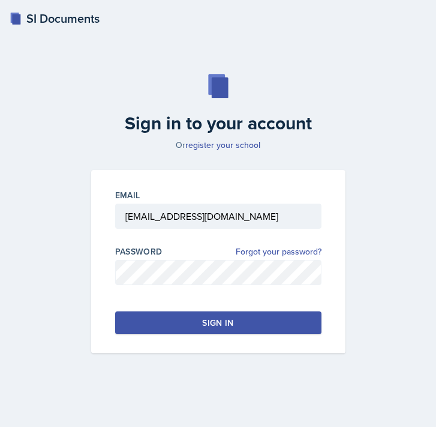
click at [204, 320] on div "Sign in" at bounding box center [217, 323] width 31 height 12
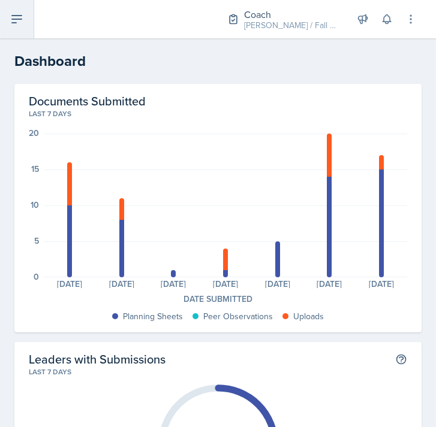
click at [17, 7] on button at bounding box center [17, 19] width 34 height 38
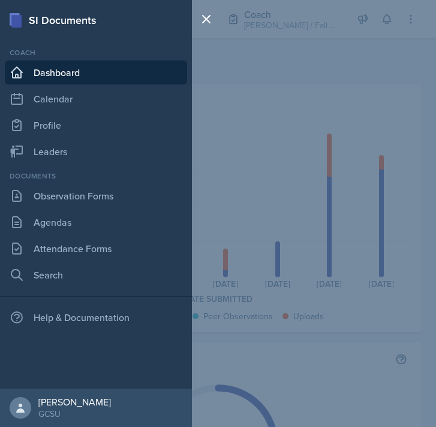
click at [416, 80] on div "SI Documents Coach Dashboard Calendar Profile Leaders Documents Observation For…" at bounding box center [218, 213] width 436 height 427
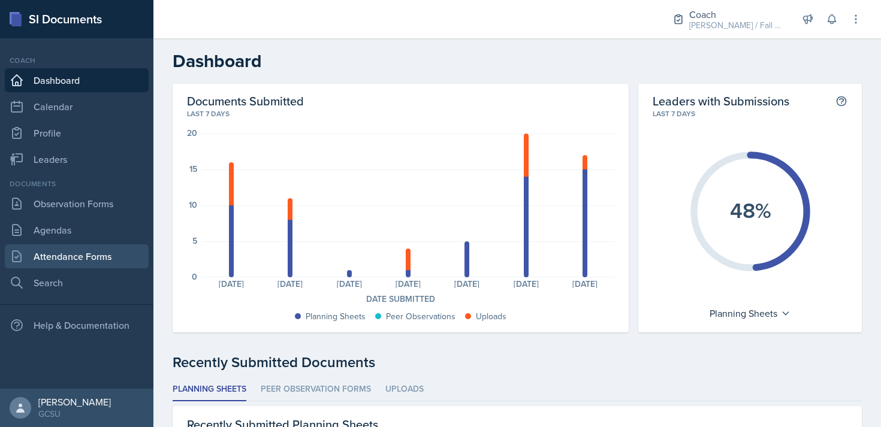
click at [84, 250] on link "Attendance Forms" at bounding box center [77, 257] width 144 height 24
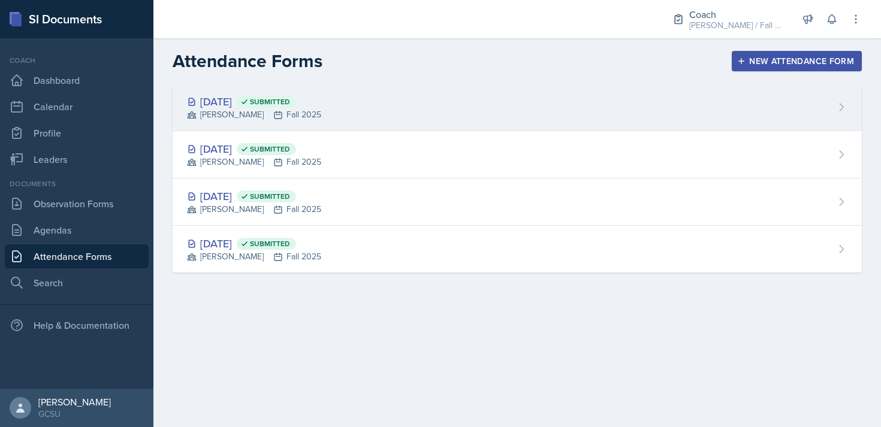
click at [382, 99] on div "Sep 8th, 2025 Submitted BECK Fall 2025" at bounding box center [517, 107] width 689 height 47
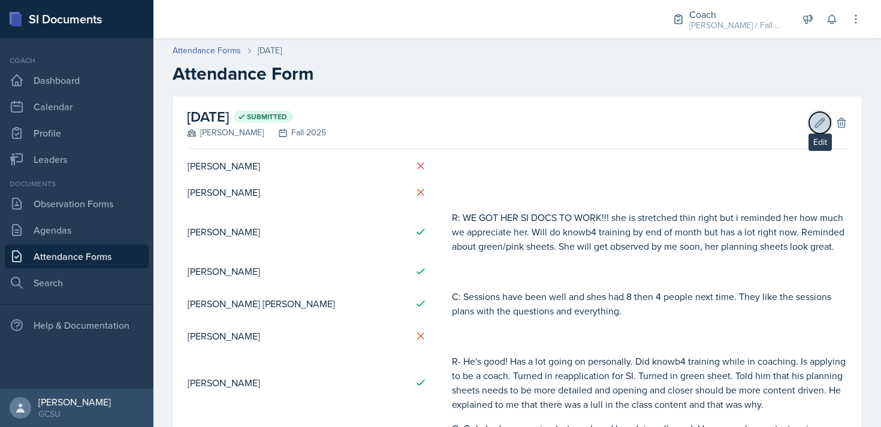
click at [816, 119] on icon at bounding box center [820, 123] width 12 height 12
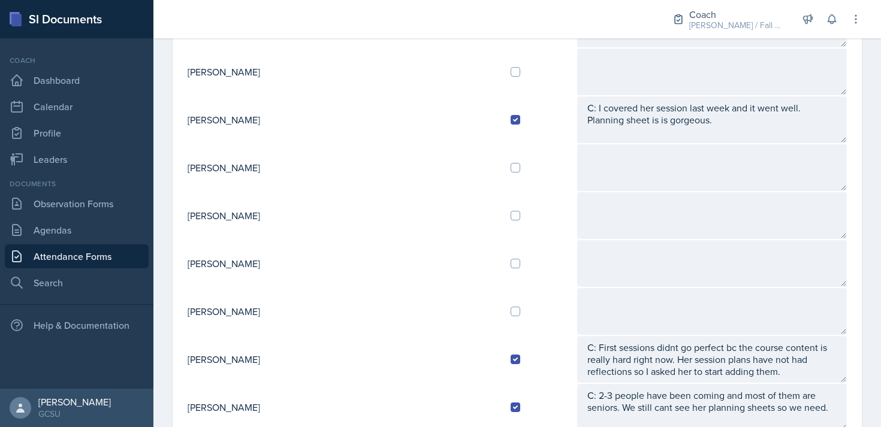
scroll to position [832, 0]
click at [511, 260] on input "checkbox" at bounding box center [516, 263] width 10 height 10
checkbox input "true"
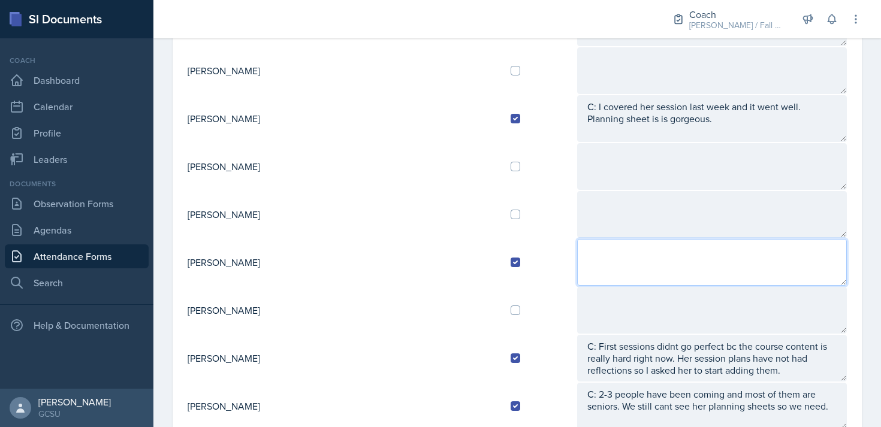
click at [577, 257] on textarea at bounding box center [712, 262] width 270 height 47
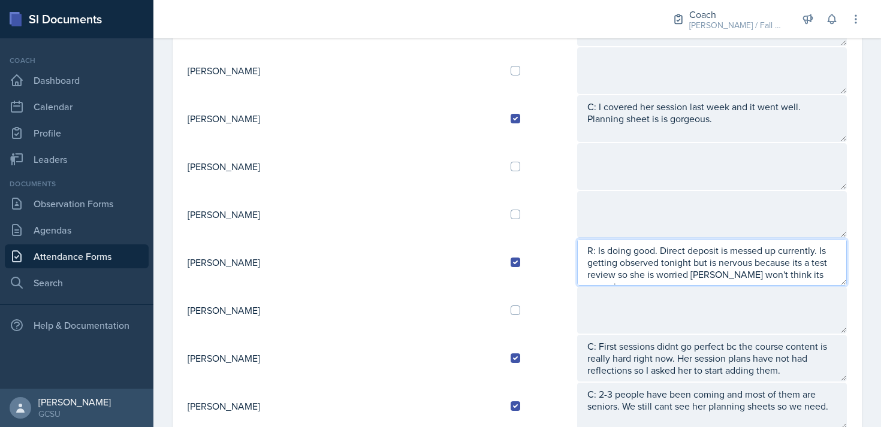
type textarea "R: Is doing good. Direct deposit is messed up currently. Is getting observed to…"
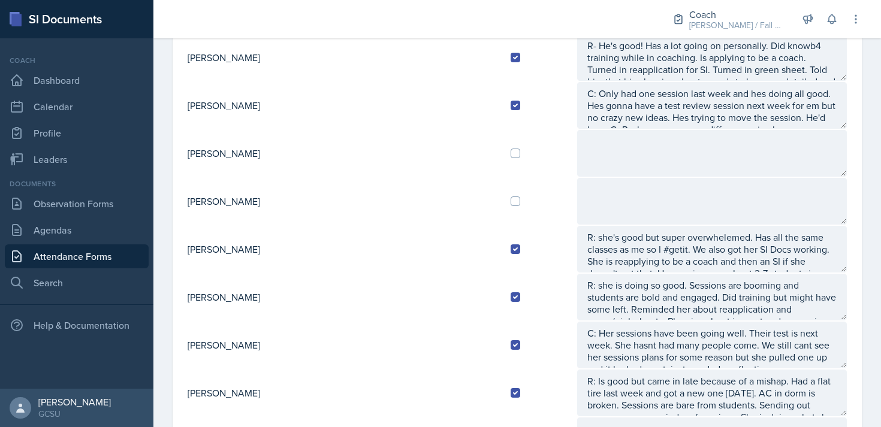
scroll to position [0, 0]
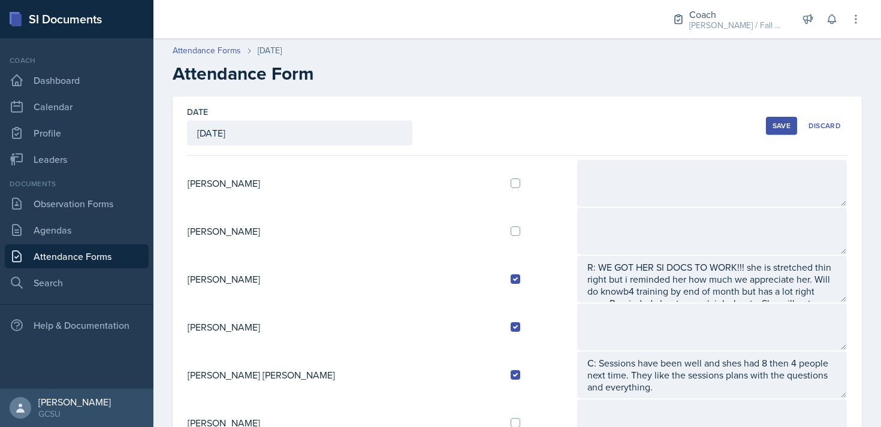
click at [788, 124] on div "Save" at bounding box center [782, 126] width 18 height 10
click at [43, 159] on link "Leaders" at bounding box center [77, 159] width 144 height 24
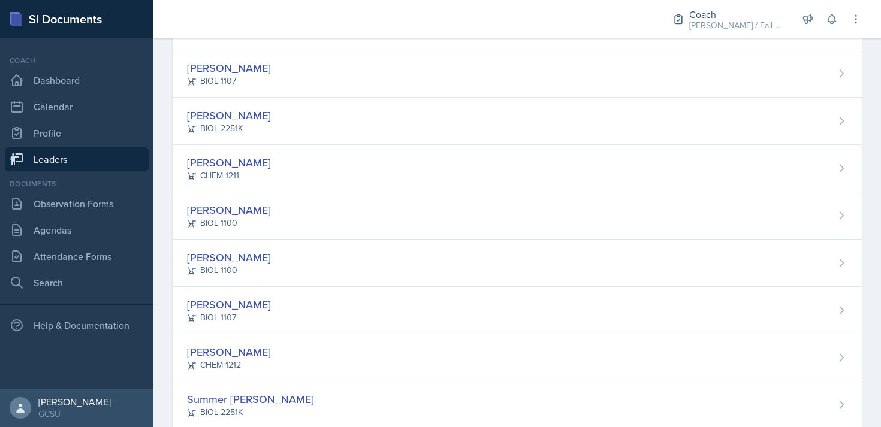
scroll to position [864, 0]
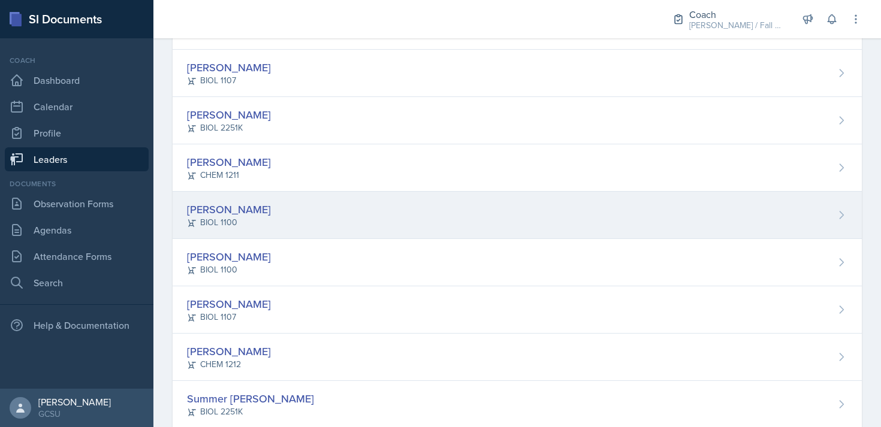
click at [398, 212] on div "Katie Ingraham BIOL 1100" at bounding box center [517, 215] width 689 height 47
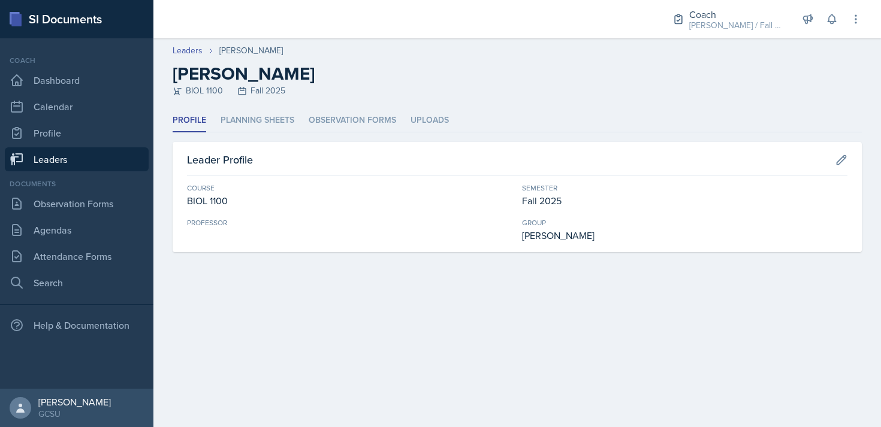
click at [259, 107] on header "Leaders Katie Ingraham Katie Ingraham BIOL 1100 Fall 2025" at bounding box center [517, 73] width 728 height 71
click at [260, 116] on li "Planning Sheets" at bounding box center [258, 120] width 74 height 23
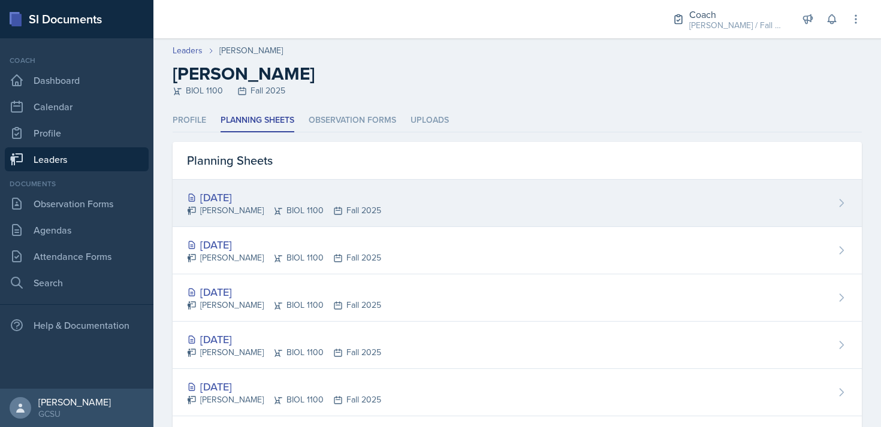
click at [339, 208] on div "Katie Ingraham BIOL 1100 Fall 2025" at bounding box center [284, 210] width 194 height 13
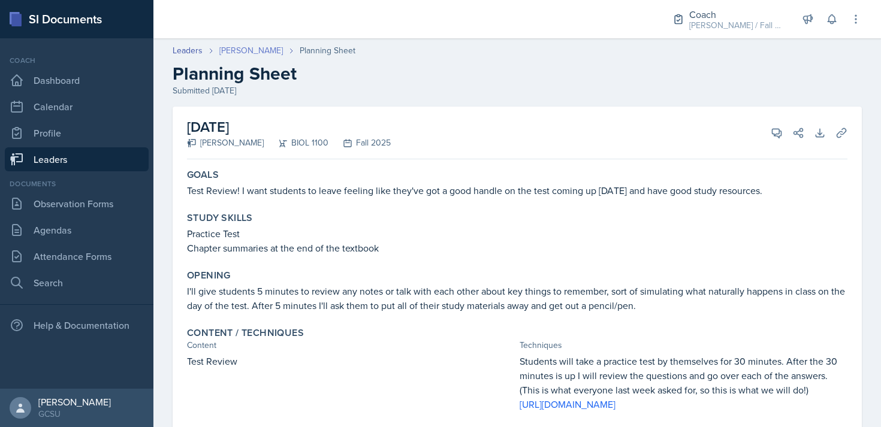
click at [236, 52] on link "Katie Ingraham" at bounding box center [251, 50] width 64 height 13
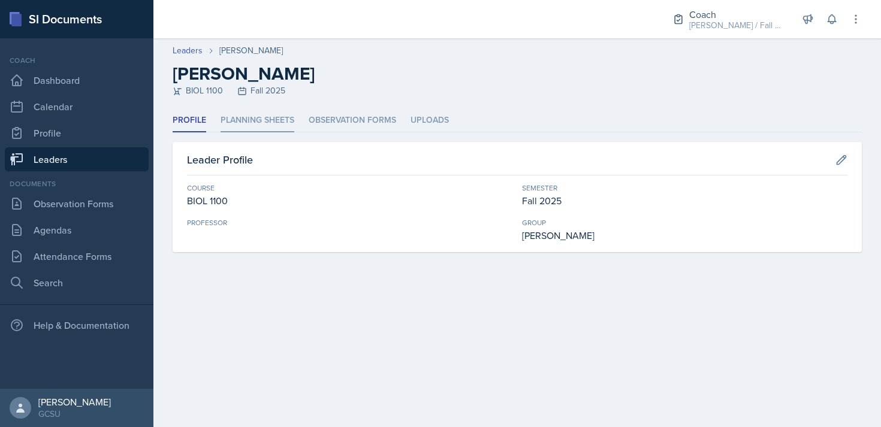
click at [263, 123] on li "Planning Sheets" at bounding box center [258, 120] width 74 height 23
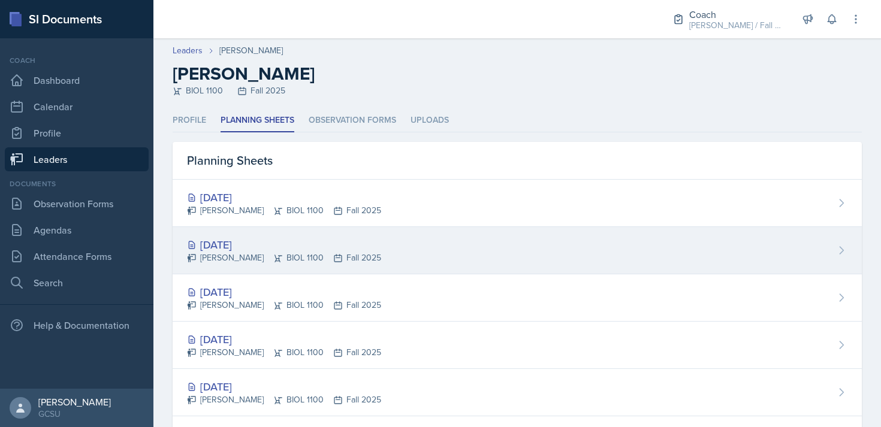
click at [381, 252] on div "Sep 4th, 2025 Katie Ingraham BIOL 1100 Fall 2025" at bounding box center [517, 250] width 689 height 47
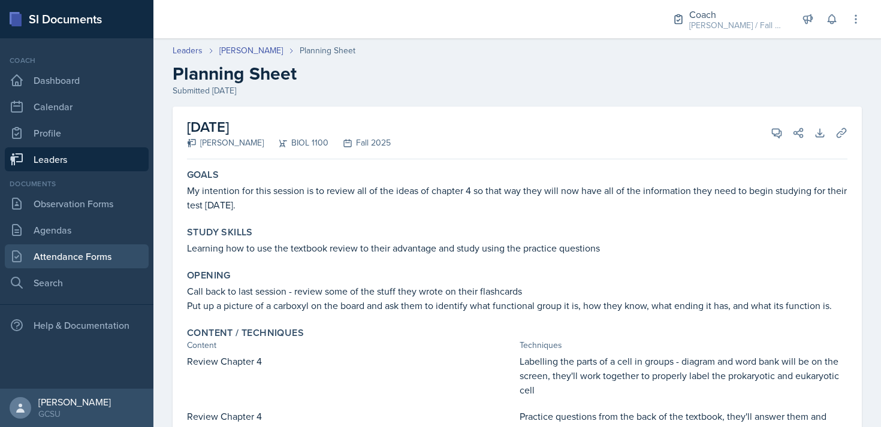
click at [92, 265] on link "Attendance Forms" at bounding box center [77, 257] width 144 height 24
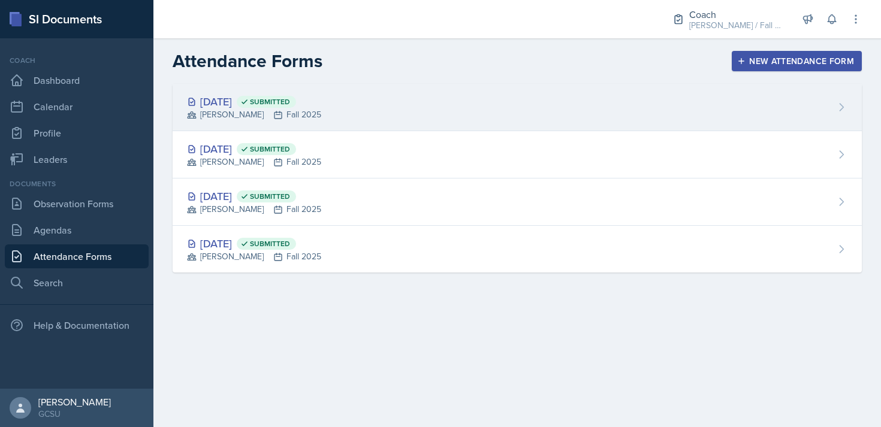
click at [452, 107] on div "Sep 8th, 2025 Submitted BECK Fall 2025" at bounding box center [517, 107] width 689 height 47
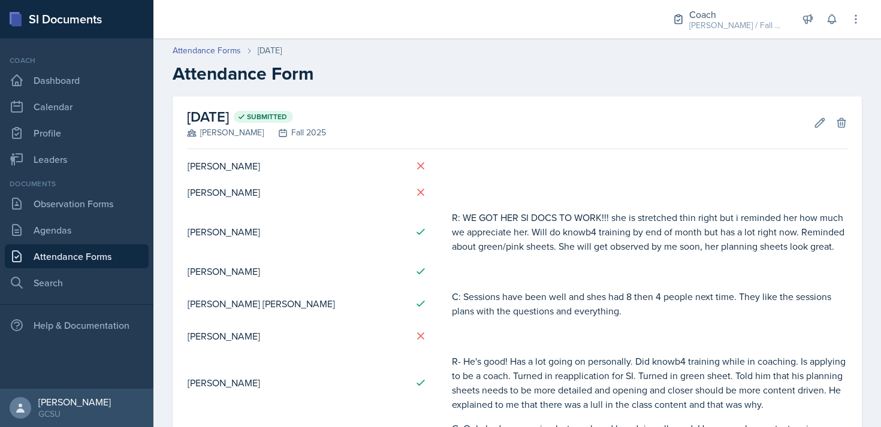
click at [808, 123] on div "Edit Delete" at bounding box center [825, 123] width 43 height 12
click at [818, 124] on icon at bounding box center [820, 123] width 12 height 12
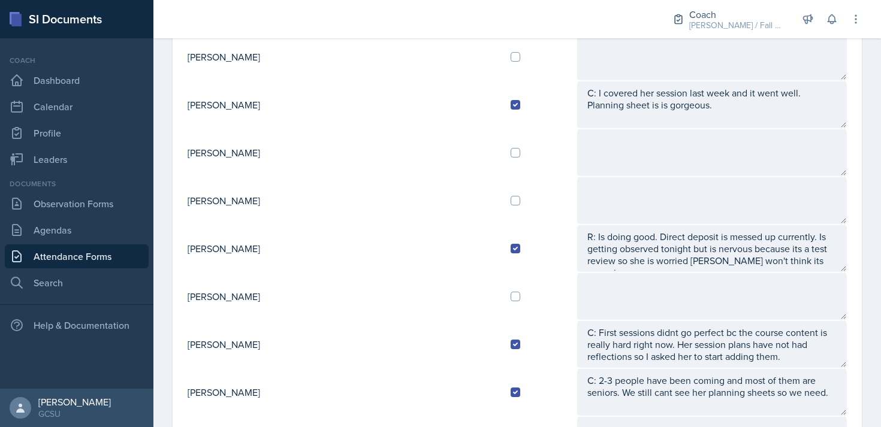
scroll to position [855, 0]
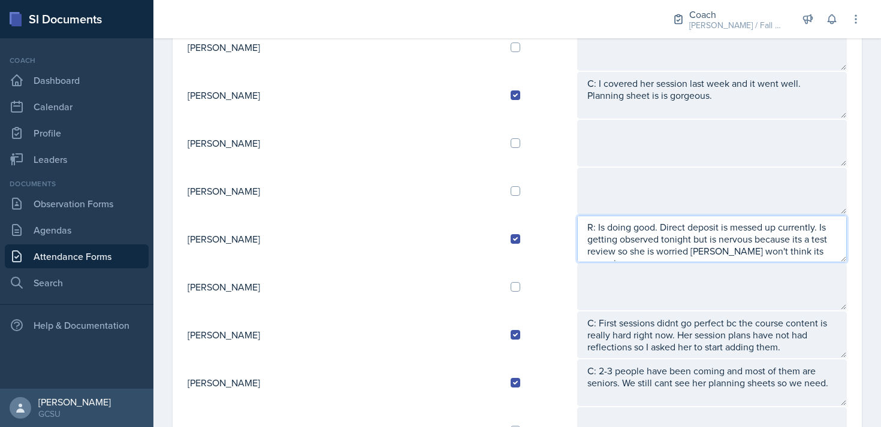
click at [710, 251] on textarea "R: Is doing good. Direct deposit is messed up currently. Is getting observed to…" at bounding box center [712, 239] width 270 height 47
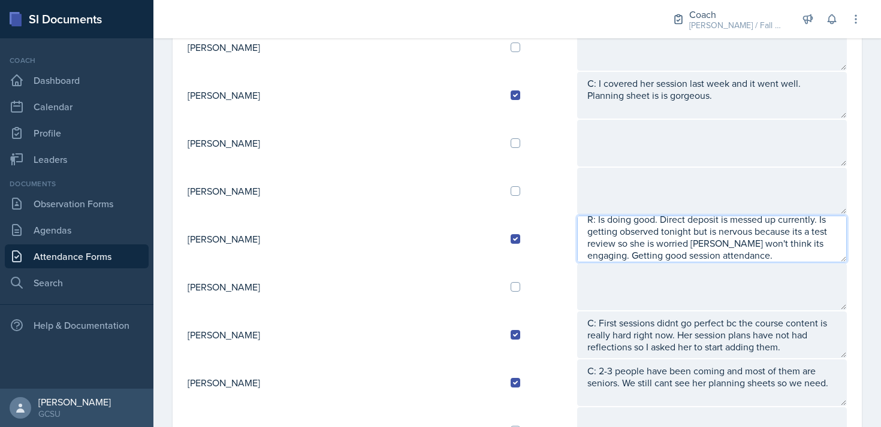
click at [656, 254] on textarea "R: Is doing good. Direct deposit is messed up currently. Is getting observed to…" at bounding box center [712, 239] width 270 height 47
type textarea "R: Is doing good. Direct deposit is messed up currently. Is getting observed to…"
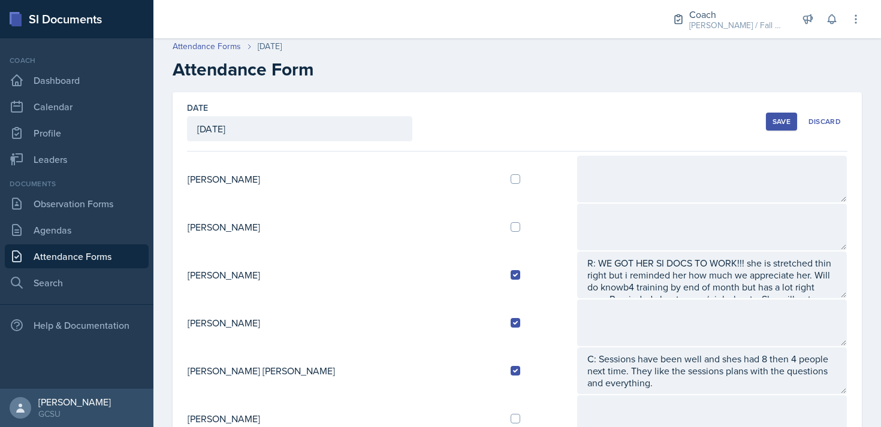
scroll to position [0, 0]
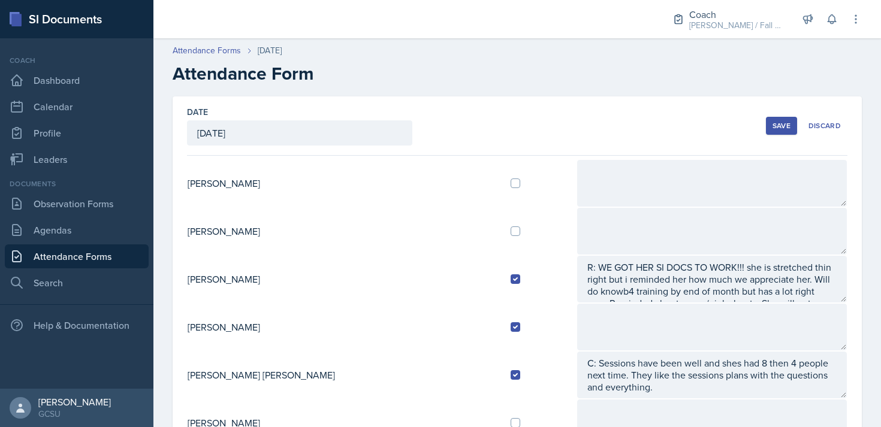
click at [789, 125] on div "Save" at bounding box center [782, 126] width 18 height 10
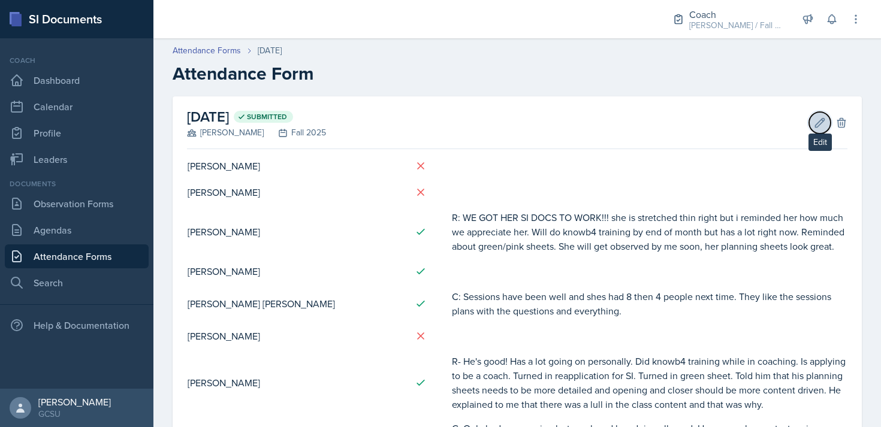
click at [821, 120] on icon at bounding box center [820, 122] width 9 height 9
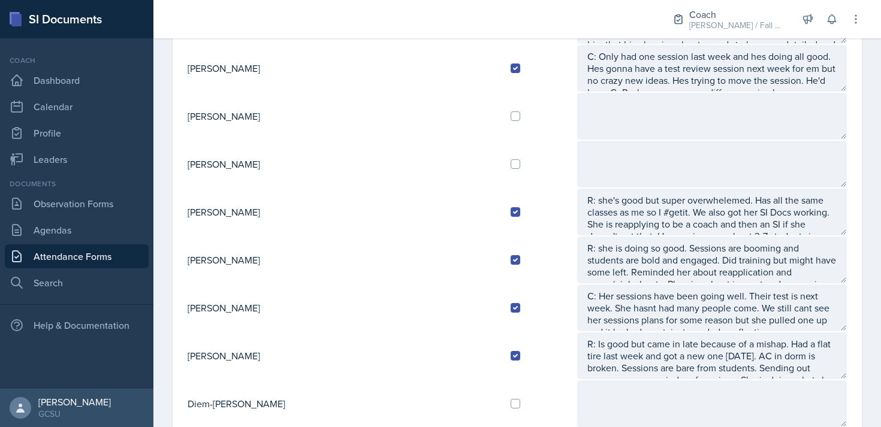
scroll to position [456, 0]
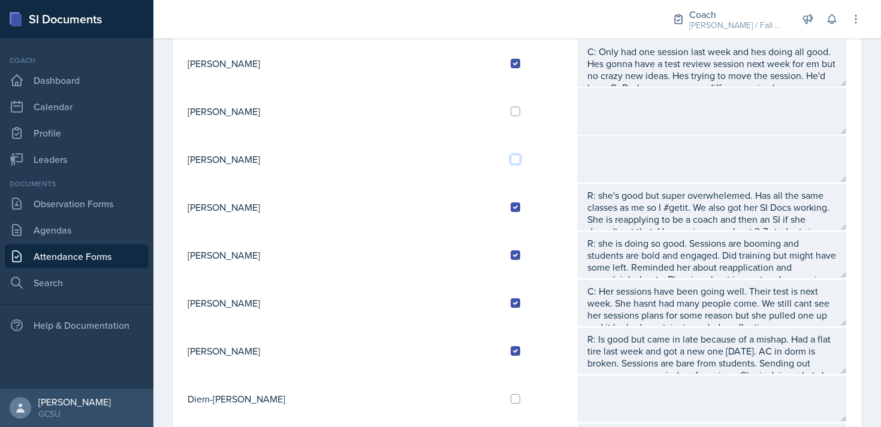
click at [511, 158] on input "checkbox" at bounding box center [516, 160] width 10 height 10
checkbox input "true"
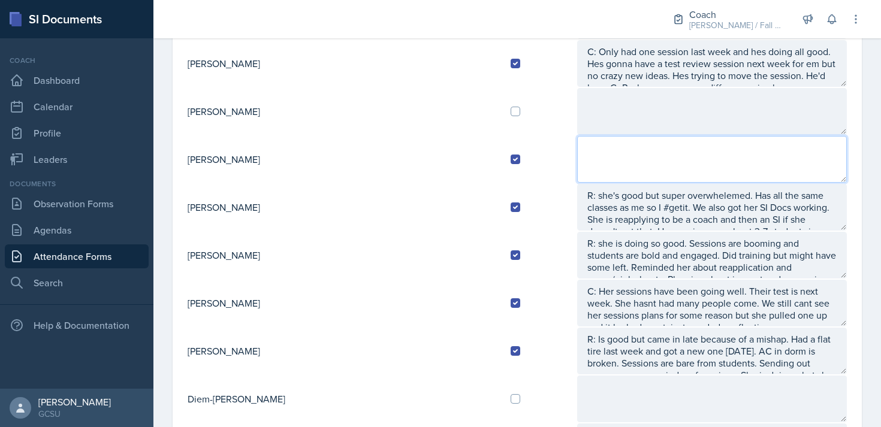
click at [577, 155] on textarea at bounding box center [712, 159] width 270 height 47
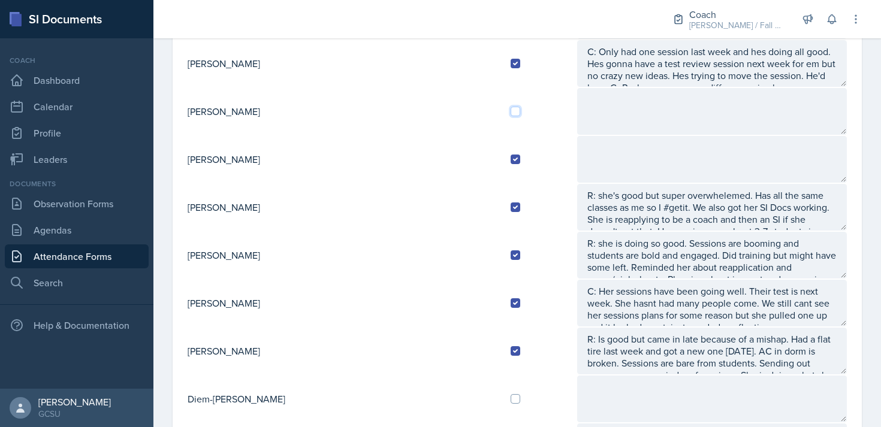
click at [511, 111] on input "checkbox" at bounding box center [516, 112] width 10 height 10
checkbox input "true"
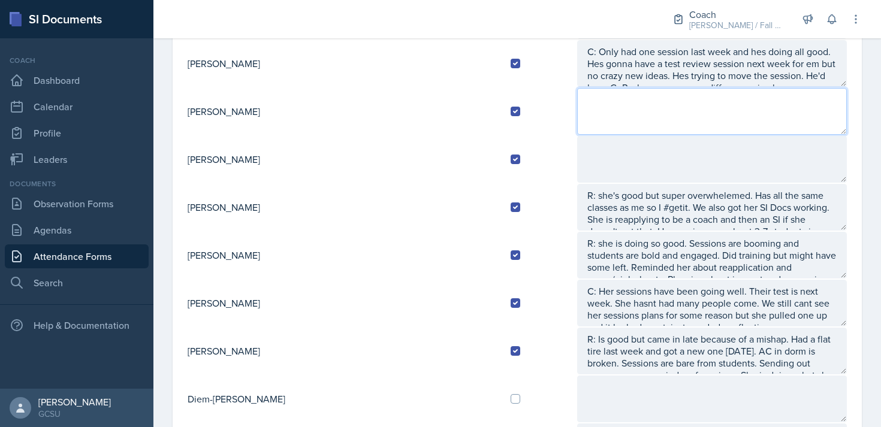
click at [596, 103] on textarea at bounding box center [712, 111] width 270 height 47
type textarea "R:"
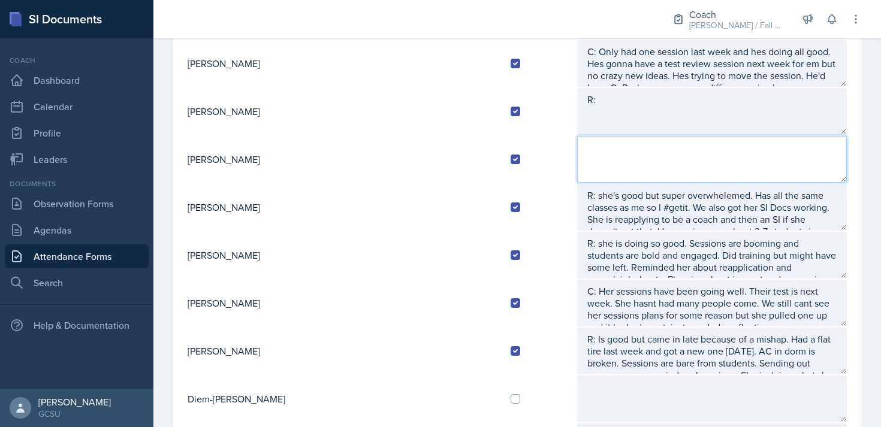
click at [584, 162] on textarea at bounding box center [712, 159] width 270 height 47
type textarea "R:"
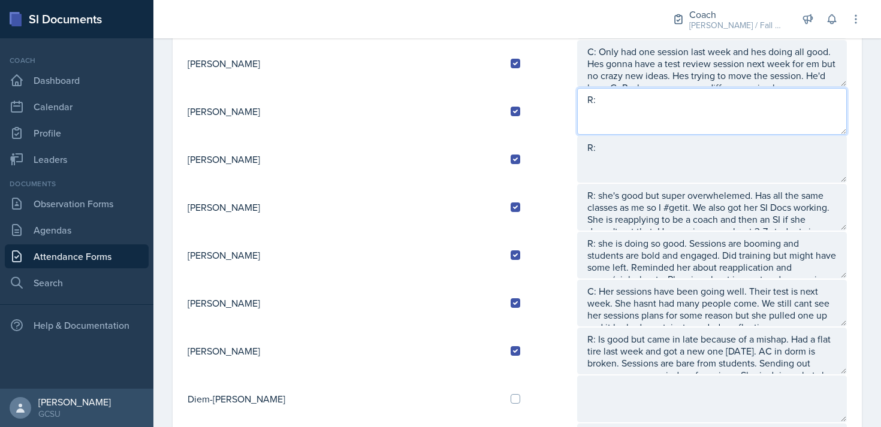
click at [577, 106] on textarea "R:" at bounding box center [712, 111] width 270 height 47
type textarea "R:"
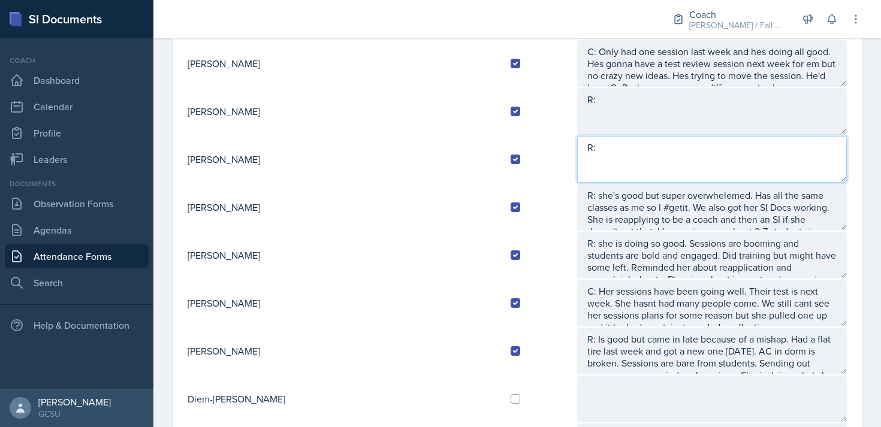
click at [577, 149] on textarea "R:" at bounding box center [712, 159] width 270 height 47
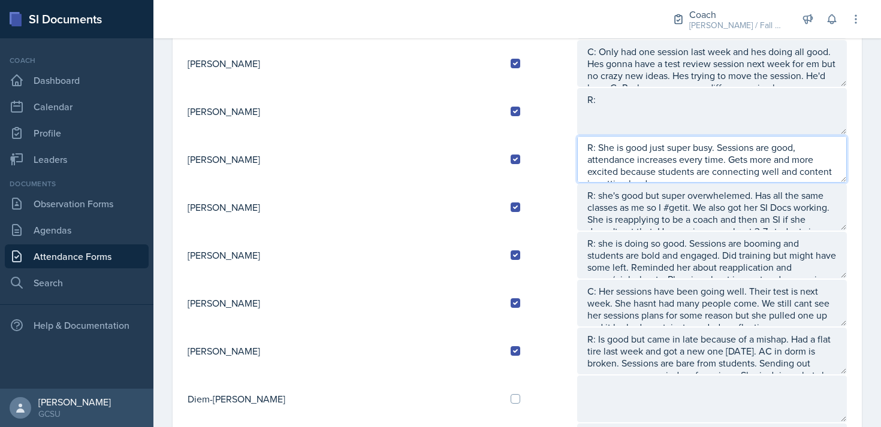
type textarea "R: She is good just super busy. Sessions are good, attendance increases every t…"
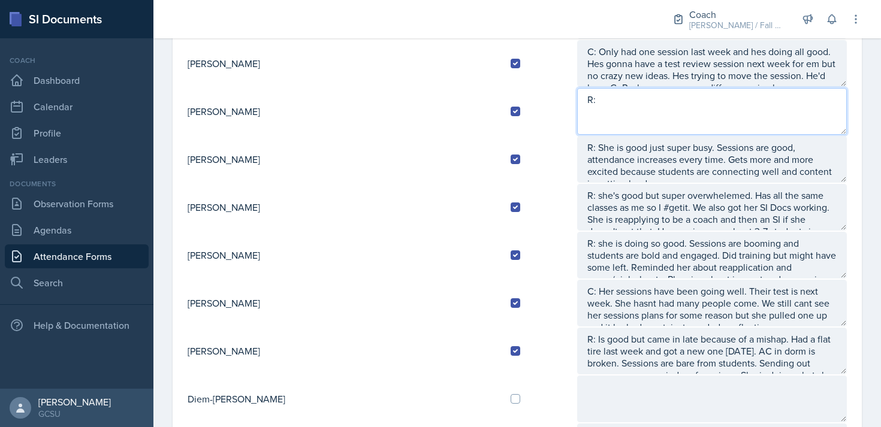
click at [608, 105] on textarea "R:" at bounding box center [712, 111] width 270 height 47
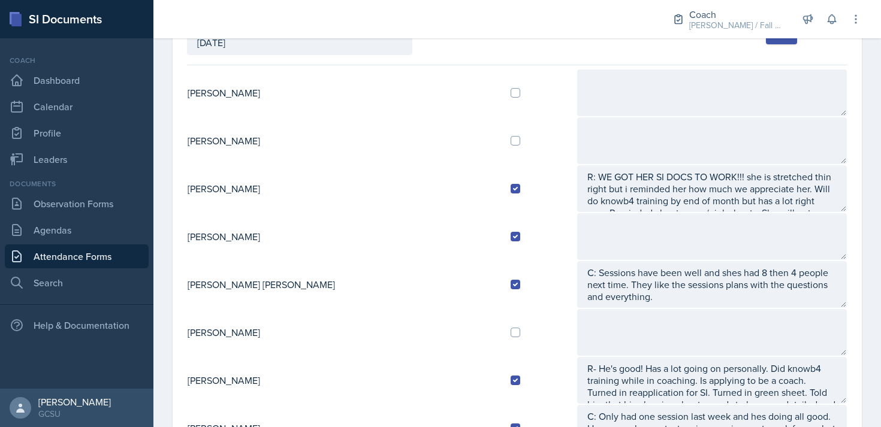
scroll to position [100, 0]
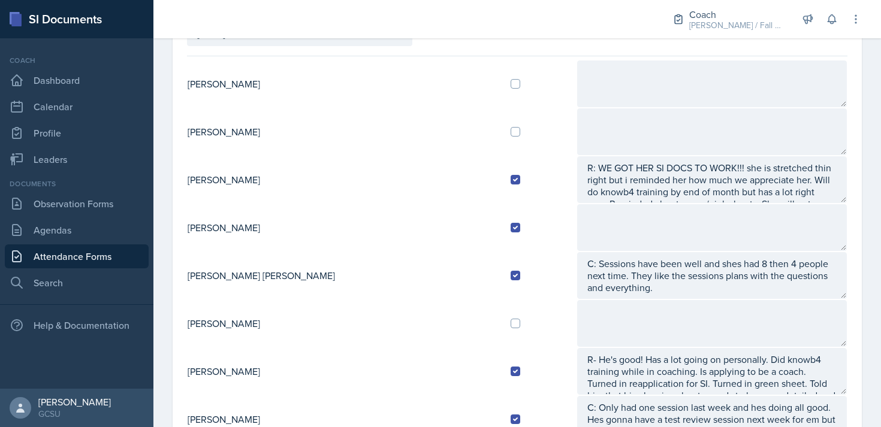
type textarea "R: Professor is brand new and the class is behind. Attendance is low because of…"
click at [501, 318] on td at bounding box center [539, 324] width 76 height 48
click at [511, 322] on input "checkbox" at bounding box center [516, 324] width 10 height 10
checkbox input "true"
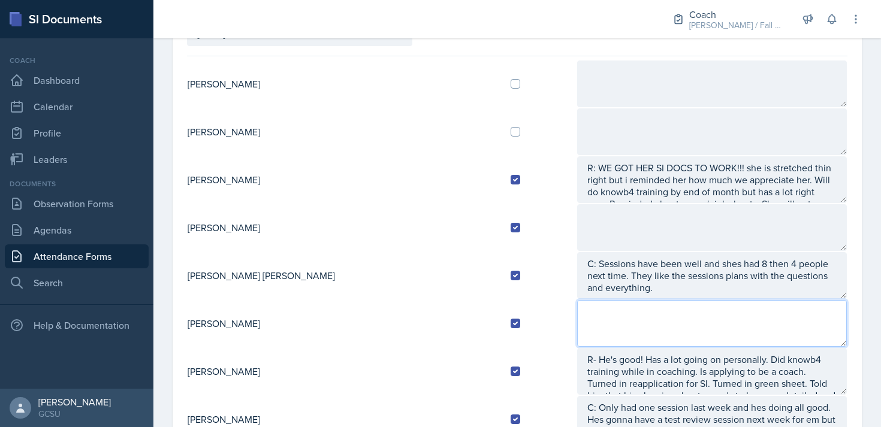
click at [577, 324] on textarea at bounding box center [712, 323] width 270 height 47
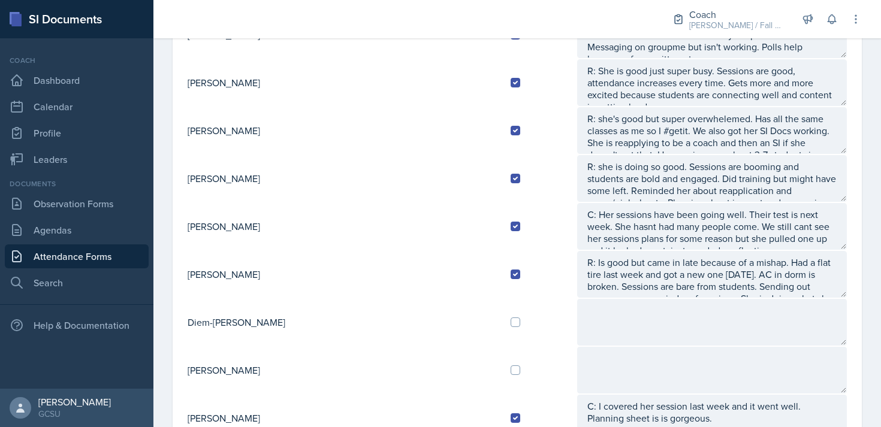
scroll to position [528, 0]
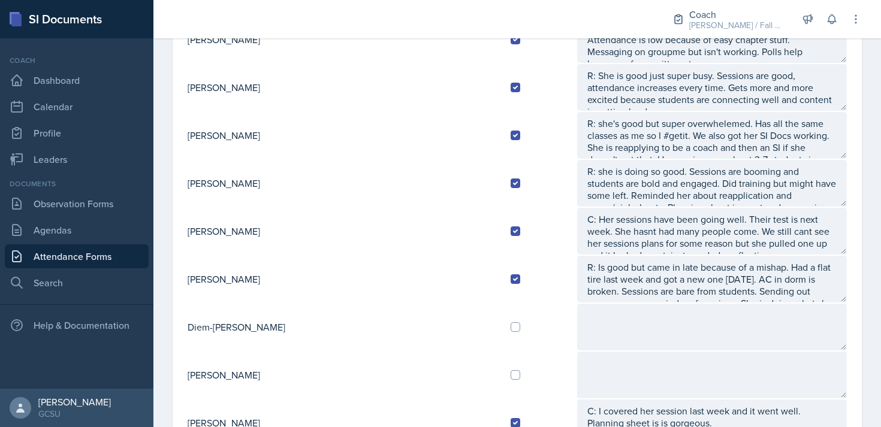
type textarea "R: She is okay but not because of Si but because of personal classes. Sessions …"
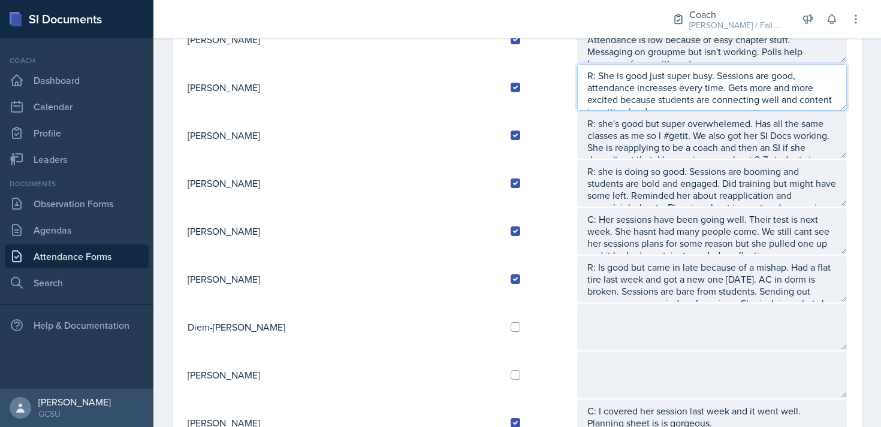
click at [732, 104] on textarea "R: She is good just super busy. Sessions are good, attendance increases every t…" at bounding box center [712, 87] width 270 height 47
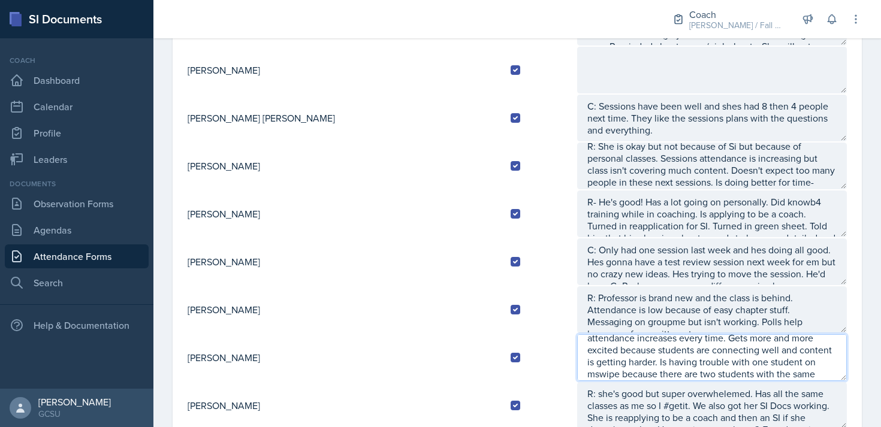
scroll to position [0, 0]
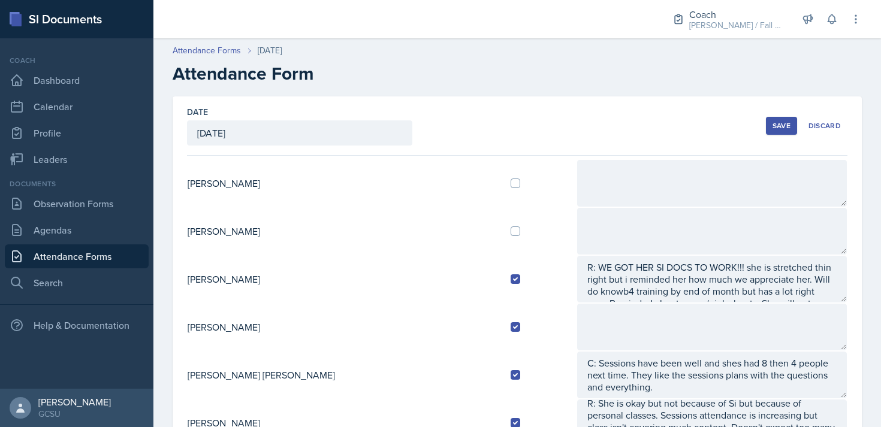
type textarea "R: She is good just super busy. Sessions are good, attendance increases every t…"
click at [780, 134] on button "Save" at bounding box center [781, 126] width 31 height 18
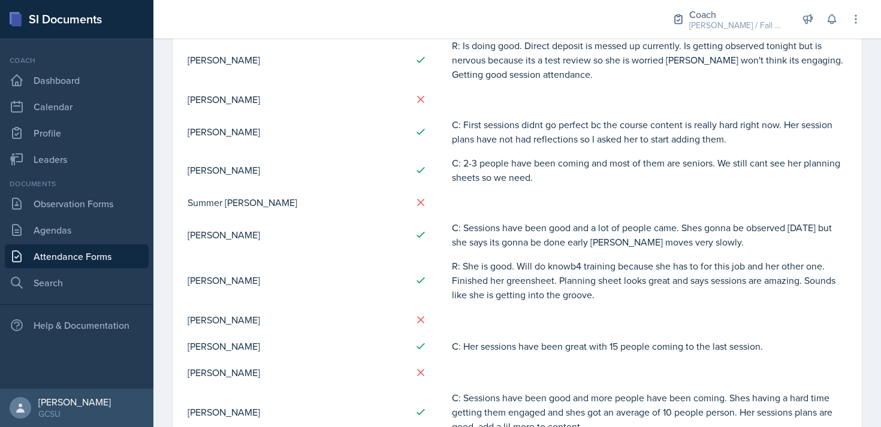
scroll to position [1027, 0]
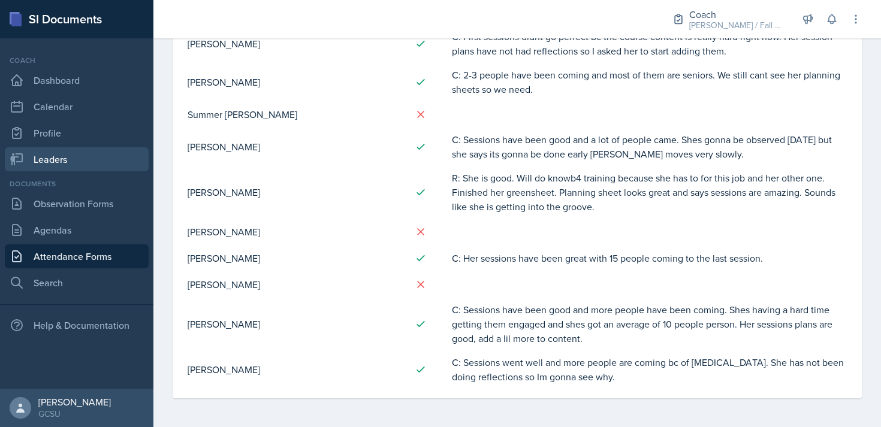
click at [61, 158] on link "Leaders" at bounding box center [77, 159] width 144 height 24
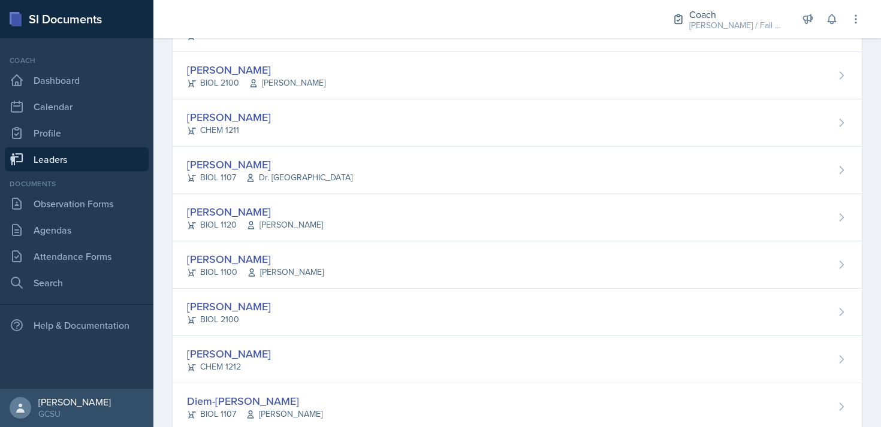
scroll to position [421, 0]
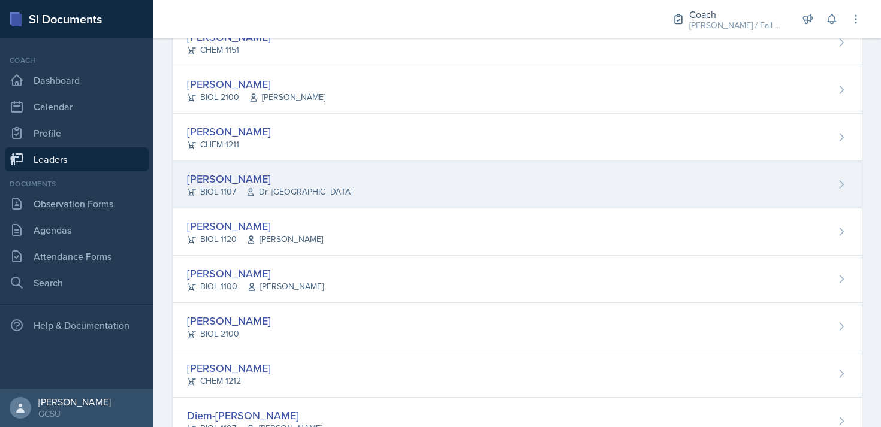
click at [358, 184] on div "Riya Dua BIOL 1107 Dr. France" at bounding box center [517, 184] width 689 height 47
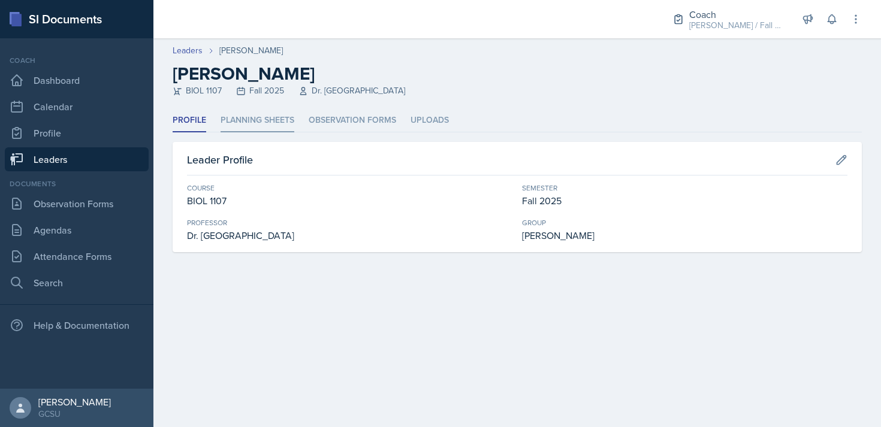
click at [233, 126] on li "Planning Sheets" at bounding box center [258, 120] width 74 height 23
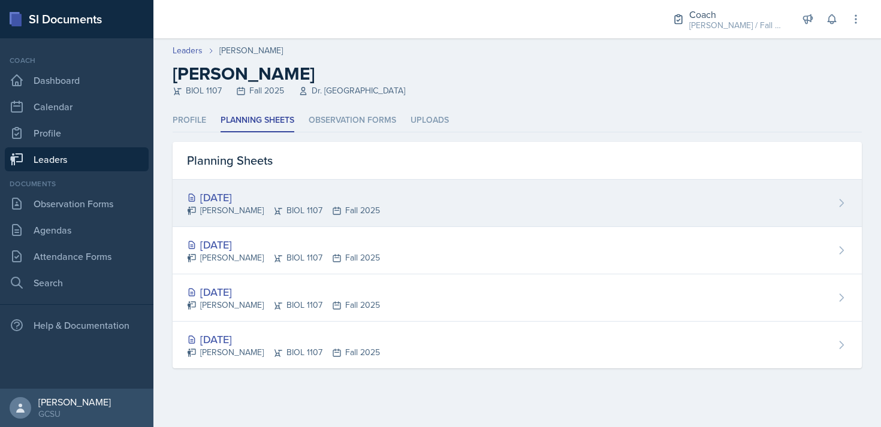
click at [325, 187] on div "Sep 8th, 2025 Riya Dua BIOL 1107 Fall 2025" at bounding box center [517, 203] width 689 height 47
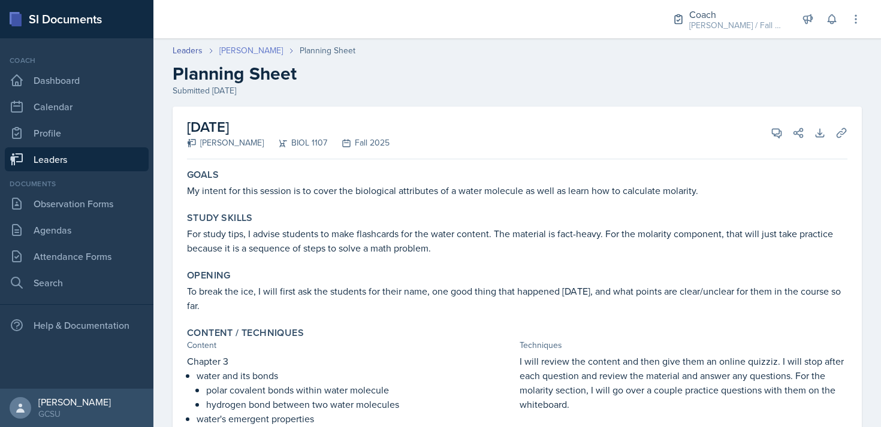
click at [223, 52] on link "Riya Dua" at bounding box center [251, 50] width 64 height 13
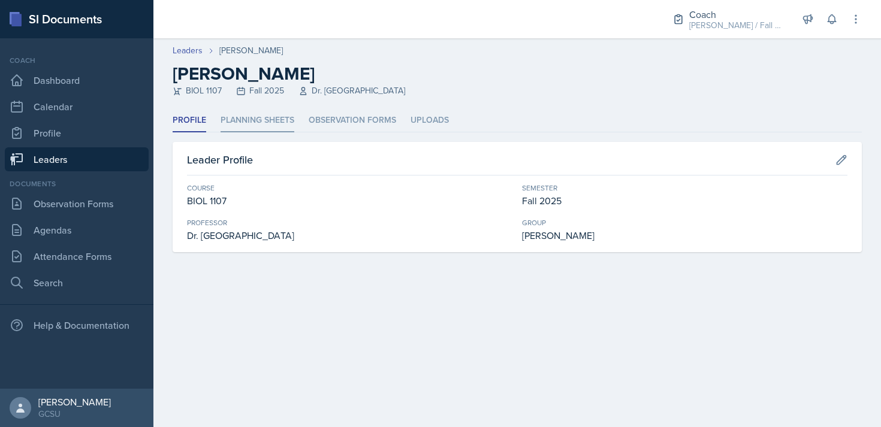
click at [262, 113] on li "Planning Sheets" at bounding box center [258, 120] width 74 height 23
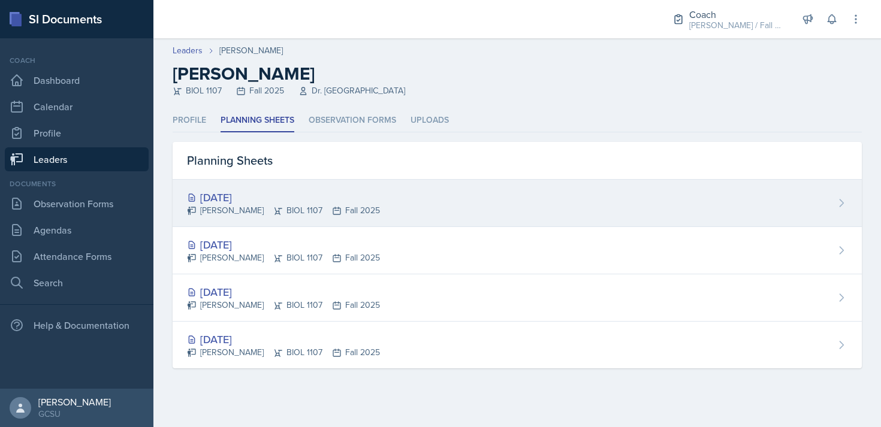
click at [335, 180] on div "Sep 8th, 2025 Riya Dua BIOL 1107 Fall 2025" at bounding box center [517, 203] width 689 height 47
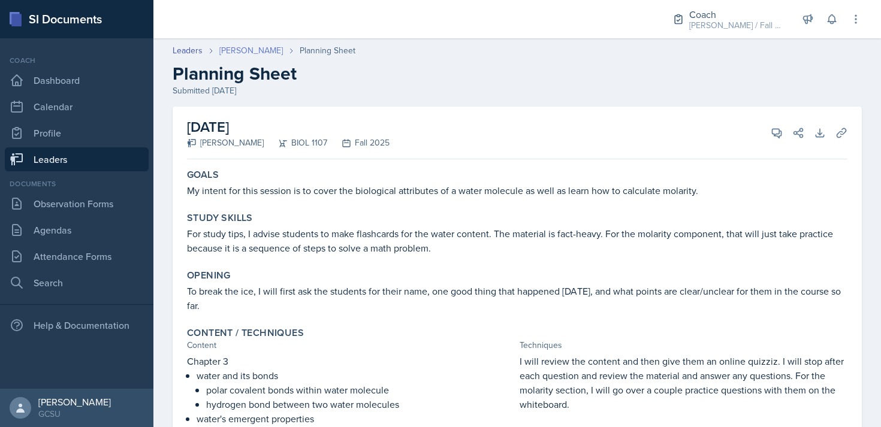
click at [222, 50] on link "Riya Dua" at bounding box center [251, 50] width 64 height 13
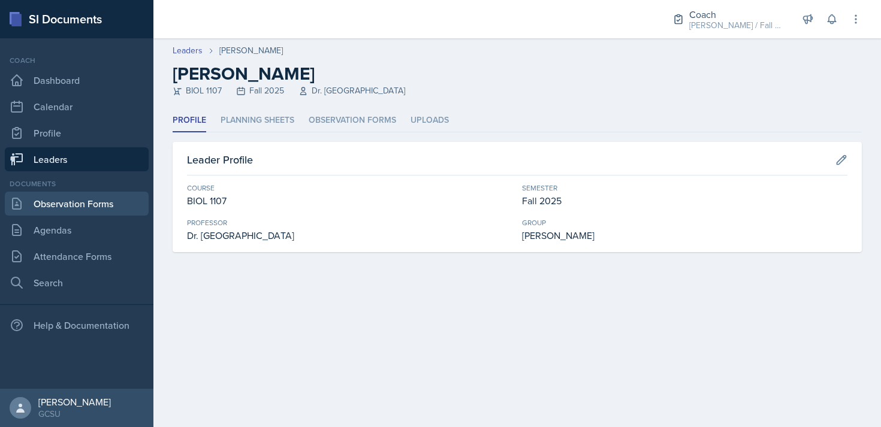
click at [92, 209] on link "Observation Forms" at bounding box center [77, 204] width 144 height 24
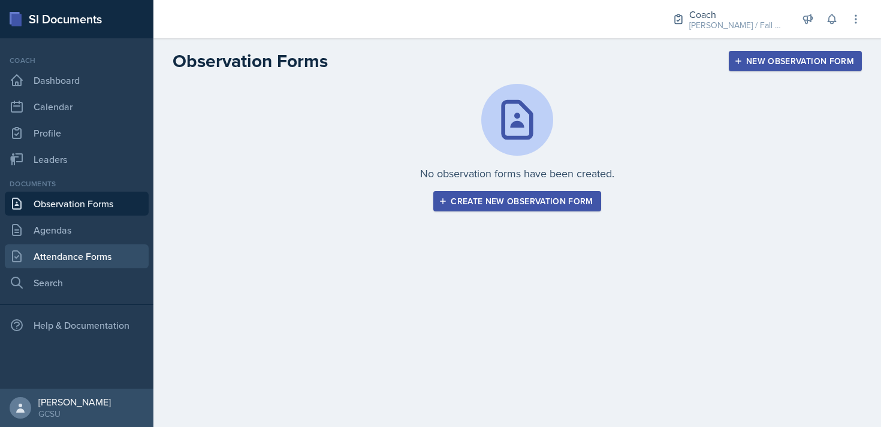
click at [43, 263] on link "Attendance Forms" at bounding box center [77, 257] width 144 height 24
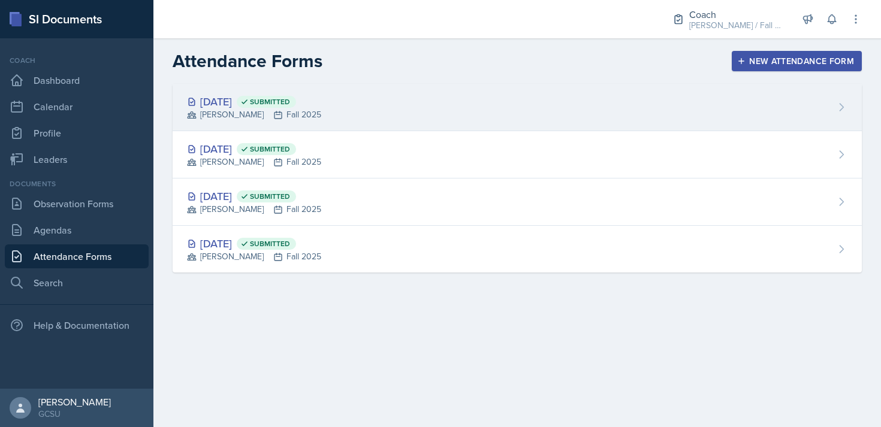
click at [435, 113] on div "Sep 8th, 2025 Submitted BECK Fall 2025" at bounding box center [517, 107] width 689 height 47
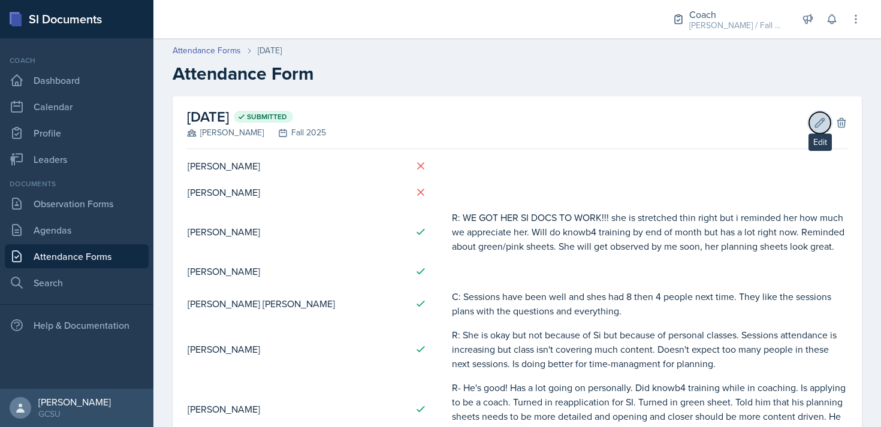
click at [821, 124] on icon at bounding box center [820, 123] width 12 height 12
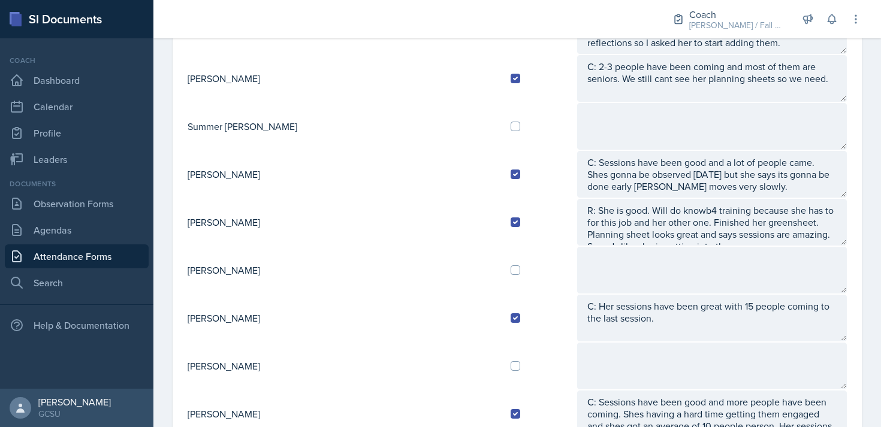
scroll to position [1198, 0]
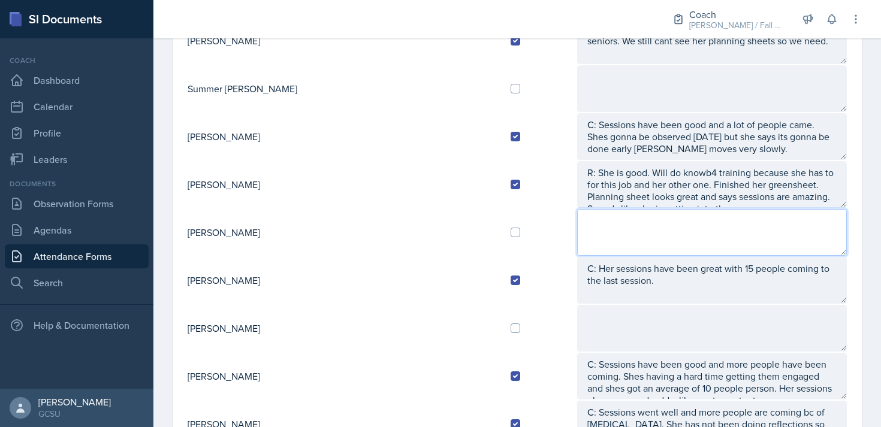
click at [577, 225] on textarea at bounding box center [712, 232] width 270 height 47
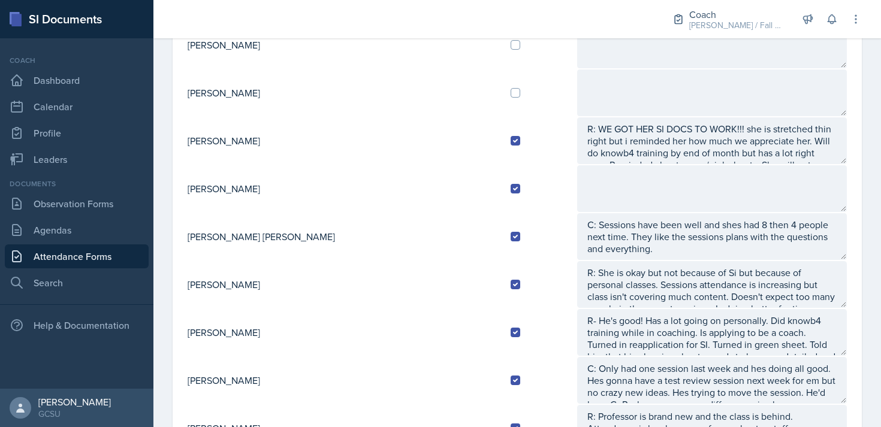
scroll to position [0, 0]
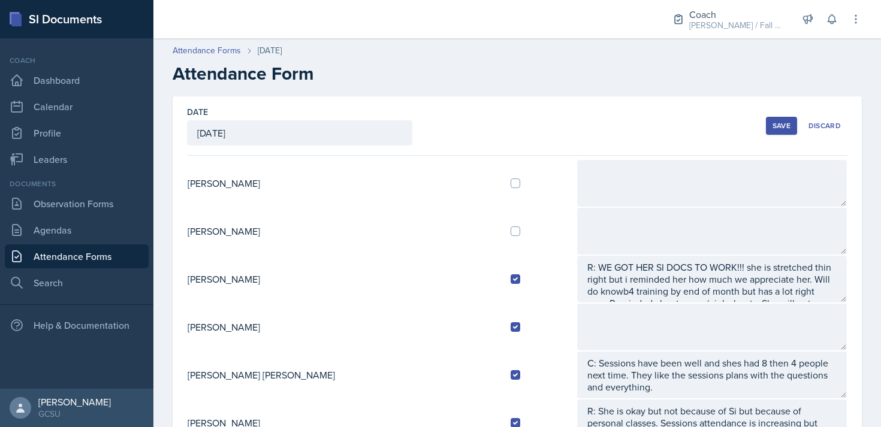
type textarea "R: Stressed because he is spending too much time planning for sessions."
click at [783, 126] on div "Save" at bounding box center [782, 126] width 18 height 10
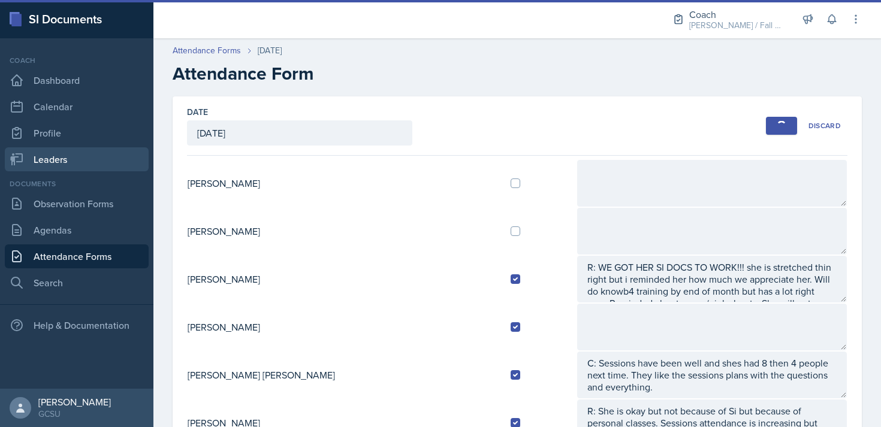
click at [62, 160] on link "Leaders" at bounding box center [77, 159] width 144 height 24
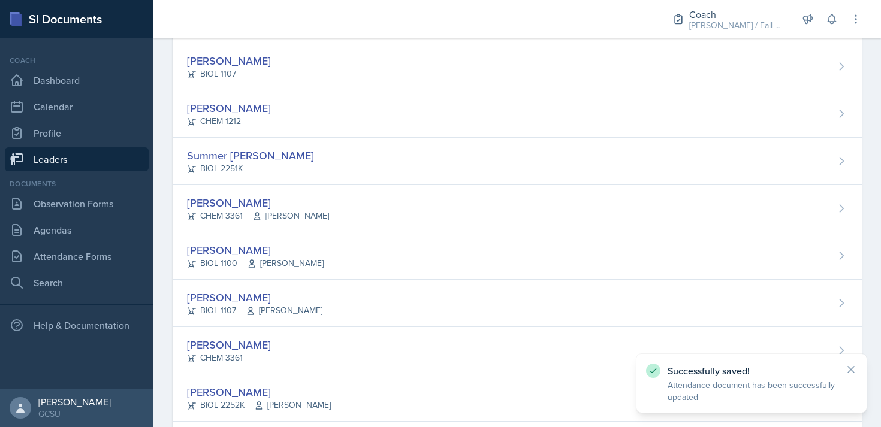
scroll to position [1111, 0]
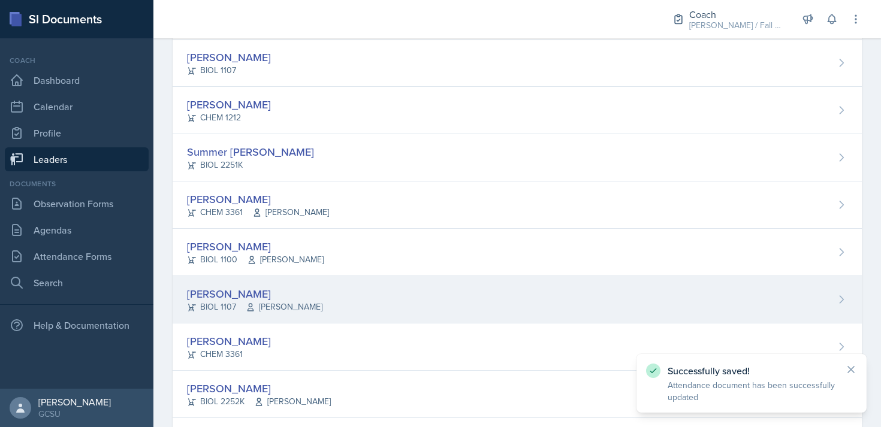
click at [342, 290] on div "Caleb Provenzano BIOL 1107 Barkovskii" at bounding box center [517, 299] width 689 height 47
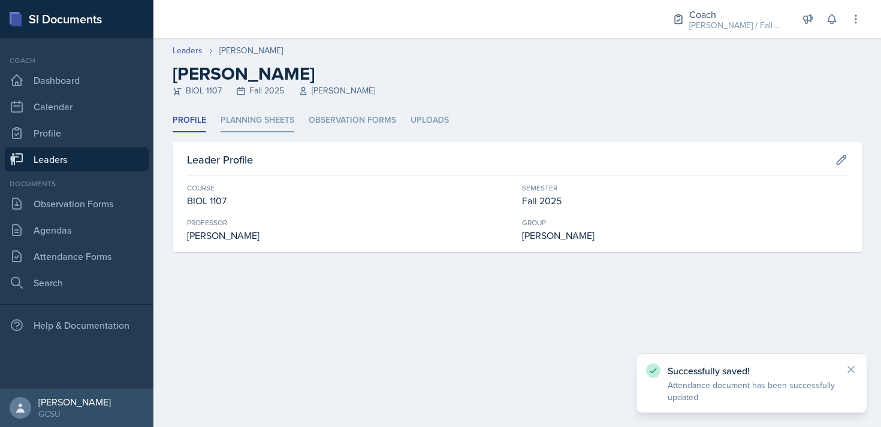
click at [263, 121] on li "Planning Sheets" at bounding box center [258, 120] width 74 height 23
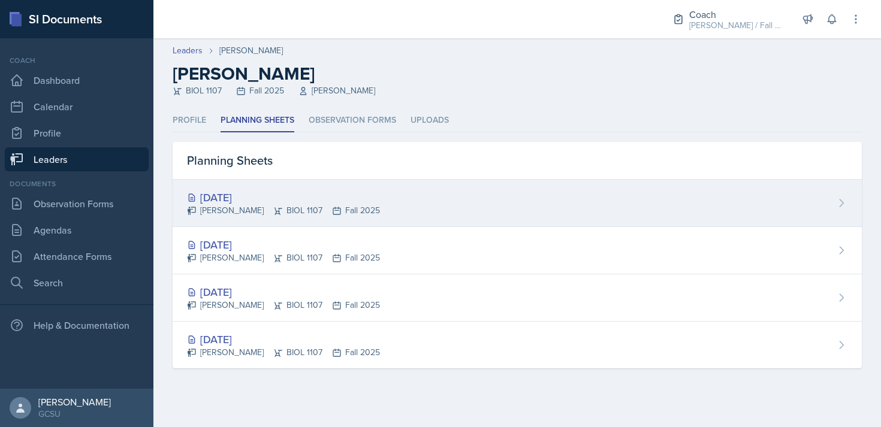
click at [323, 192] on div "[DATE]" at bounding box center [283, 197] width 193 height 16
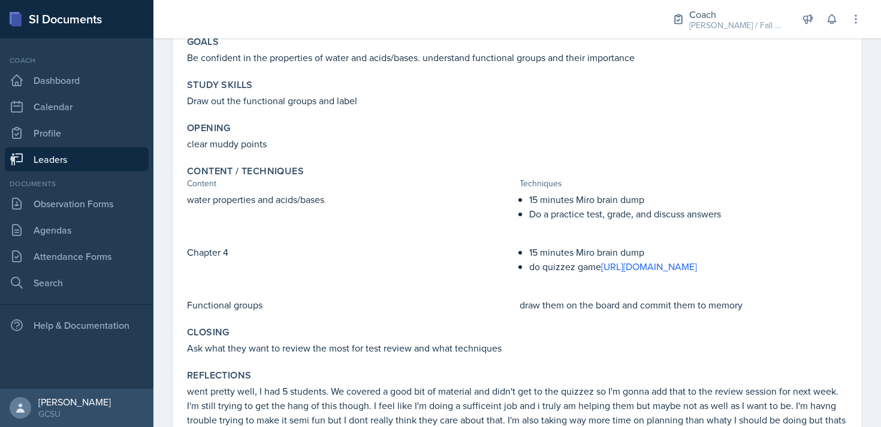
scroll to position [209, 0]
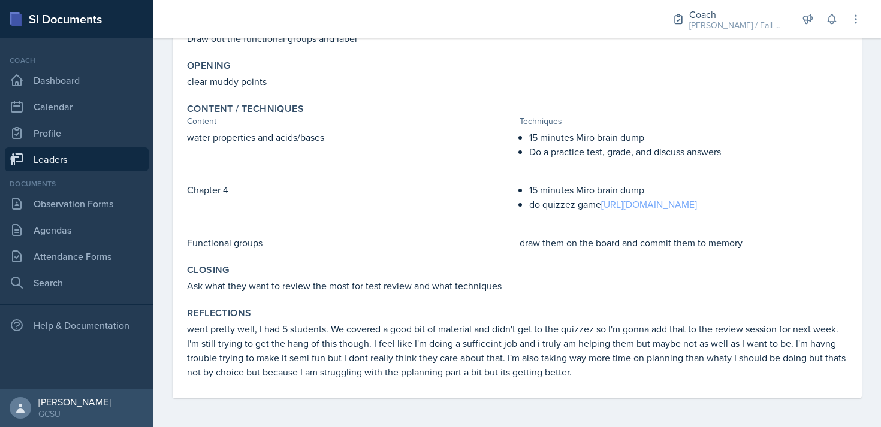
click at [651, 205] on link "https://wayground.com/admin/quiz/68b9ef7d4709cfbbb49fb8bf" at bounding box center [649, 204] width 96 height 13
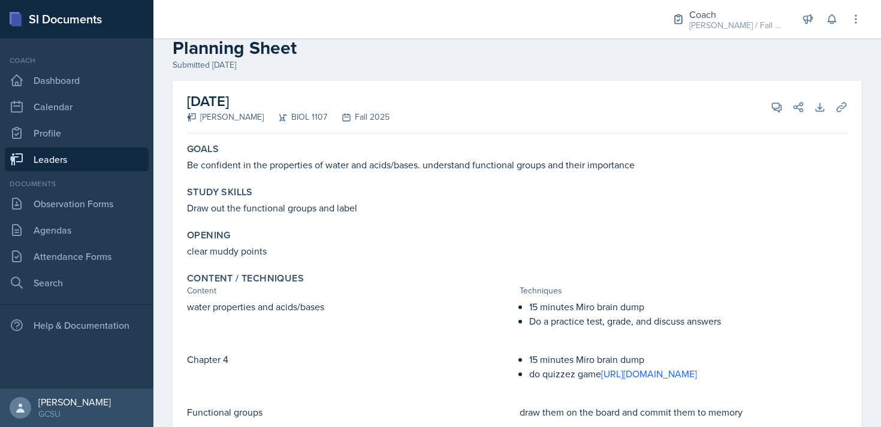
scroll to position [0, 0]
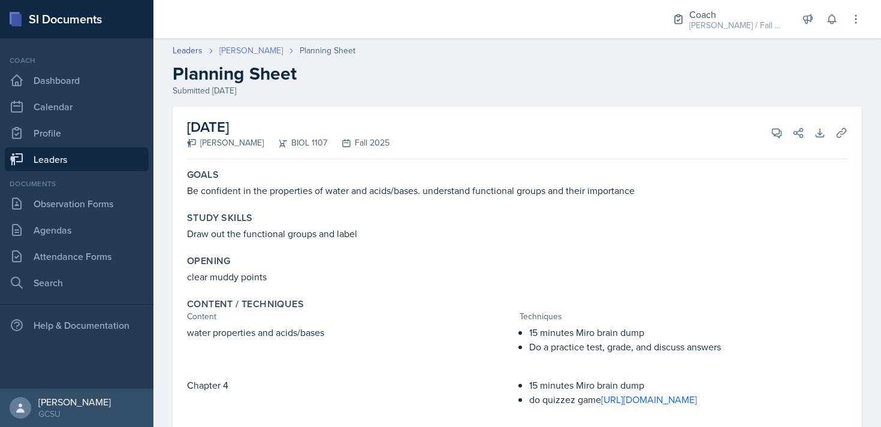
click at [245, 49] on link "Caleb Provenzano" at bounding box center [251, 50] width 64 height 13
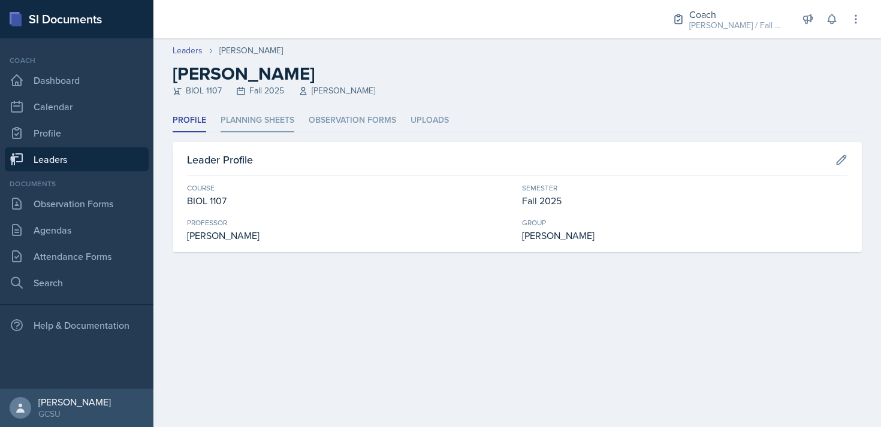
click at [255, 120] on li "Planning Sheets" at bounding box center [258, 120] width 74 height 23
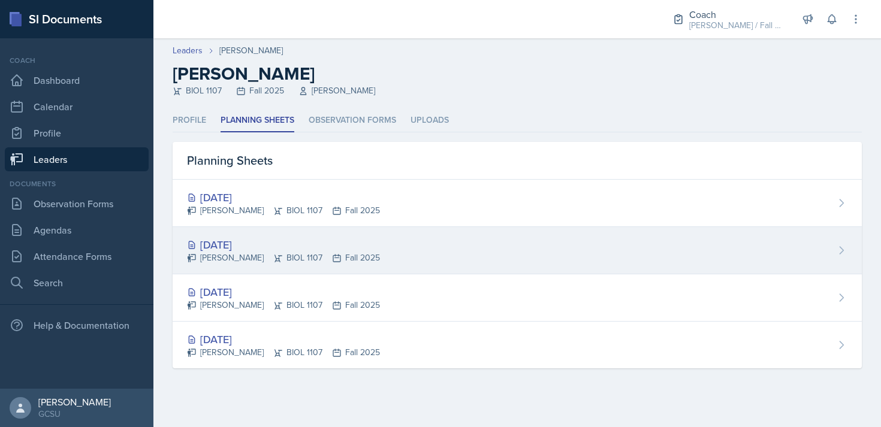
click at [309, 255] on div "Caleb Provenzano BIOL 1107 Fall 2025" at bounding box center [283, 258] width 193 height 13
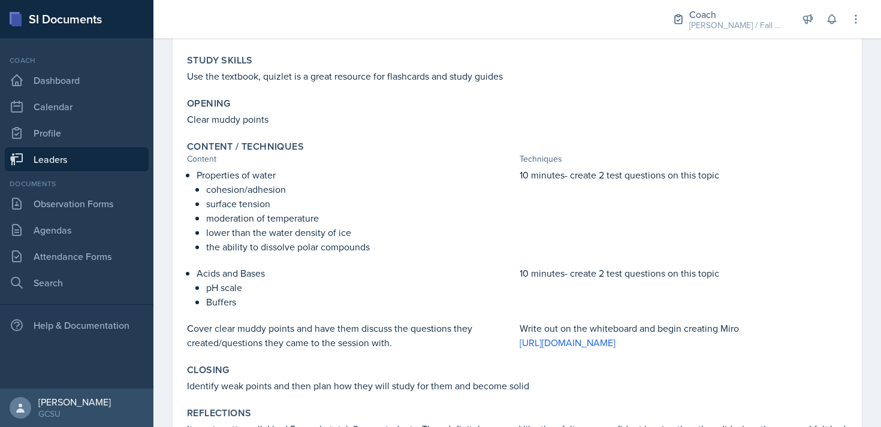
scroll to position [216, 0]
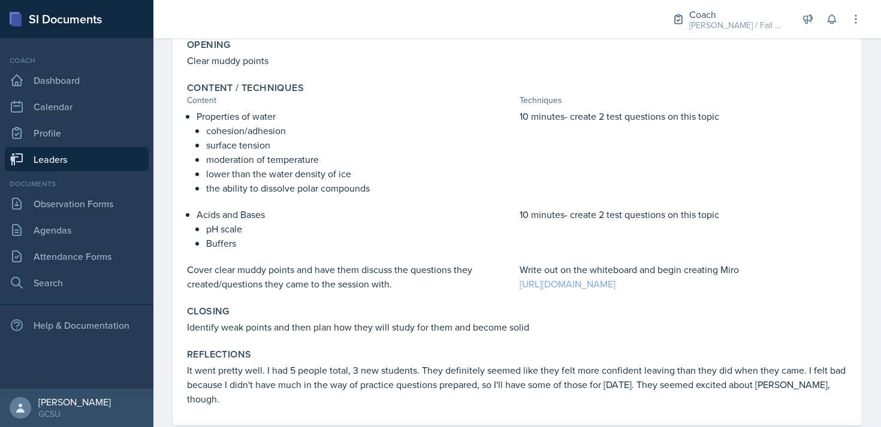
click at [555, 287] on link "https://miro.com/app/board/uXjVJNQwHUM=/" at bounding box center [568, 284] width 96 height 13
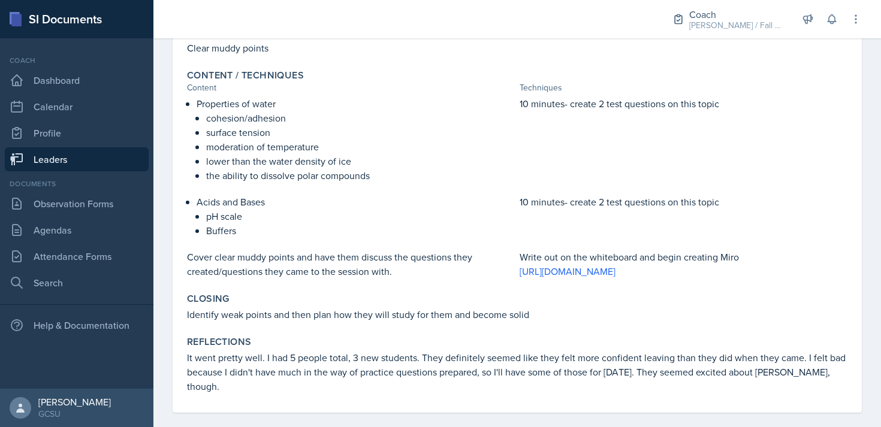
scroll to position [228, 0]
click at [50, 158] on link "Leaders" at bounding box center [77, 159] width 144 height 24
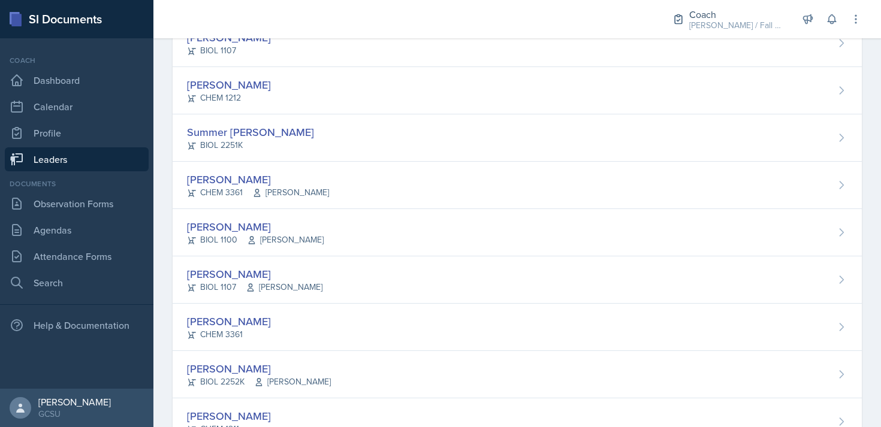
scroll to position [1143, 0]
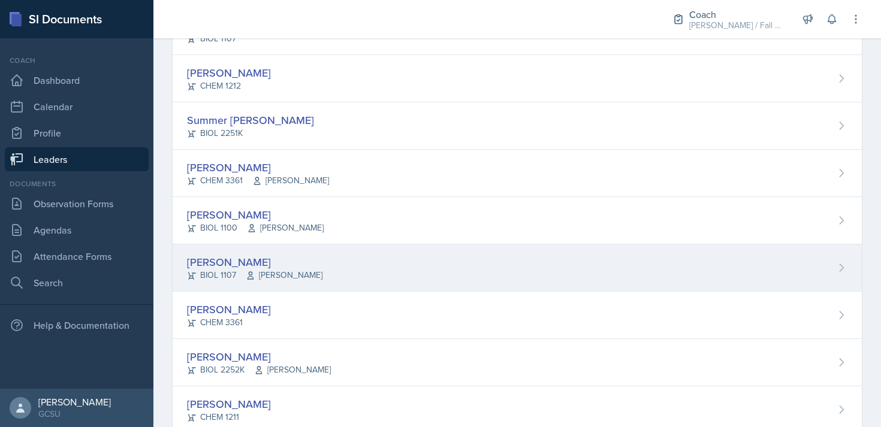
click at [278, 272] on span "Barkovskii" at bounding box center [284, 275] width 77 height 13
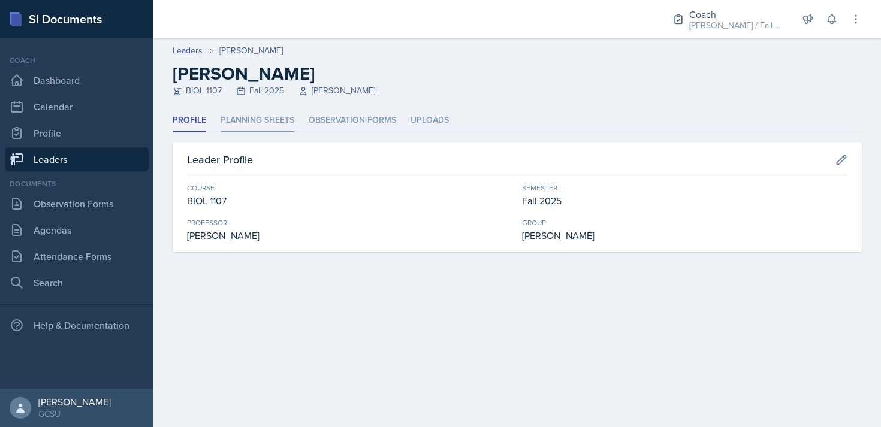
click at [286, 117] on li "Planning Sheets" at bounding box center [258, 120] width 74 height 23
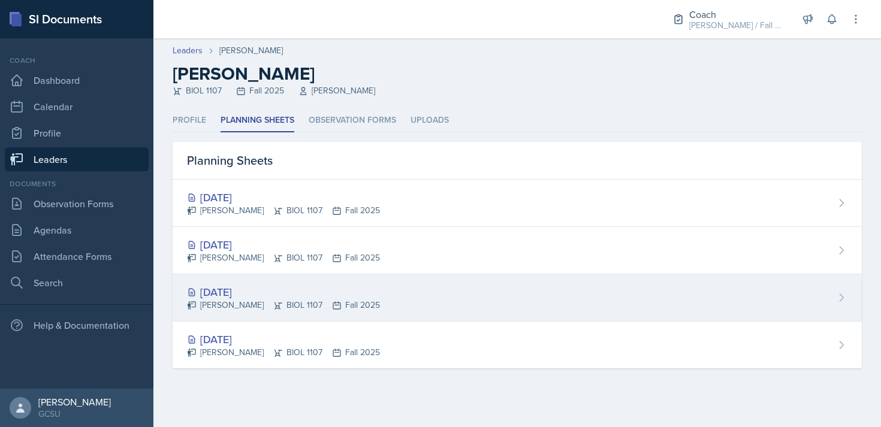
click at [392, 285] on div "Aug 28th, 2025 Caleb Provenzano BIOL 1107 Fall 2025" at bounding box center [517, 298] width 689 height 47
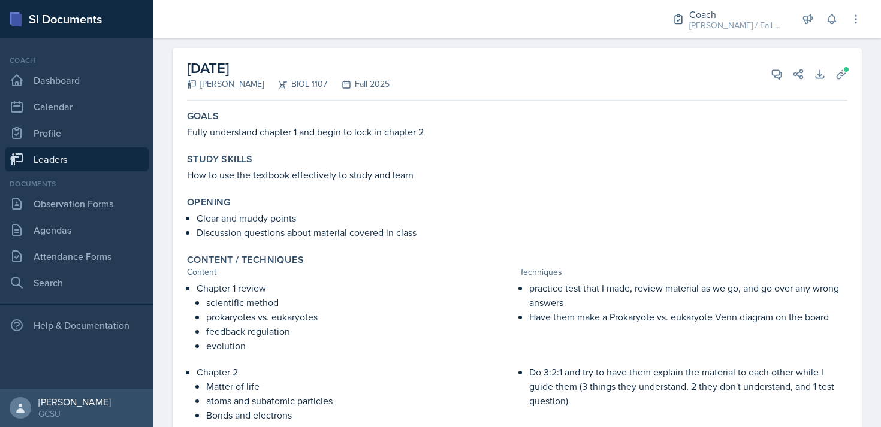
scroll to position [52, 0]
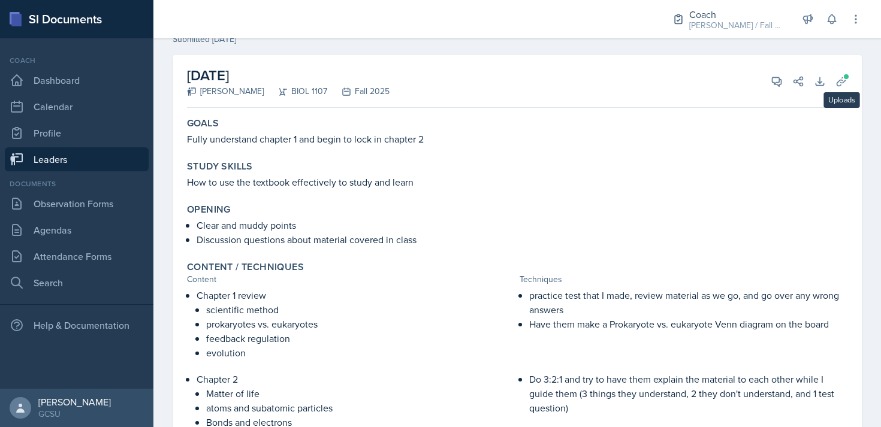
click at [848, 67] on div "August 28th, 2025 Caleb Provenzano BIOL 1107 Fall 2025 View Comments Comments S…" at bounding box center [517, 344] width 689 height 578
click at [848, 76] on span at bounding box center [846, 76] width 7 height 7
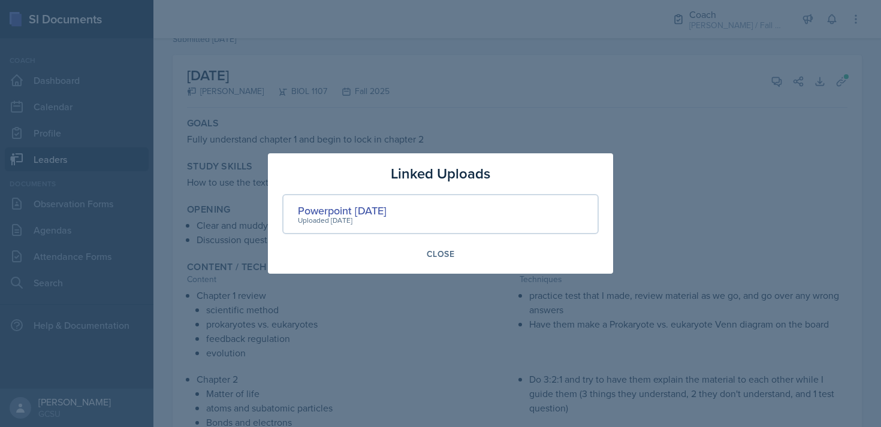
click at [703, 147] on div at bounding box center [440, 213] width 881 height 427
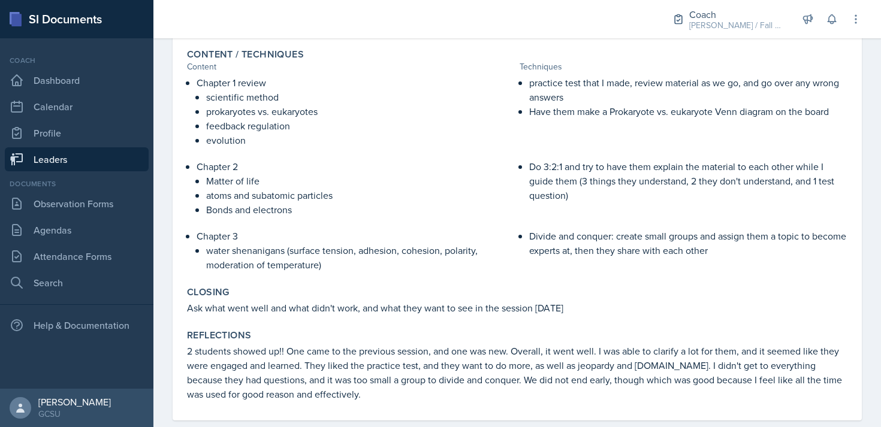
scroll to position [275, 0]
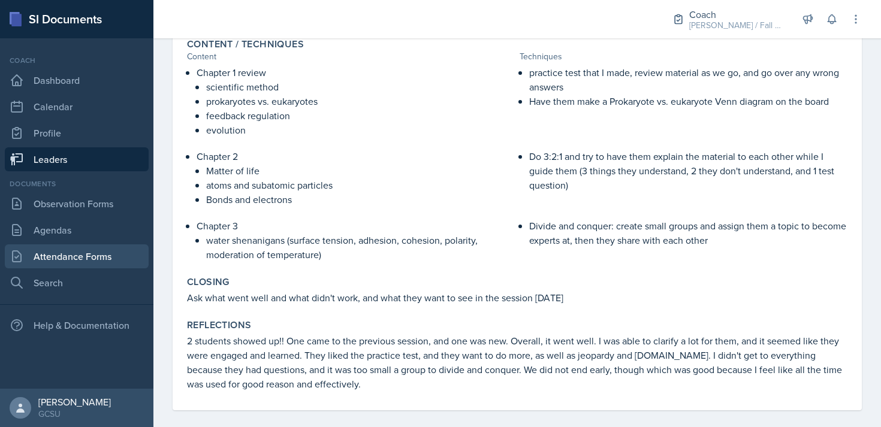
click at [100, 256] on link "Attendance Forms" at bounding box center [77, 257] width 144 height 24
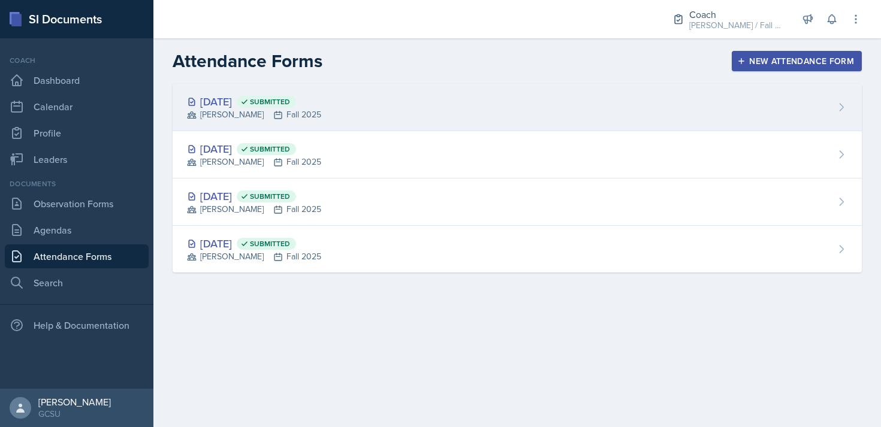
click at [481, 117] on div "Sep 8th, 2025 Submitted BECK Fall 2025" at bounding box center [517, 107] width 689 height 47
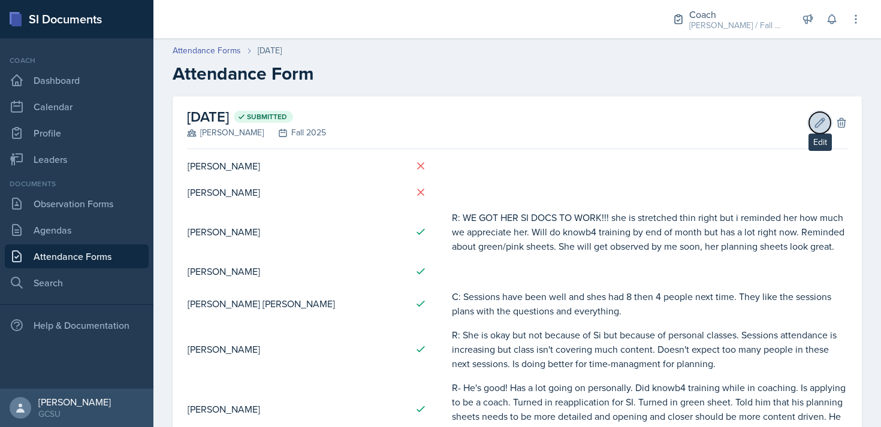
click at [812, 125] on button "Edit" at bounding box center [820, 123] width 22 height 22
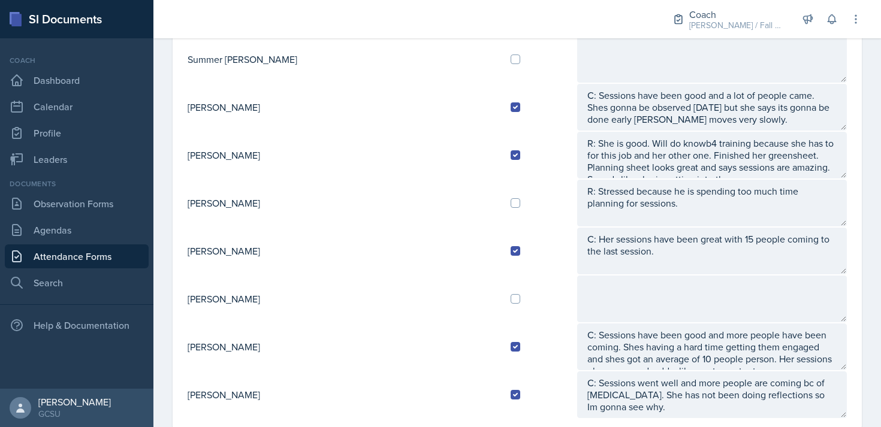
scroll to position [1217, 0]
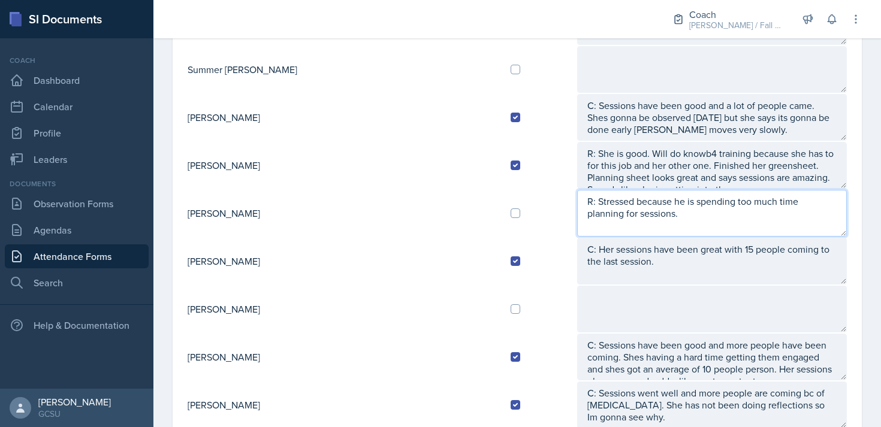
click at [625, 217] on textarea "R: Stressed because he is spending too much time planning for sessions." at bounding box center [712, 213] width 270 height 47
type textarea "R: Stressed because he is spending too much time planning for sessions. I looke…"
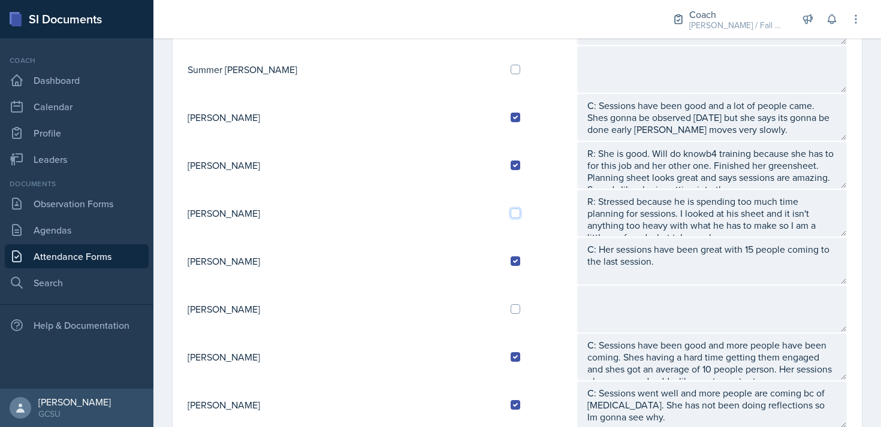
click at [511, 210] on input "checkbox" at bounding box center [516, 214] width 10 height 10
checkbox input "true"
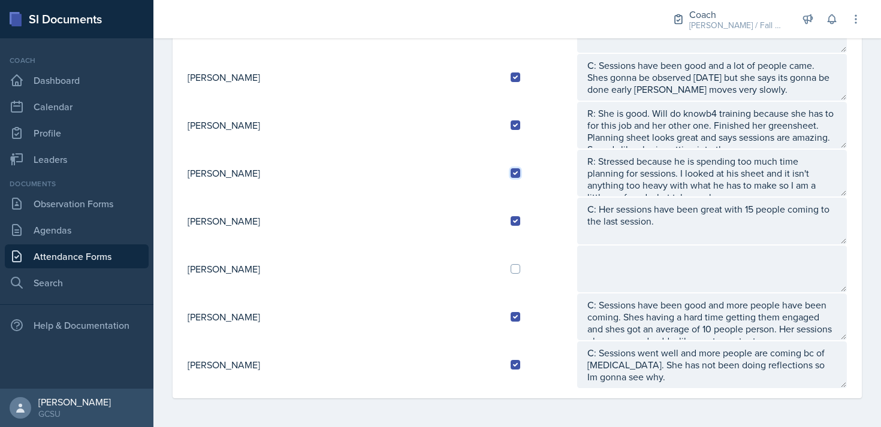
scroll to position [1255, 0]
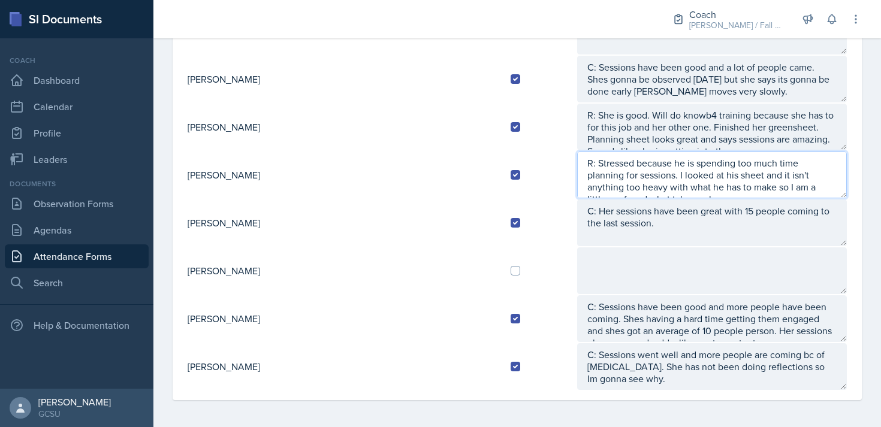
click at [749, 188] on textarea "R: Stressed because he is spending too much time planning for sessions. I looke…" at bounding box center [712, 175] width 270 height 47
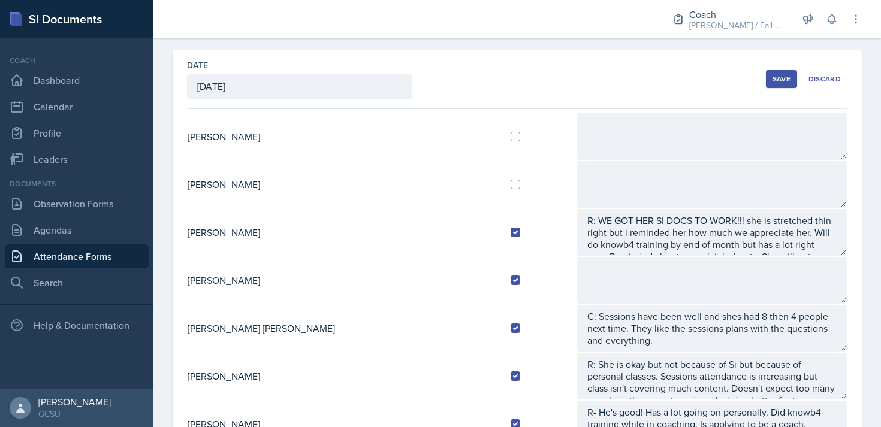
scroll to position [0, 0]
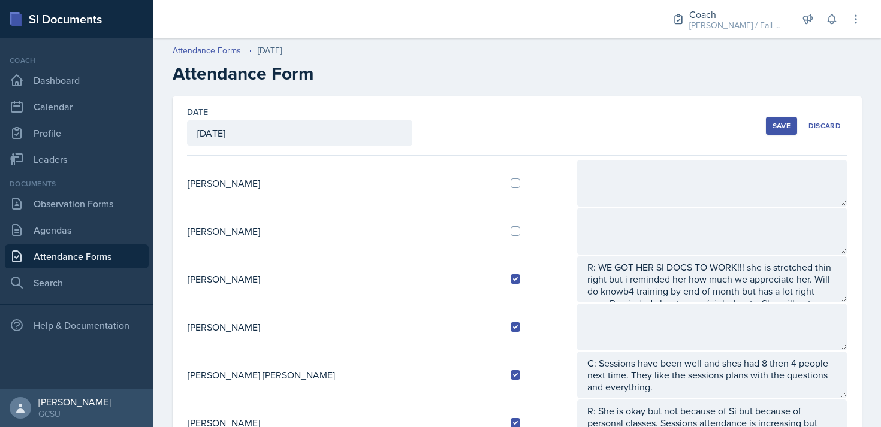
type textarea "R: Stressed because he is spending too much time planning for sessions. I looke…"
click at [785, 118] on button "Save" at bounding box center [781, 126] width 31 height 18
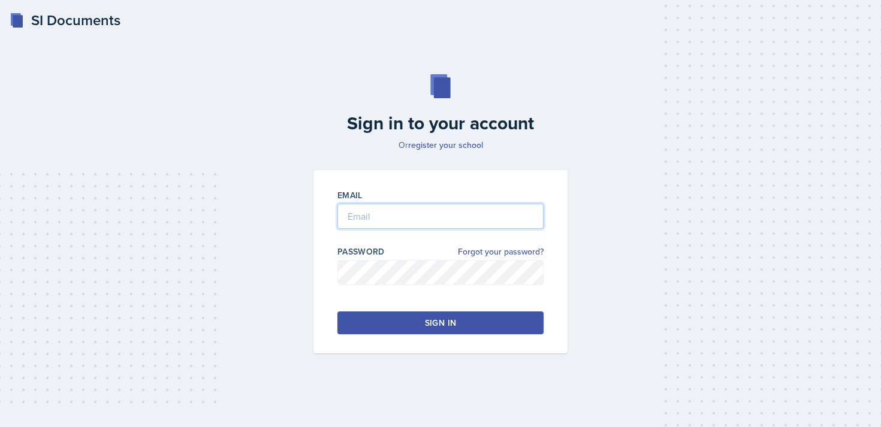
click at [421, 219] on input "email" at bounding box center [440, 216] width 206 height 25
type input "[EMAIL_ADDRESS][DOMAIN_NAME]"
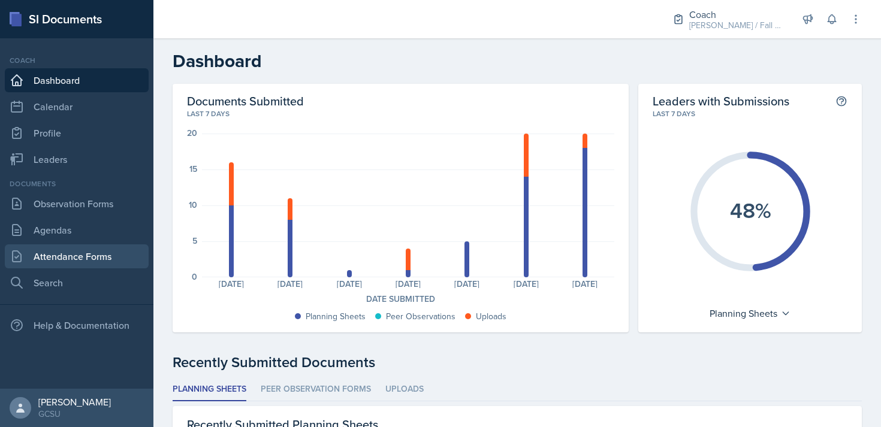
click at [98, 248] on link "Attendance Forms" at bounding box center [77, 257] width 144 height 24
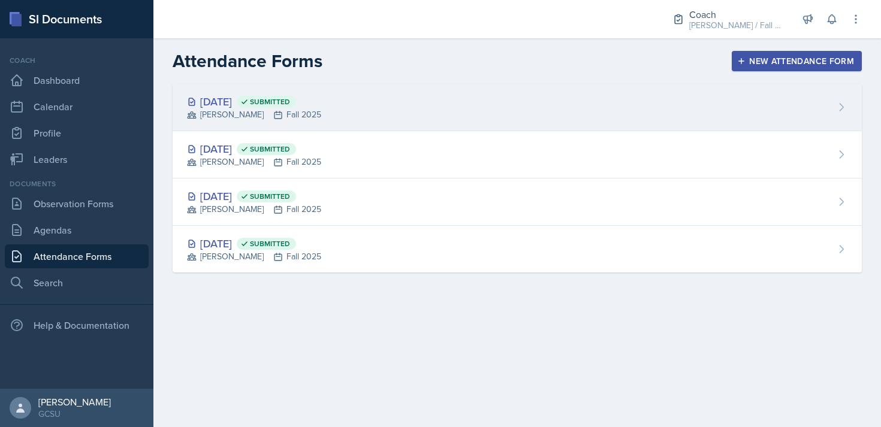
click at [569, 91] on div "[DATE] Submitted [PERSON_NAME] Fall 2025" at bounding box center [517, 107] width 689 height 47
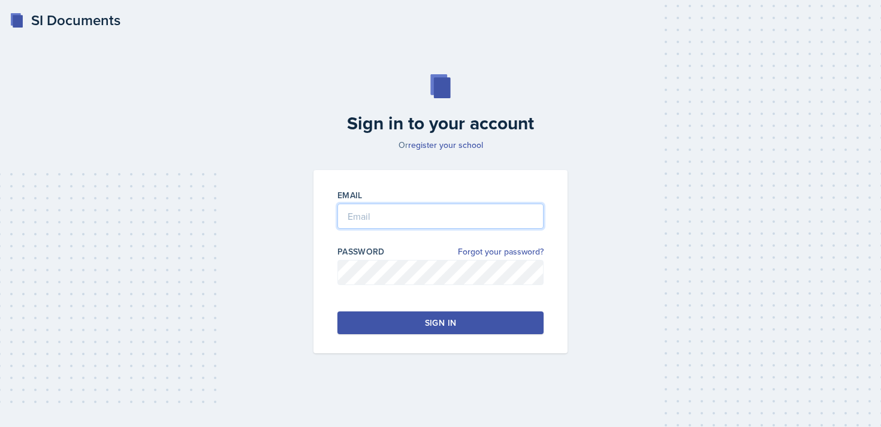
click at [373, 217] on input "email" at bounding box center [440, 216] width 206 height 25
type input "[EMAIL_ADDRESS][DOMAIN_NAME]"
